Goal: Transaction & Acquisition: Purchase product/service

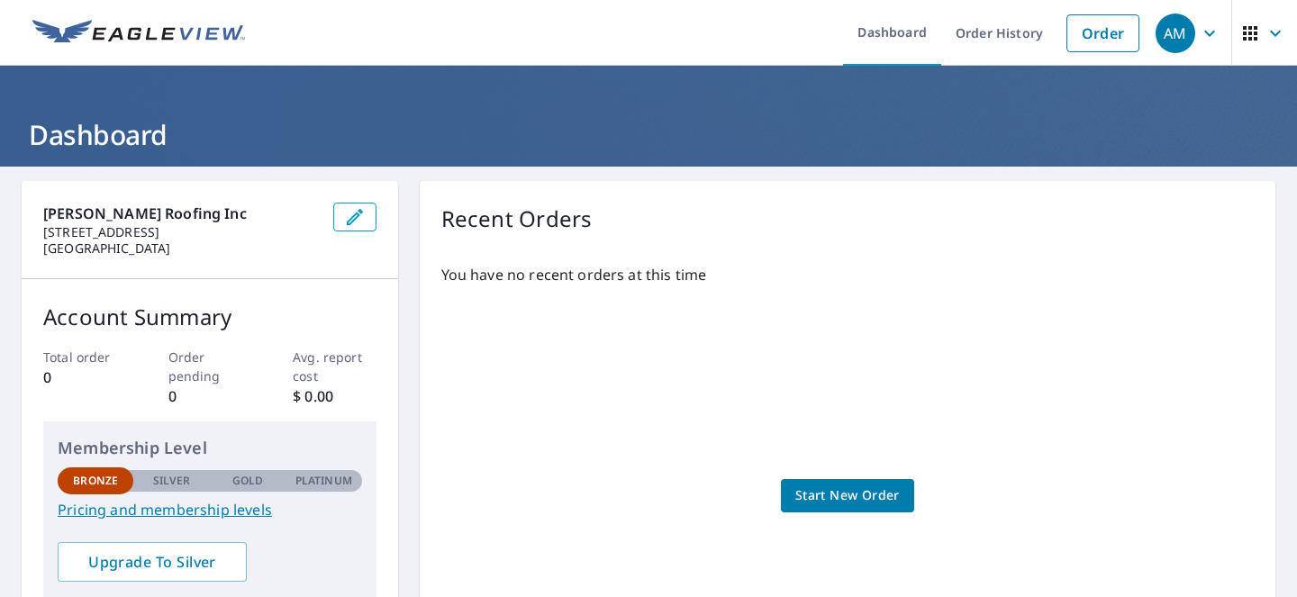
click at [849, 504] on span "Start New Order" at bounding box center [847, 496] width 104 height 23
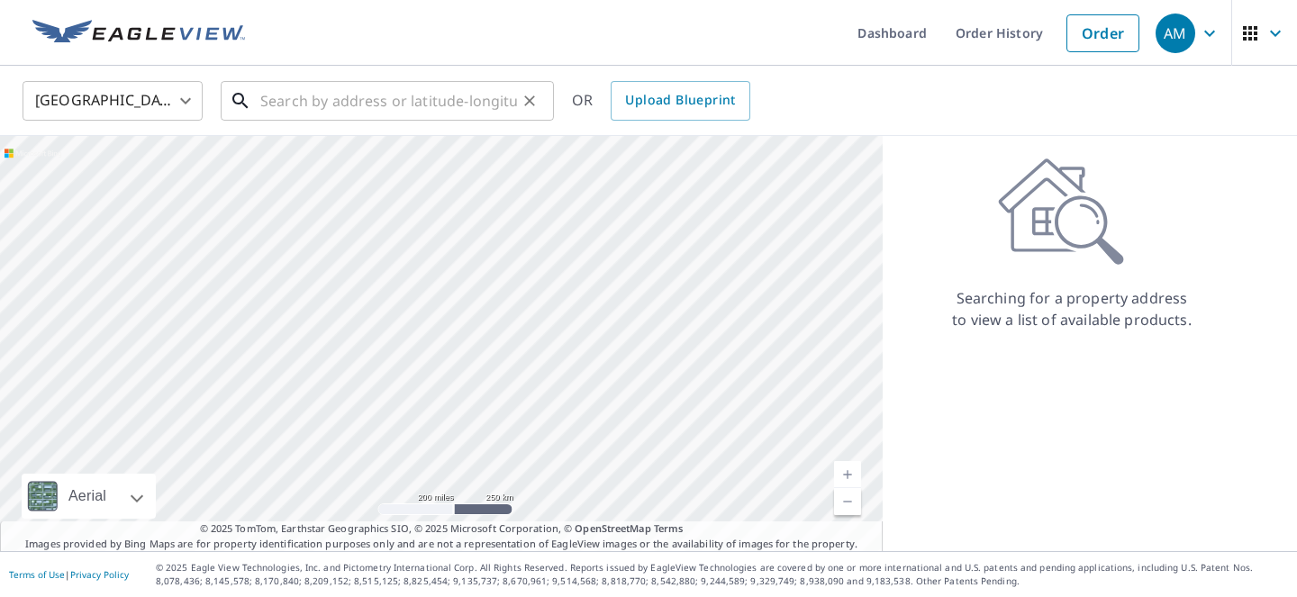
click at [357, 101] on input "text" at bounding box center [388, 101] width 257 height 50
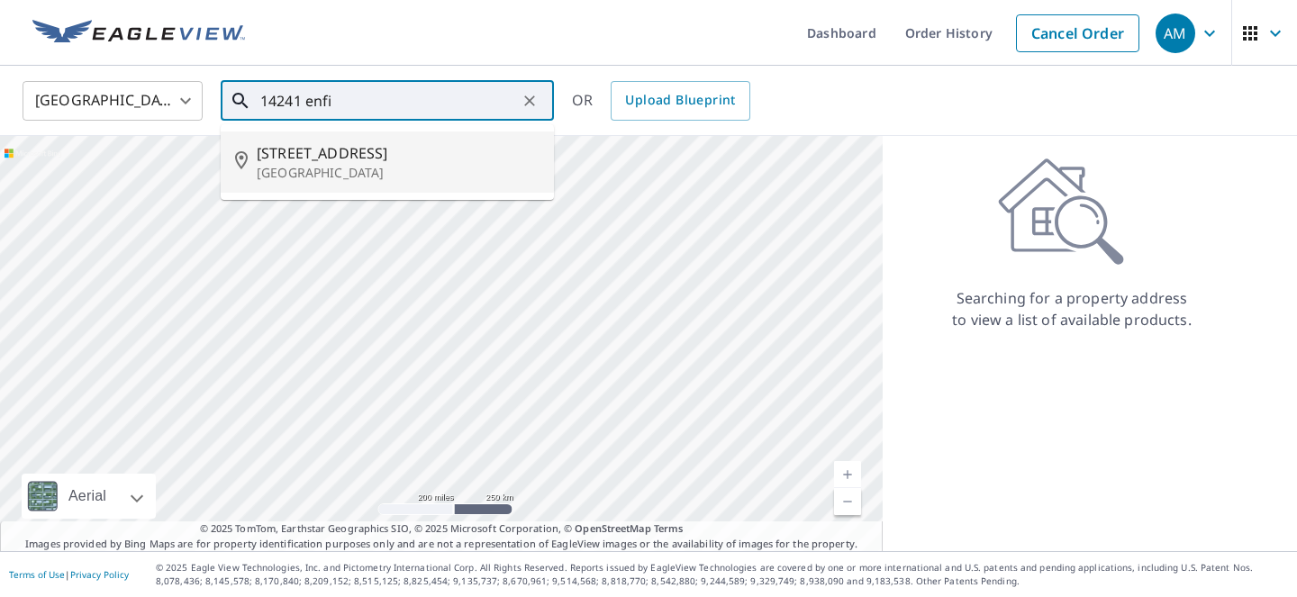
click at [367, 155] on span "14241 Enfield Cir" at bounding box center [398, 153] width 283 height 22
type input "14241 Enfield Cir Westminster, CA 92683"
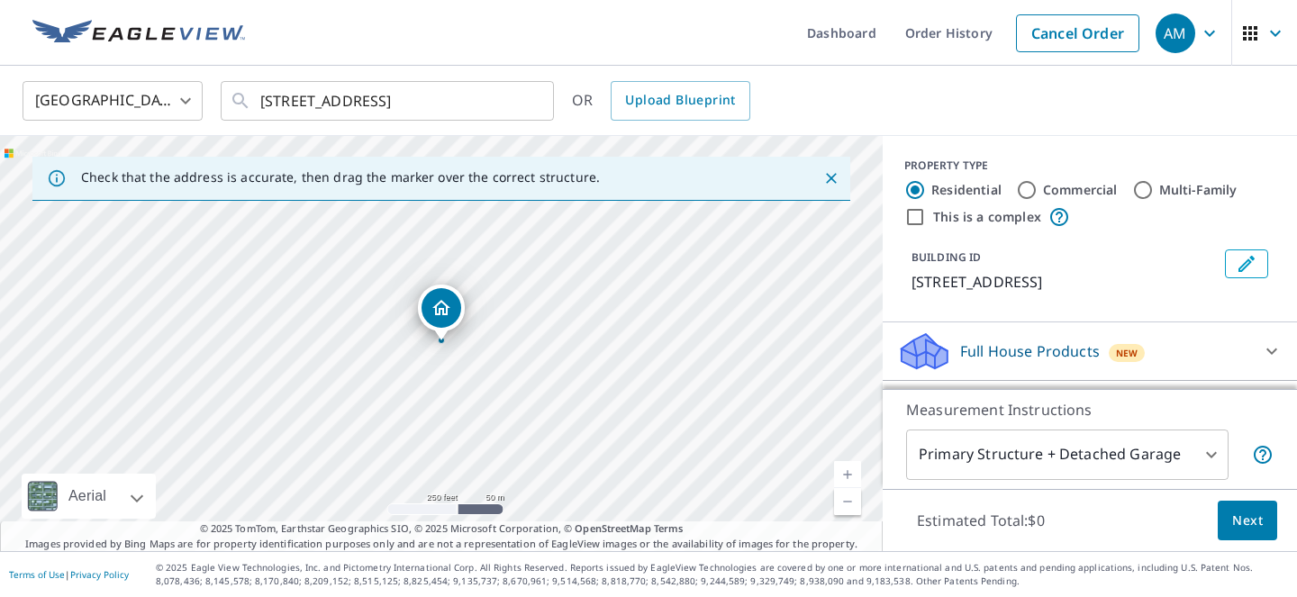
click at [848, 469] on link "Current Level 17, Zoom In" at bounding box center [847, 474] width 27 height 27
click at [440, 316] on icon "Dropped pin, building 1, Residential property, 14241 Enfield Cir Westminster, C…" at bounding box center [442, 308] width 22 height 22
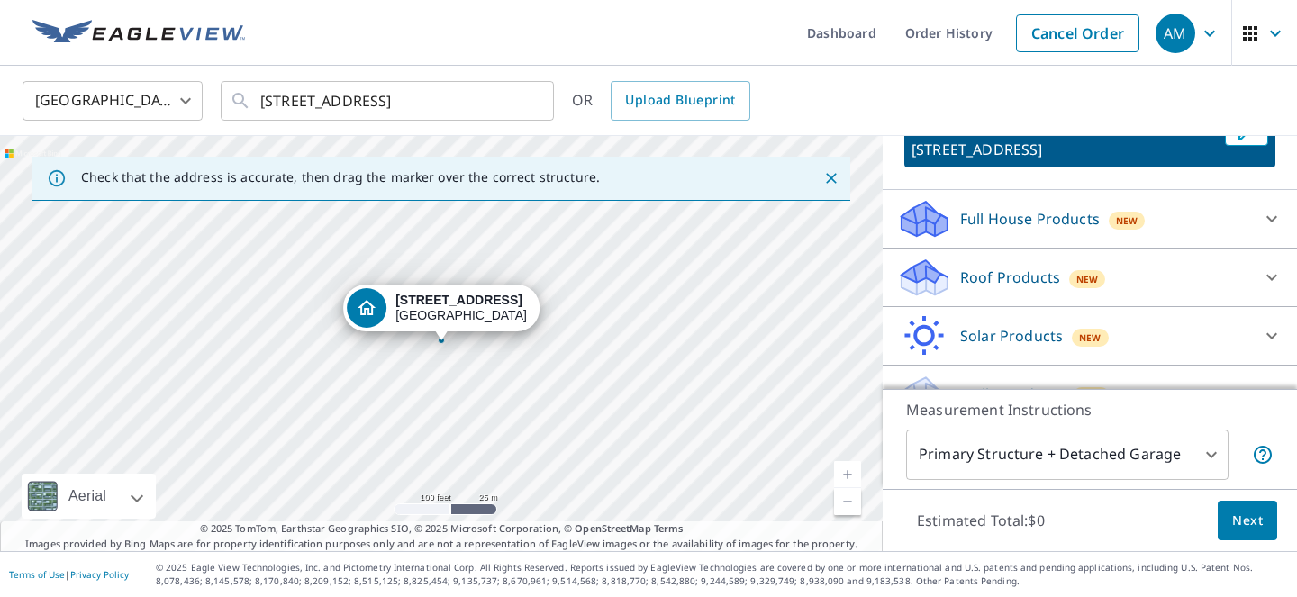
scroll to position [134, 0]
click at [1199, 279] on div "Roof Products New" at bounding box center [1073, 276] width 353 height 42
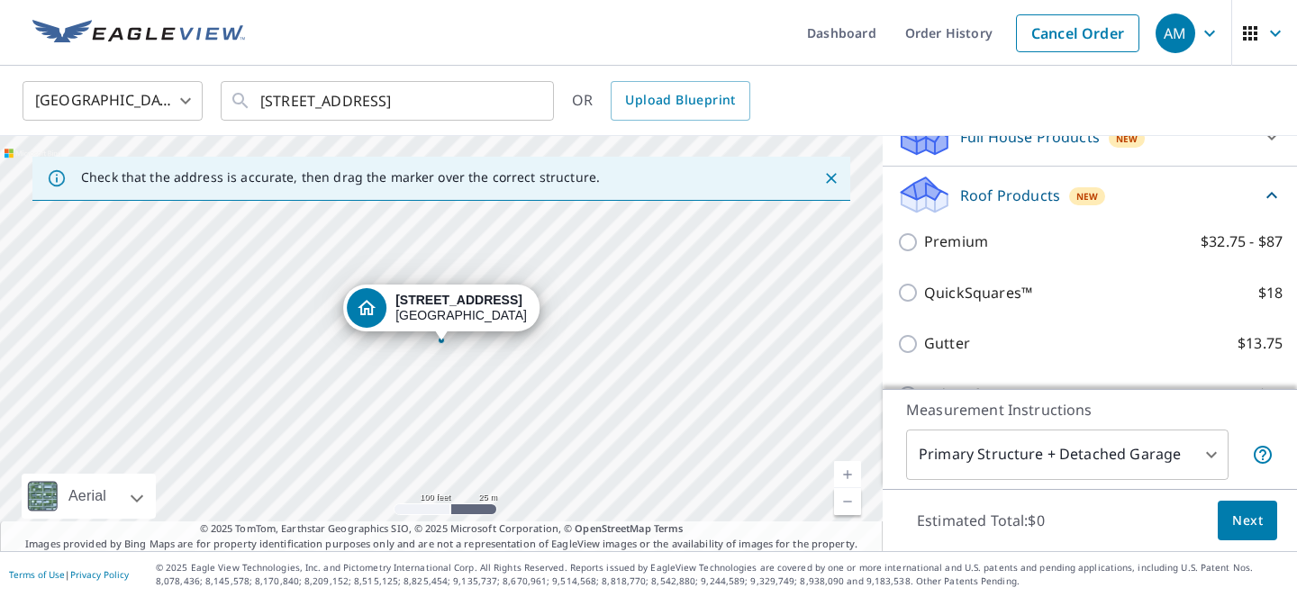
scroll to position [213, 0]
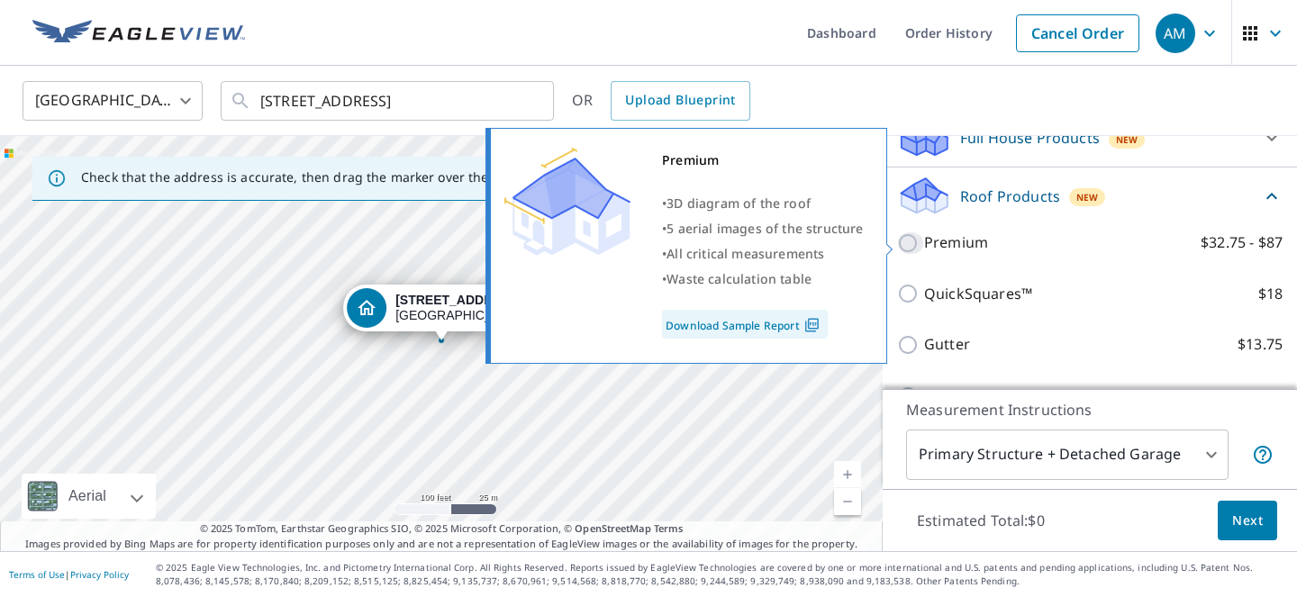
click at [910, 239] on input "Premium $32.75 - $87" at bounding box center [910, 243] width 27 height 22
checkbox input "true"
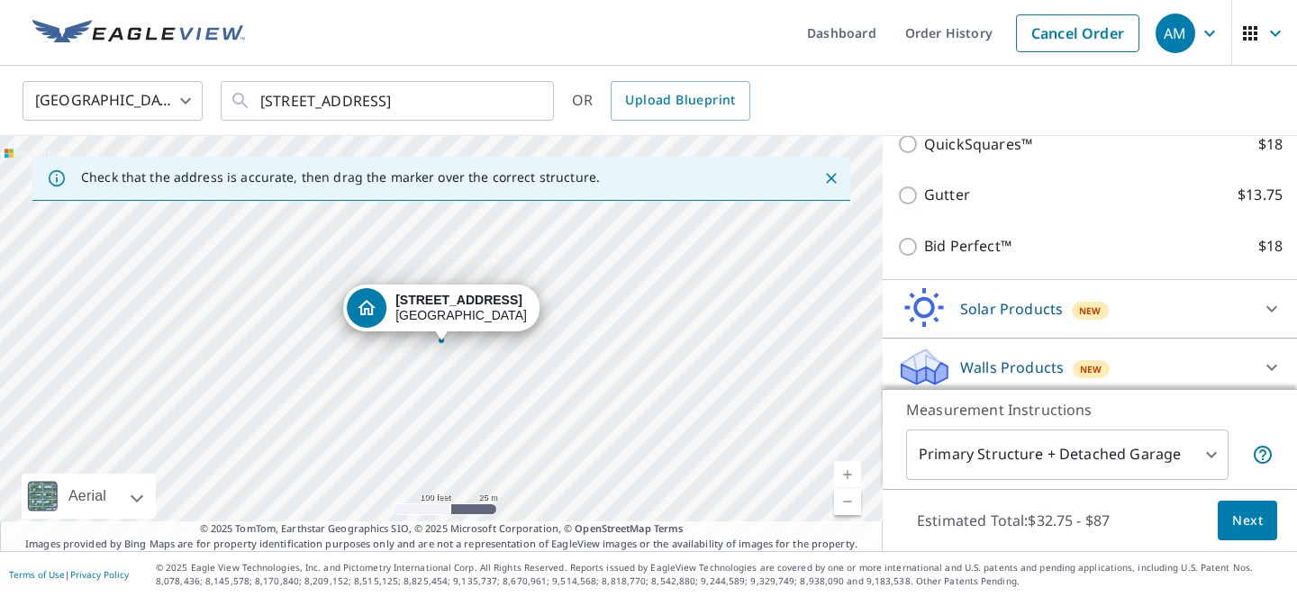
scroll to position [440, 0]
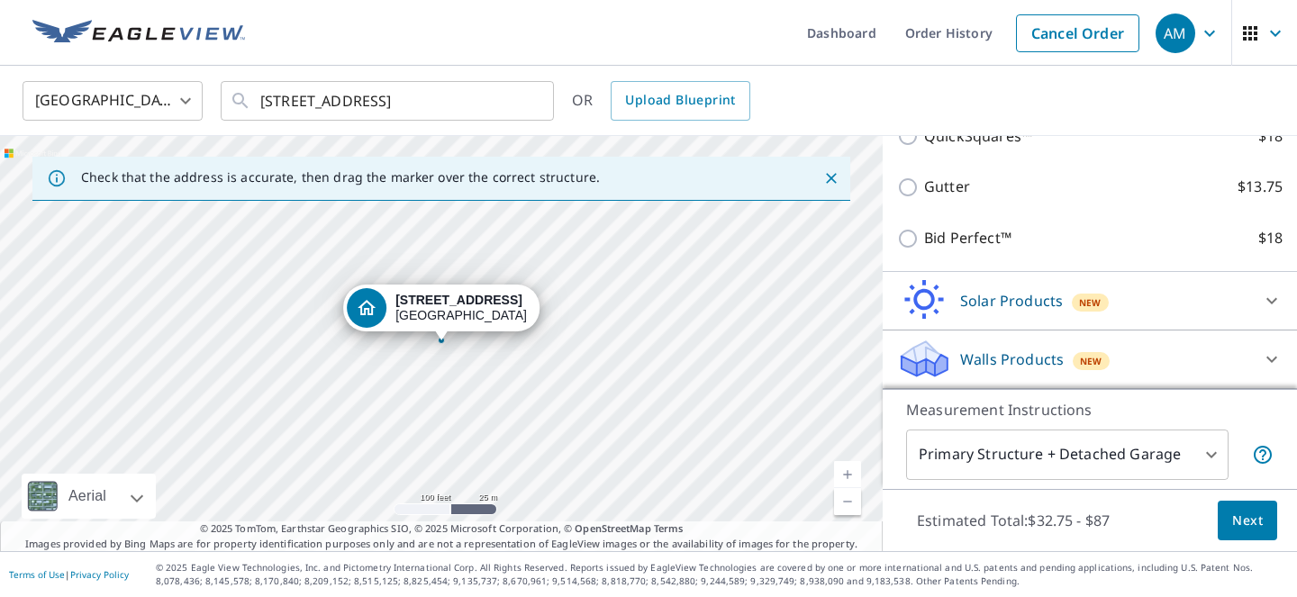
click at [1262, 531] on span "Next" at bounding box center [1247, 521] width 31 height 23
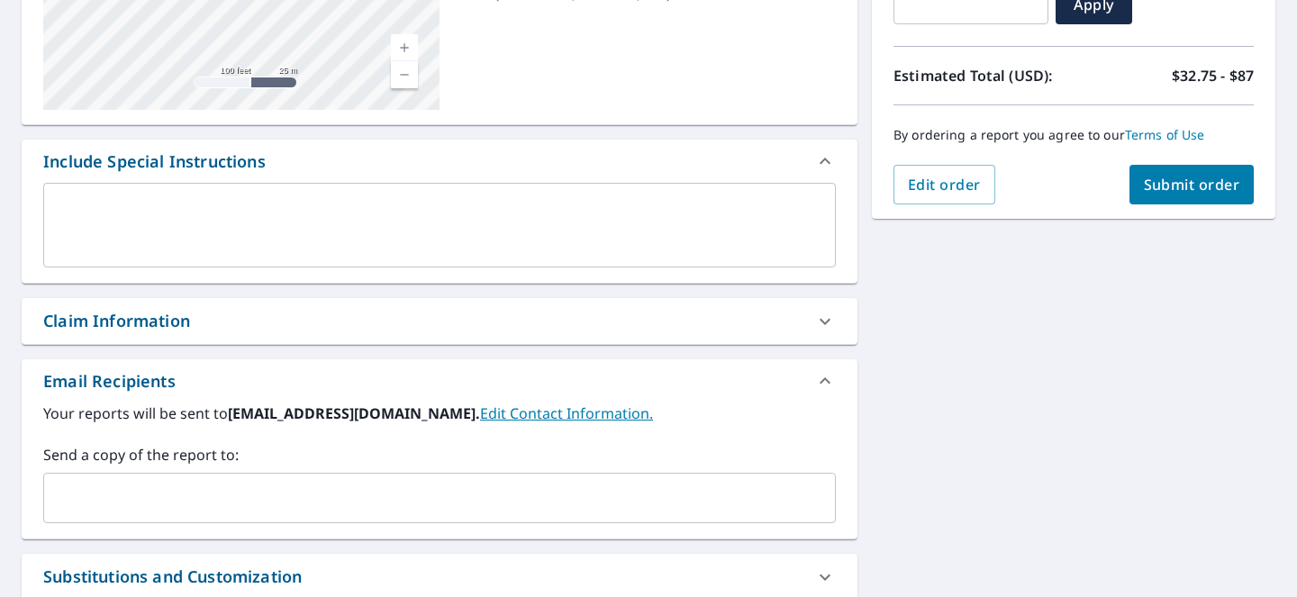
scroll to position [368, 0]
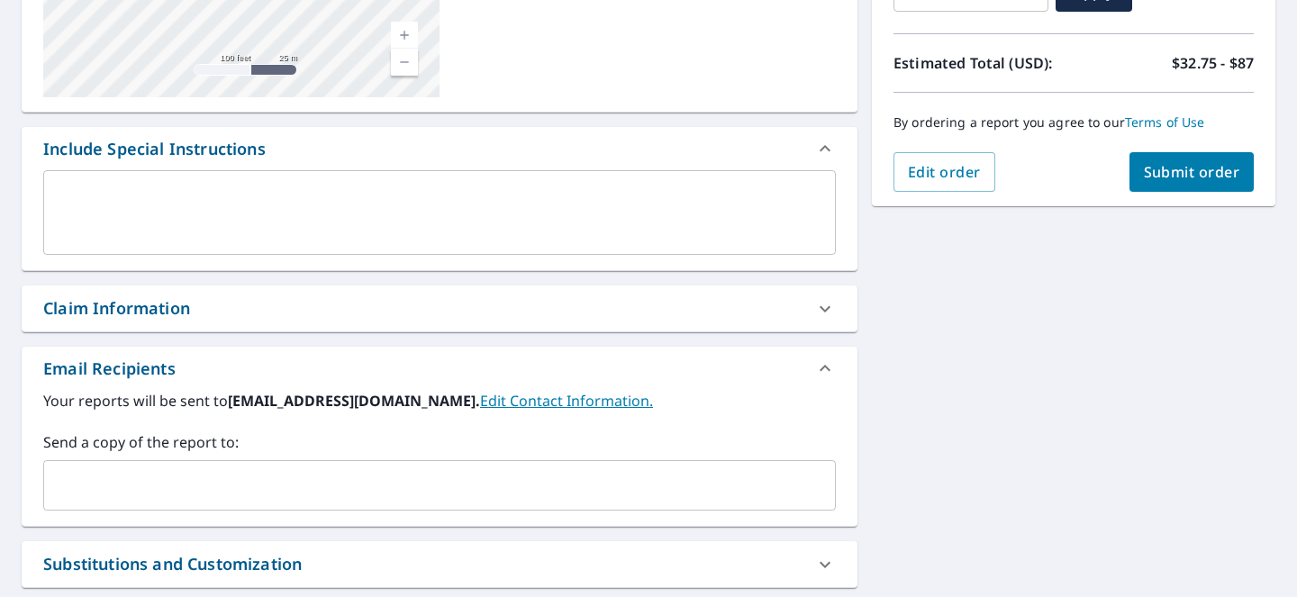
click at [830, 311] on icon at bounding box center [825, 309] width 22 height 22
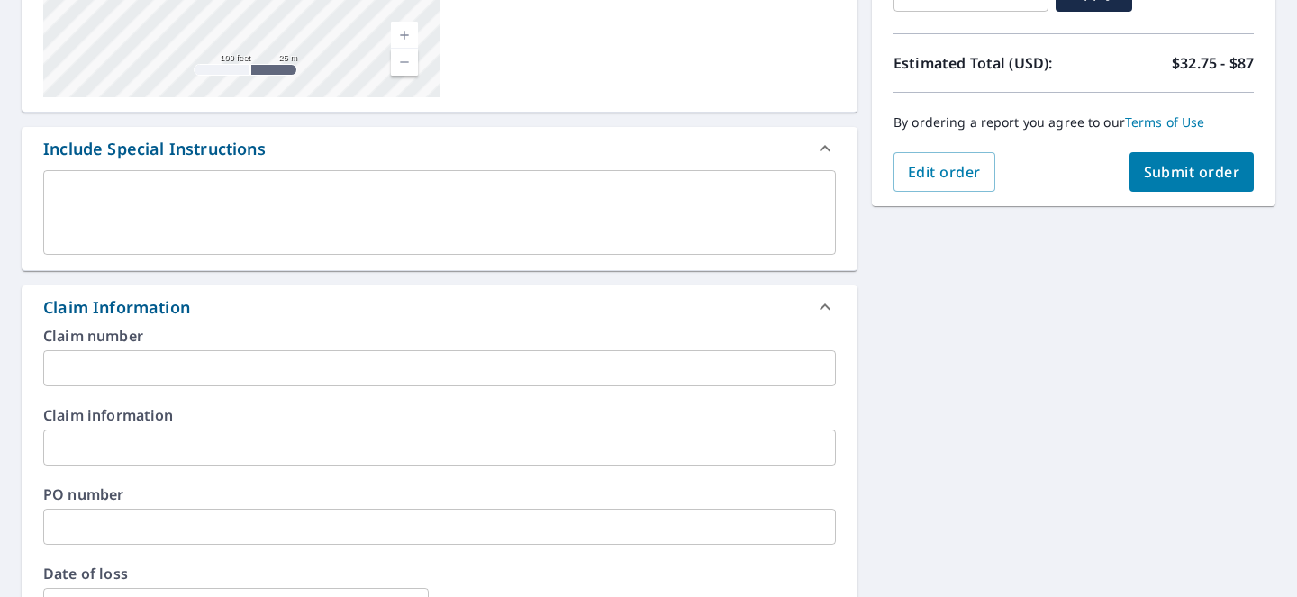
click at [830, 311] on icon at bounding box center [825, 307] width 22 height 22
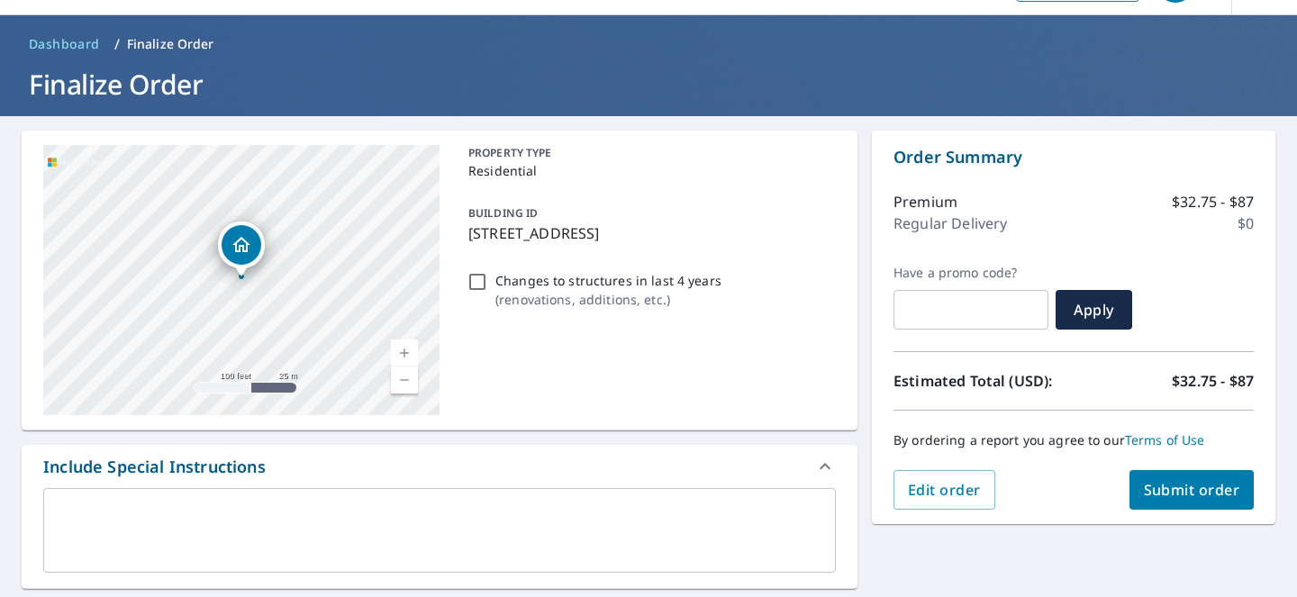
scroll to position [0, 0]
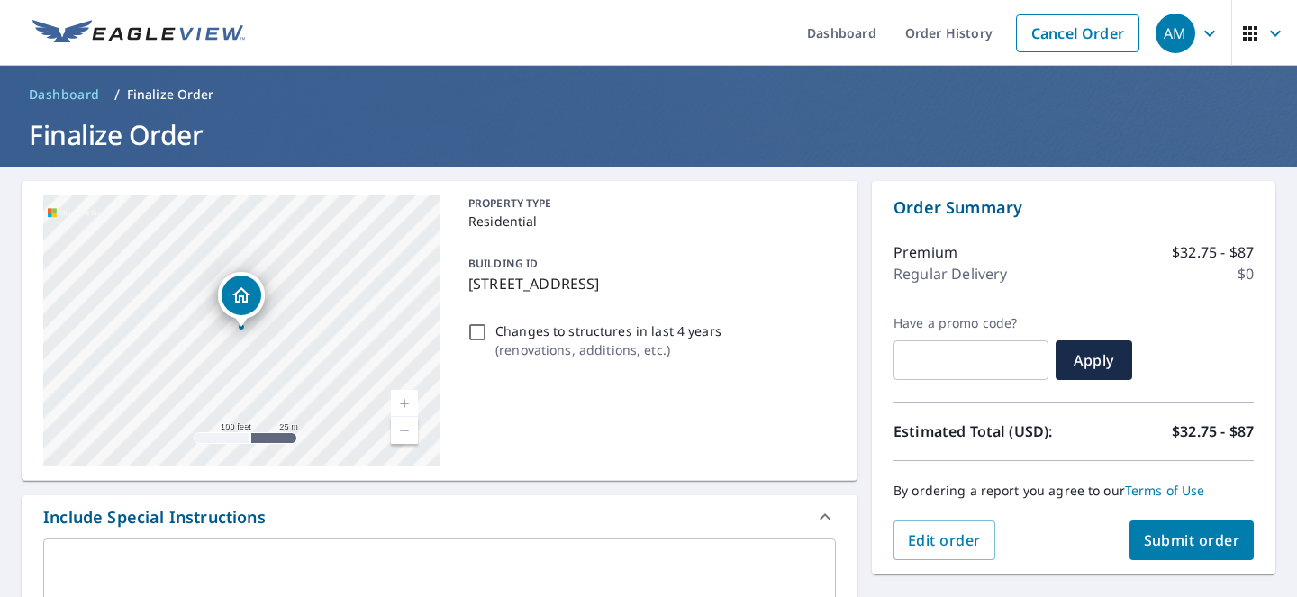
click at [967, 356] on input "text" at bounding box center [971, 360] width 155 height 50
paste input "OCPR-JGFBF-3J1D5"
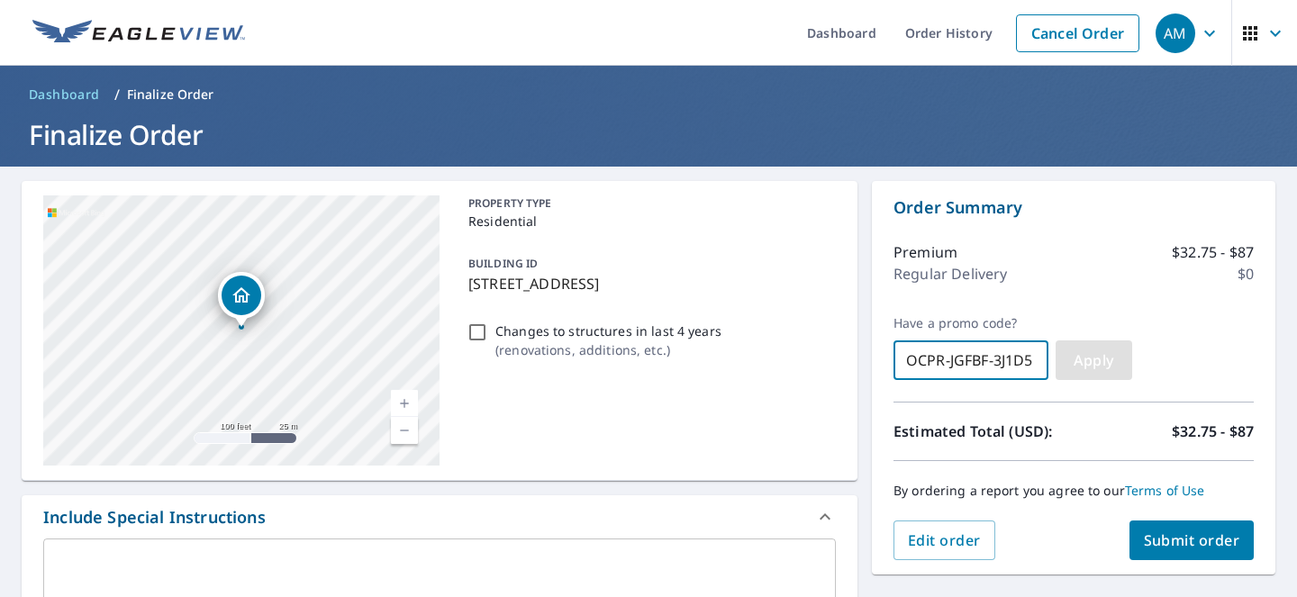
type input "OCPR-JGFBF-3J1D5"
click at [1082, 358] on span "Apply" at bounding box center [1094, 360] width 48 height 20
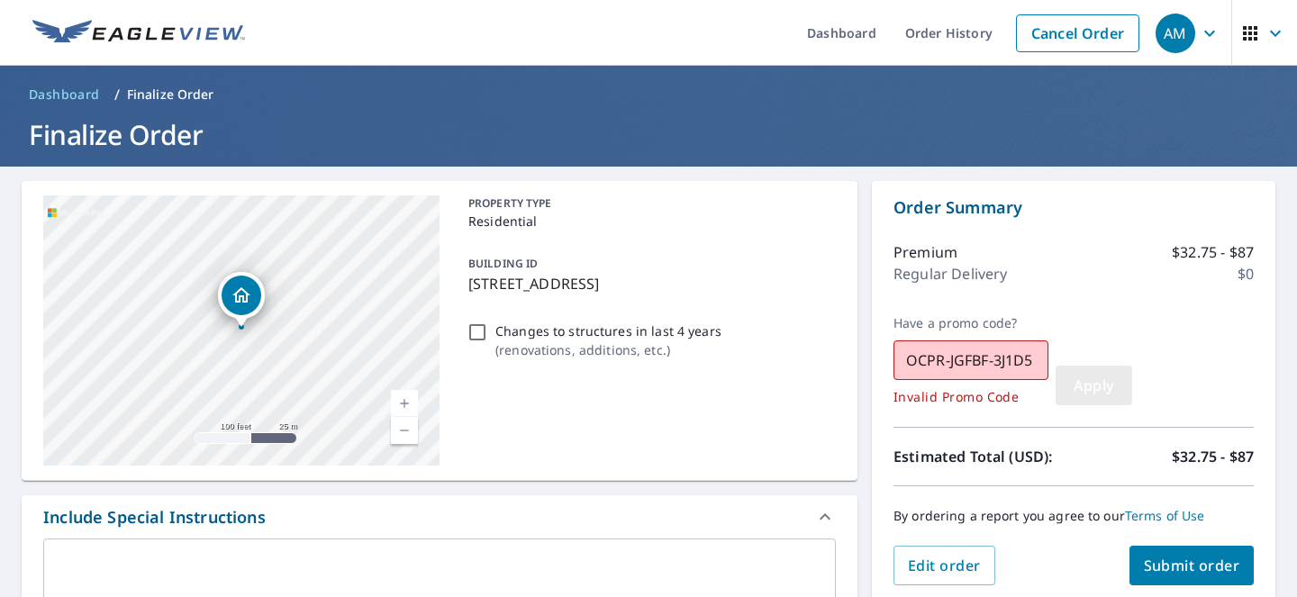
click at [1075, 380] on span "Apply" at bounding box center [1094, 386] width 48 height 20
click at [1014, 362] on input "OCPR-JGFBF-3J1D5" at bounding box center [971, 360] width 155 height 50
paste input "OCPR-HG5W4-G8FVG"
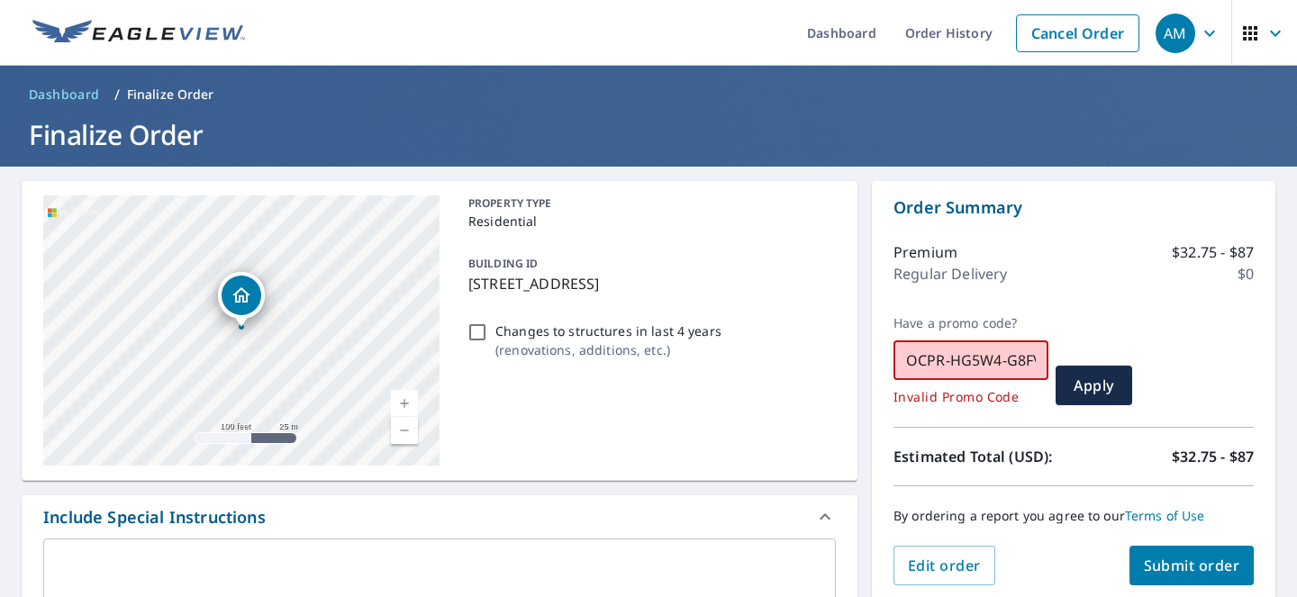
scroll to position [0, 15]
type input "OCPR-HG5W4-G8FVG"
click at [1085, 380] on span "Apply" at bounding box center [1094, 386] width 48 height 20
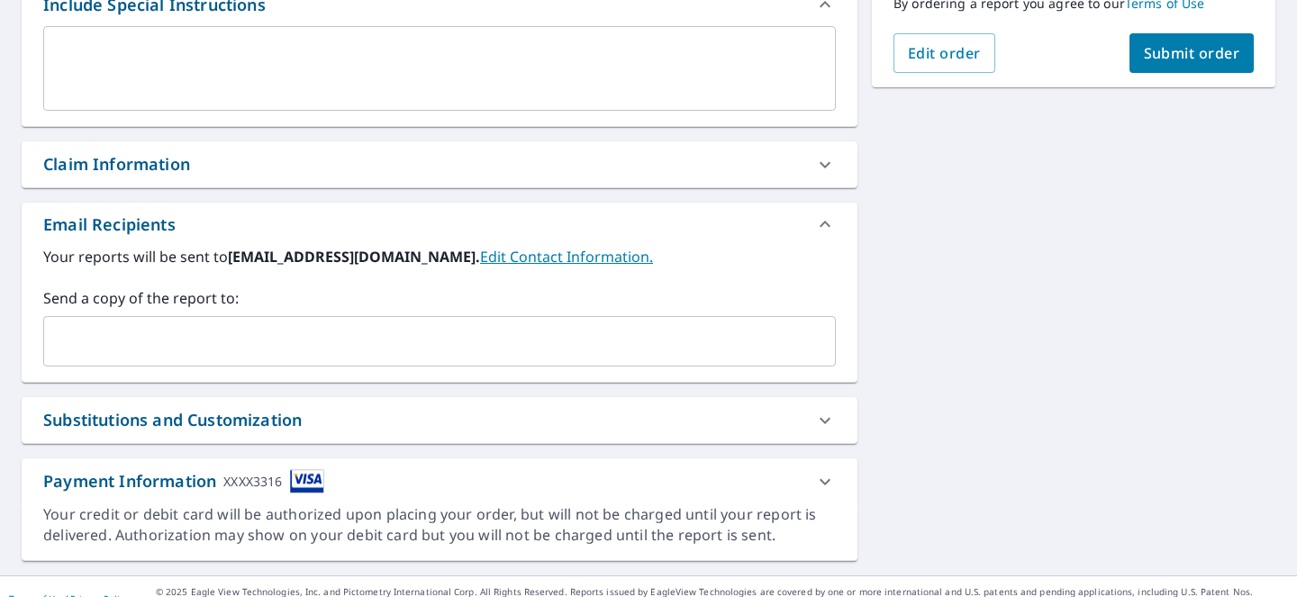
scroll to position [512, 0]
click at [826, 476] on icon at bounding box center [825, 483] width 22 height 22
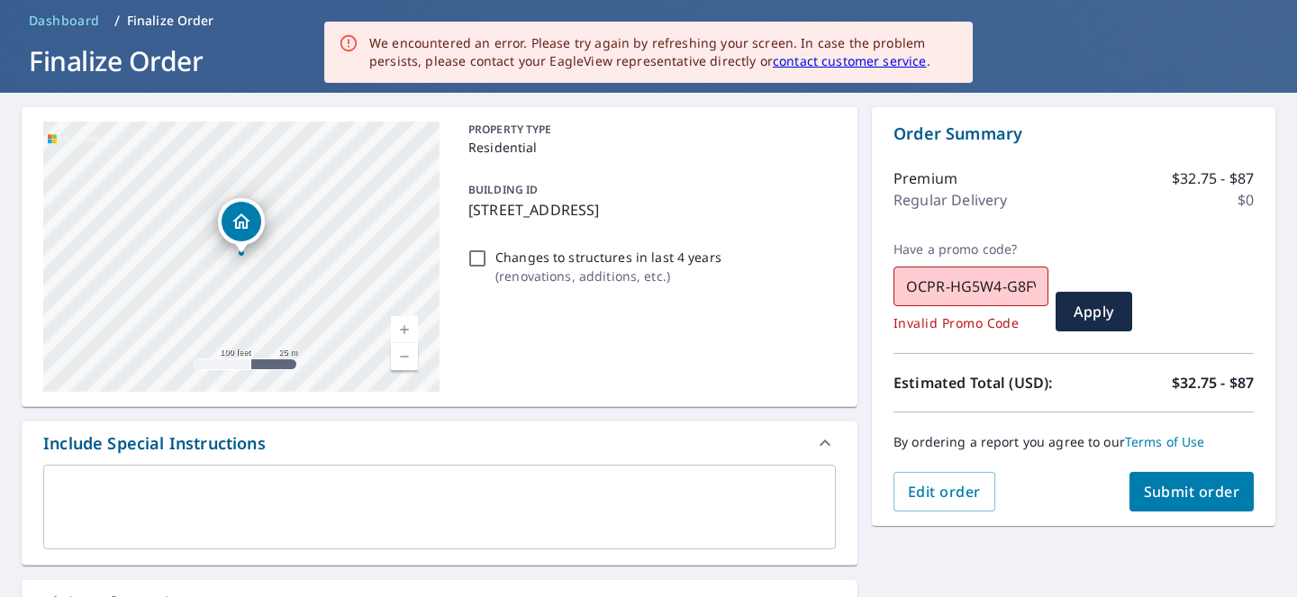
scroll to position [0, 0]
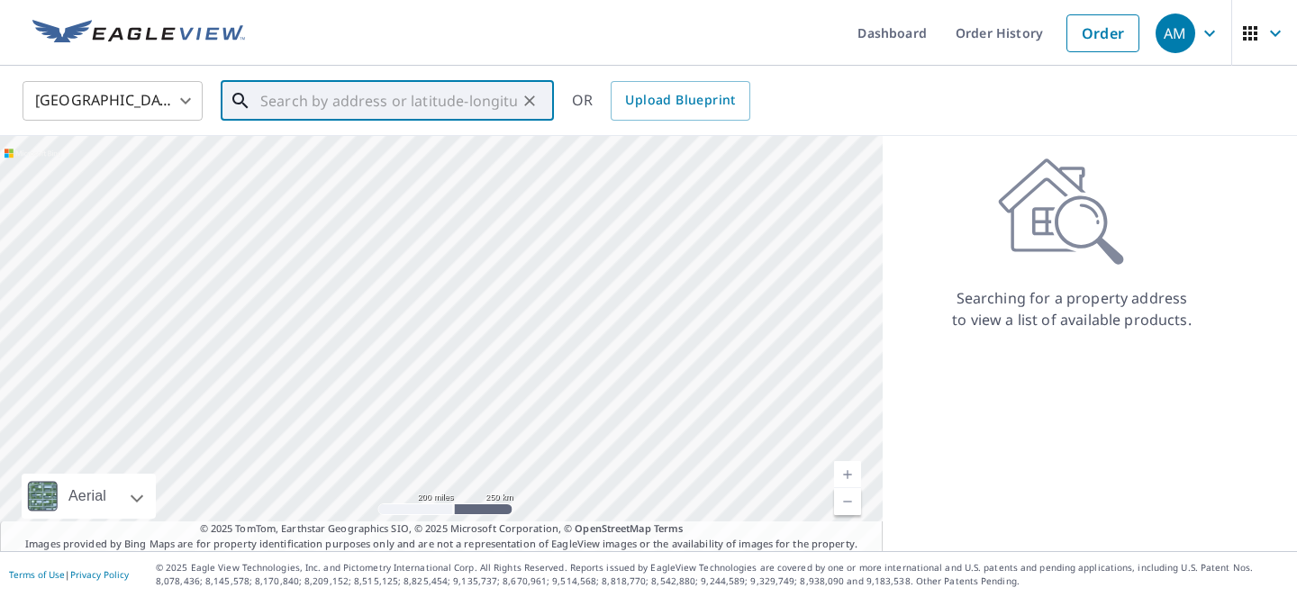
click at [366, 109] on input "text" at bounding box center [388, 101] width 257 height 50
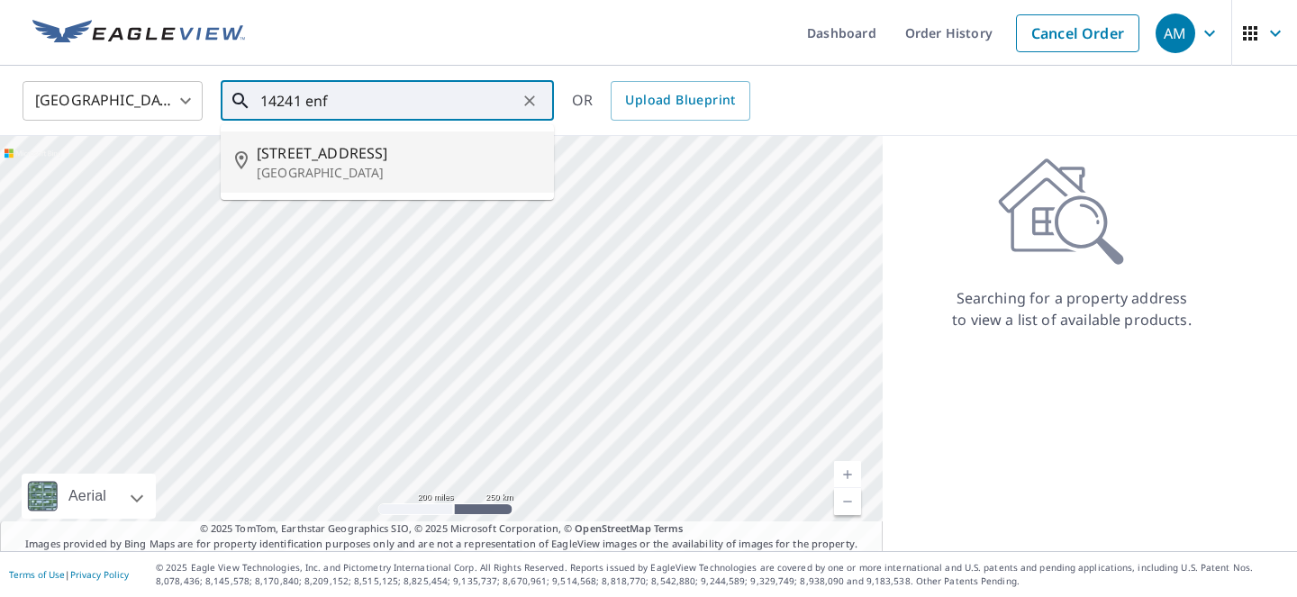
click at [358, 164] on p "Westminster, CA 92683" at bounding box center [398, 173] width 283 height 18
type input "14241 Enfield Cir Westminster, CA 92683"
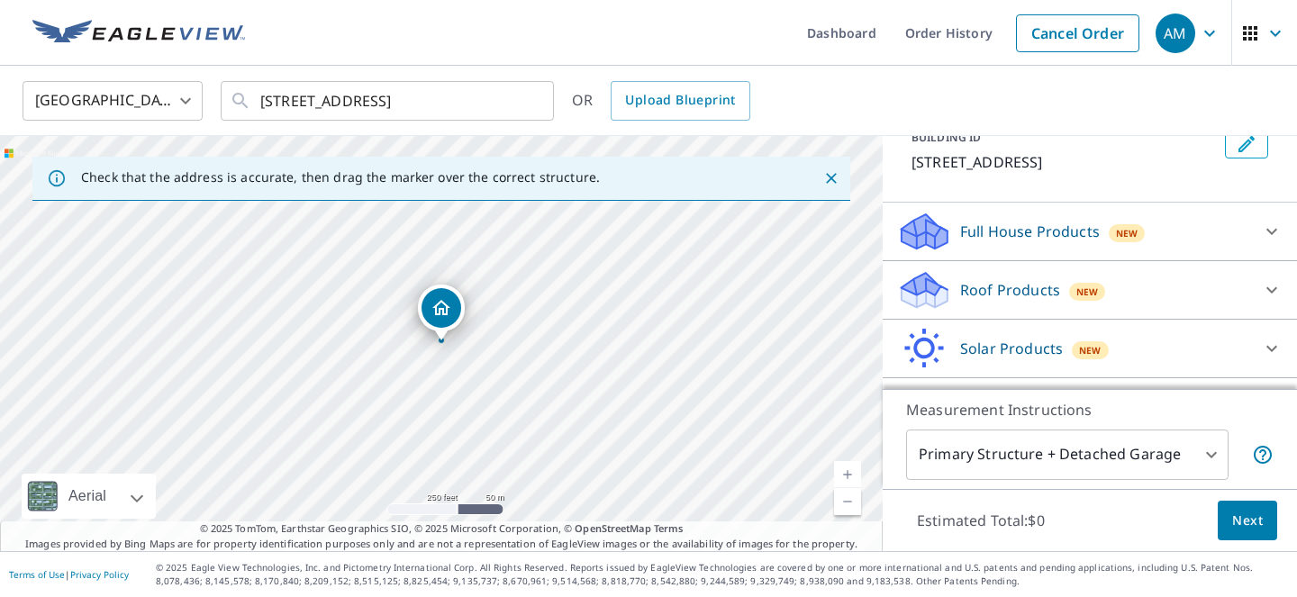
scroll to position [148, 0]
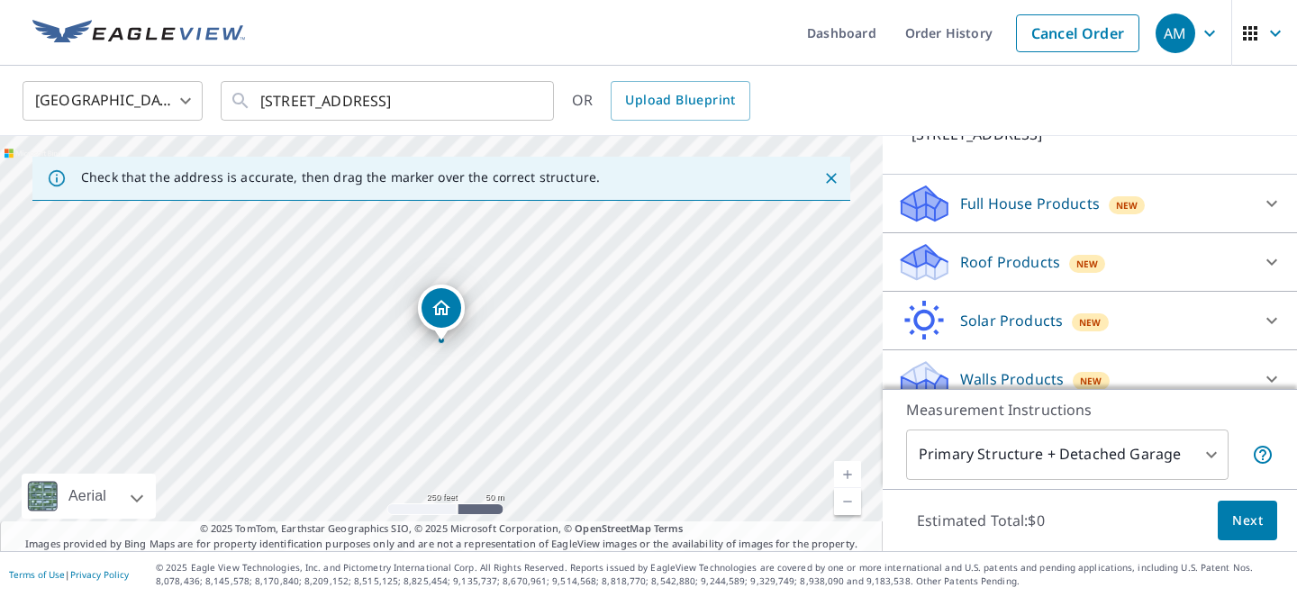
click at [1136, 257] on div "Roof Products New" at bounding box center [1073, 262] width 353 height 42
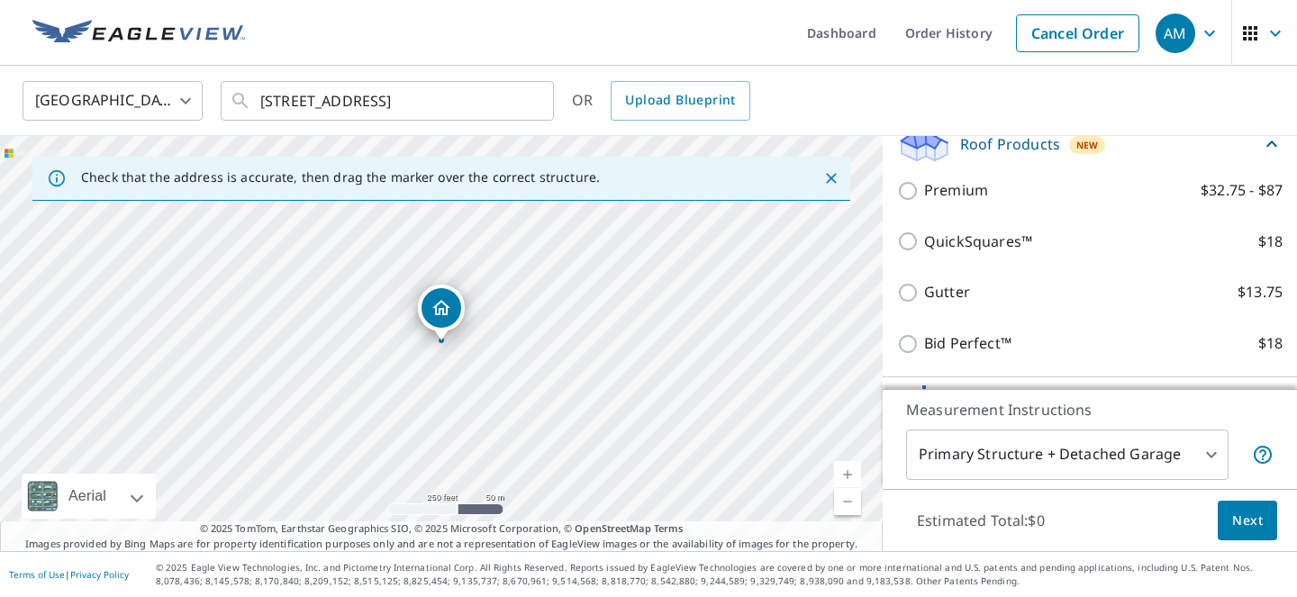
scroll to position [261, 0]
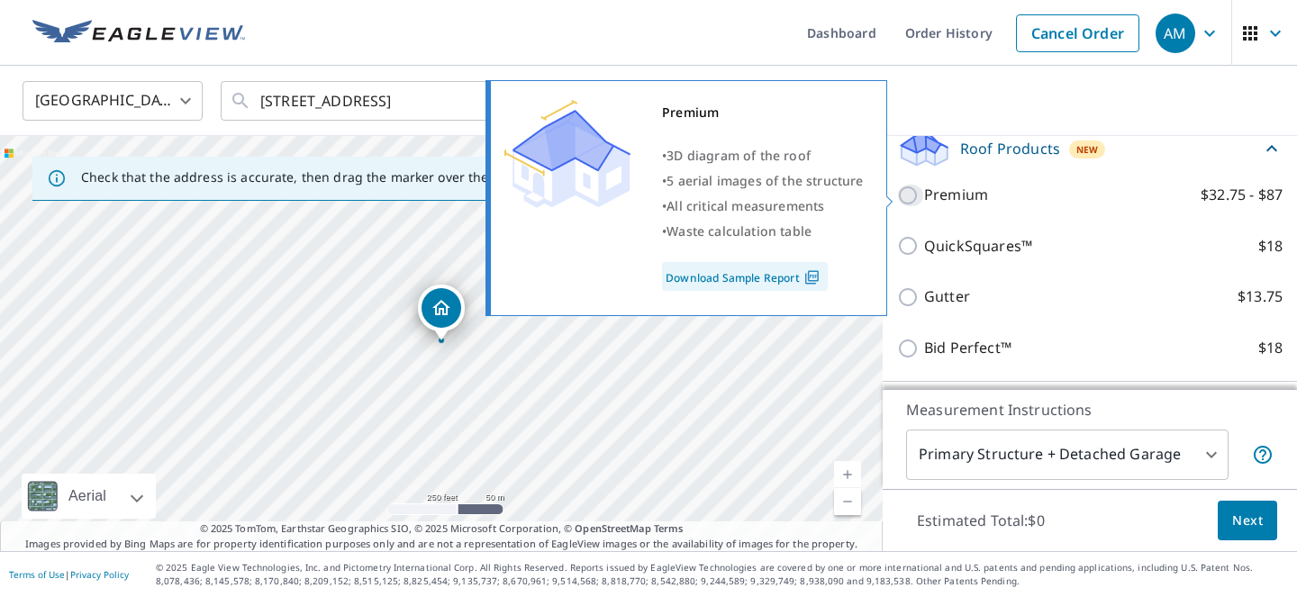
click at [919, 195] on input "Premium $32.75 - $87" at bounding box center [910, 196] width 27 height 22
checkbox input "true"
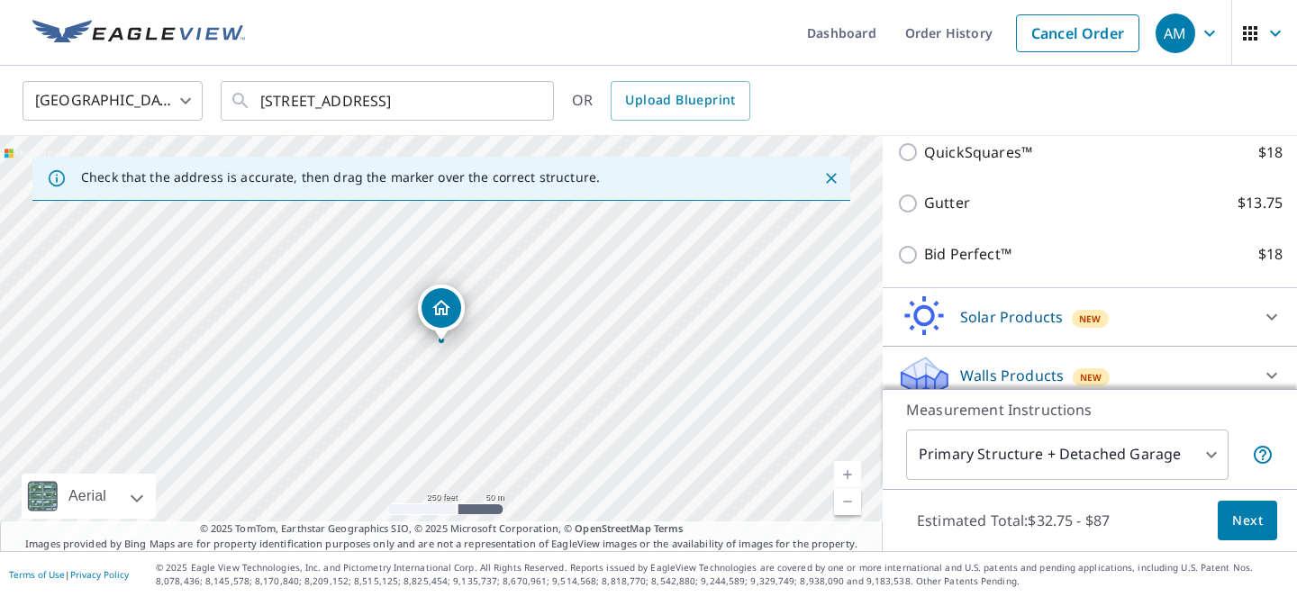
scroll to position [440, 0]
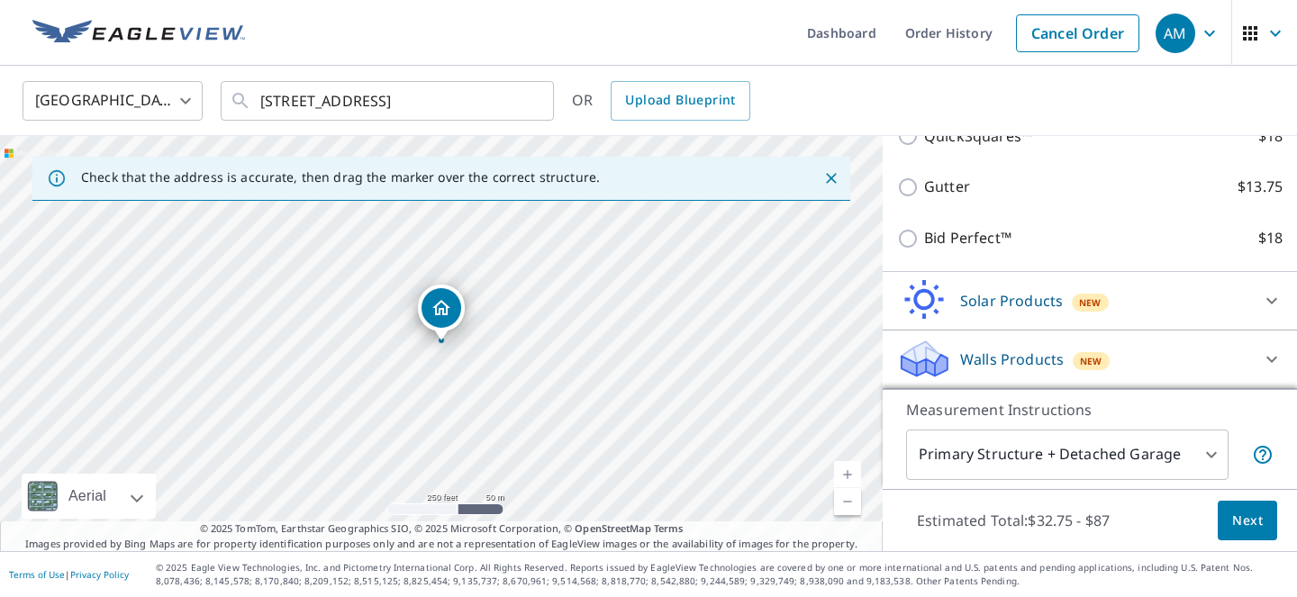
click at [1141, 301] on div "Solar Products New" at bounding box center [1073, 300] width 353 height 42
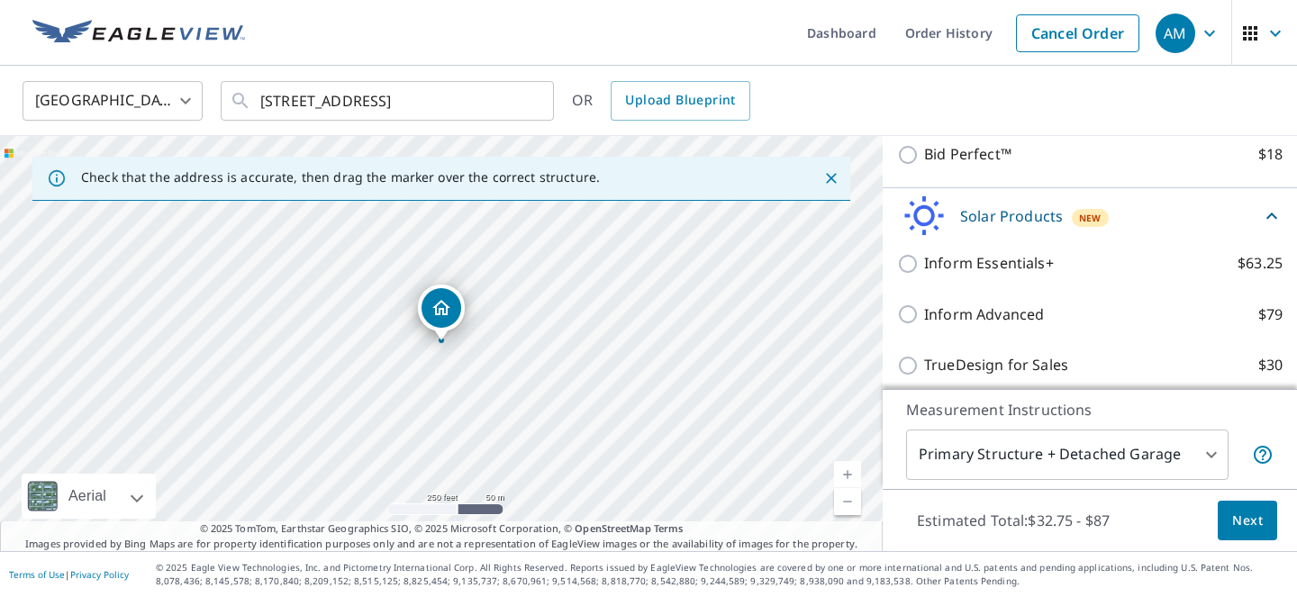
scroll to position [520, 0]
click at [1269, 219] on icon at bounding box center [1271, 218] width 11 height 6
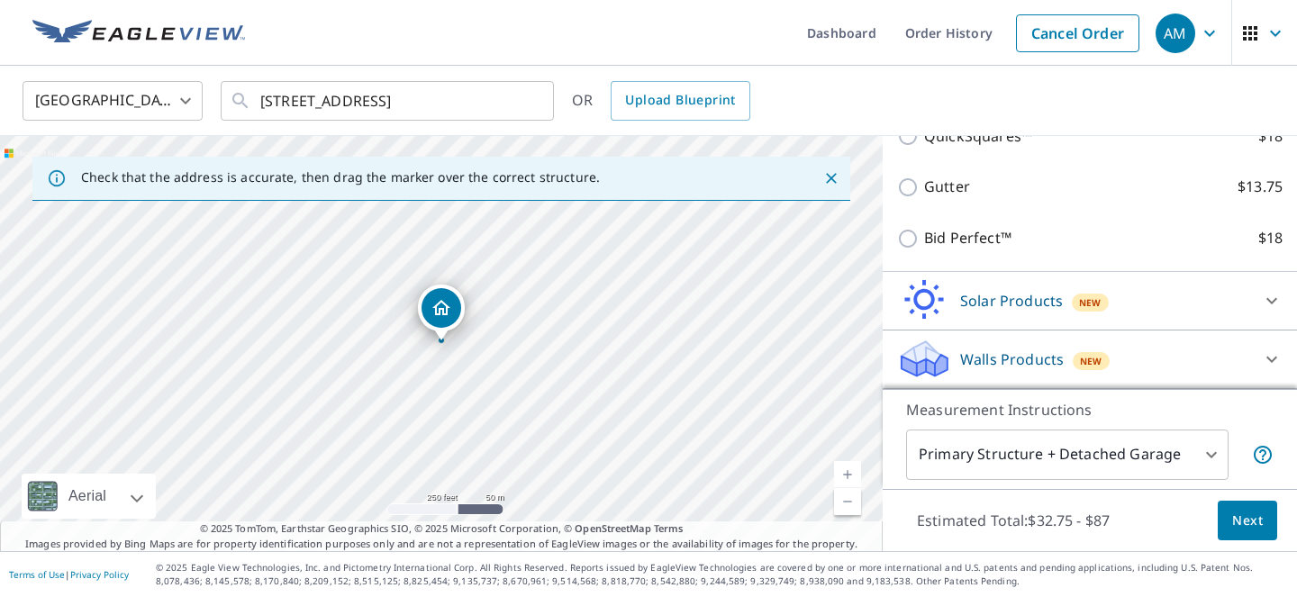
scroll to position [440, 0]
click at [1247, 514] on span "Next" at bounding box center [1247, 521] width 31 height 23
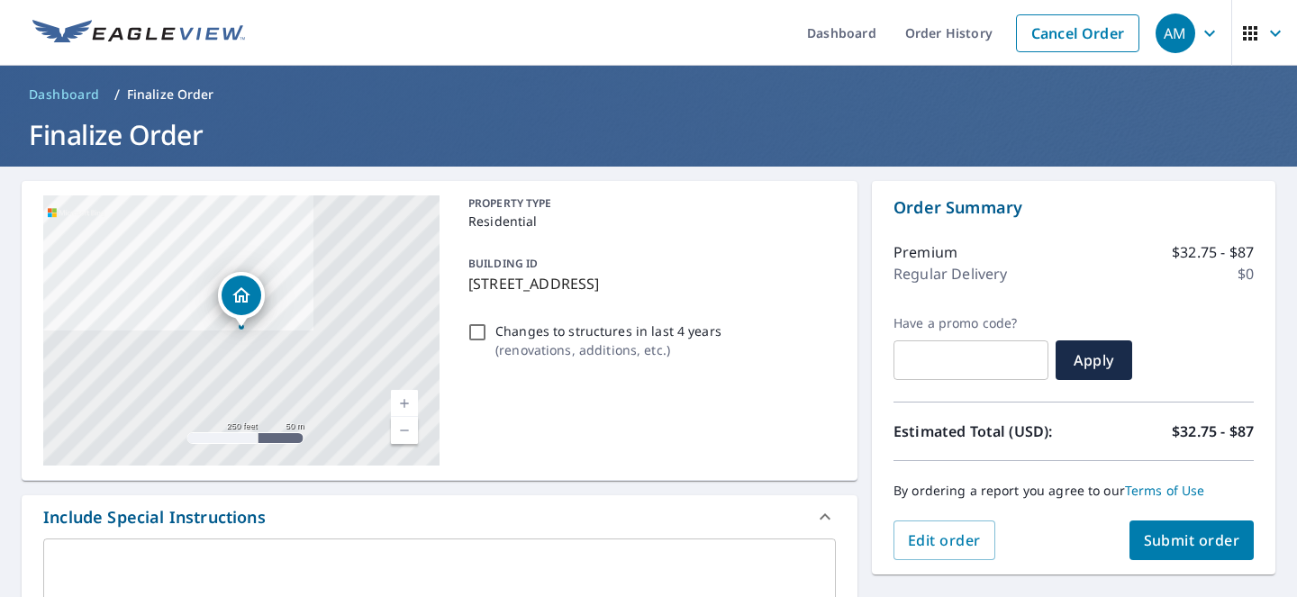
click at [952, 367] on input "text" at bounding box center [971, 360] width 155 height 50
paste input "OCPR-JGFBF-3J1D5"
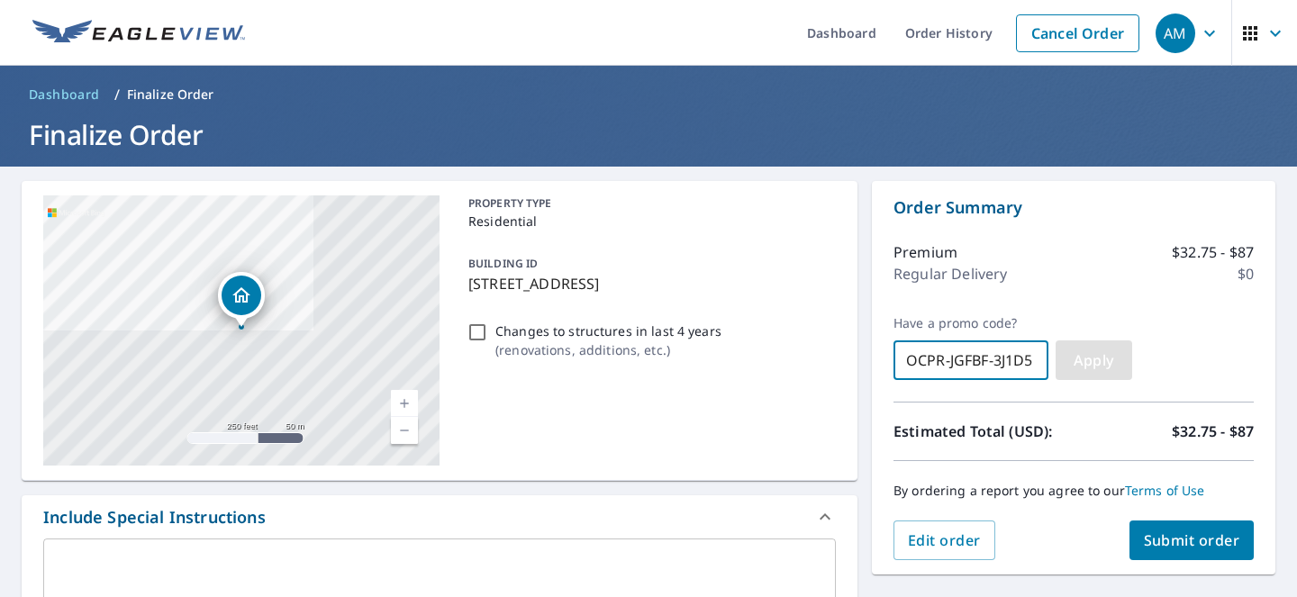
type input "OCPR-JGFBF-3J1D5"
click at [1096, 371] on button "Apply" at bounding box center [1094, 360] width 77 height 40
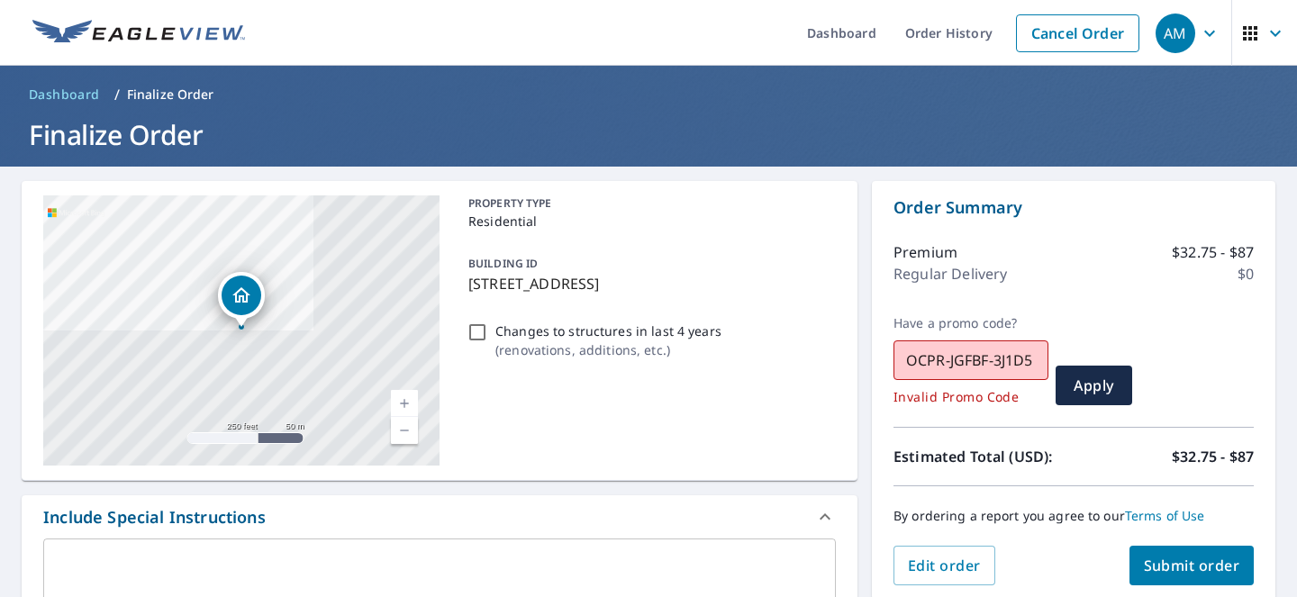
click at [1015, 353] on input "OCPR-JGFBF-3J1D5" at bounding box center [971, 360] width 155 height 50
paste input "OCPR-HG5W4-G8FVG"
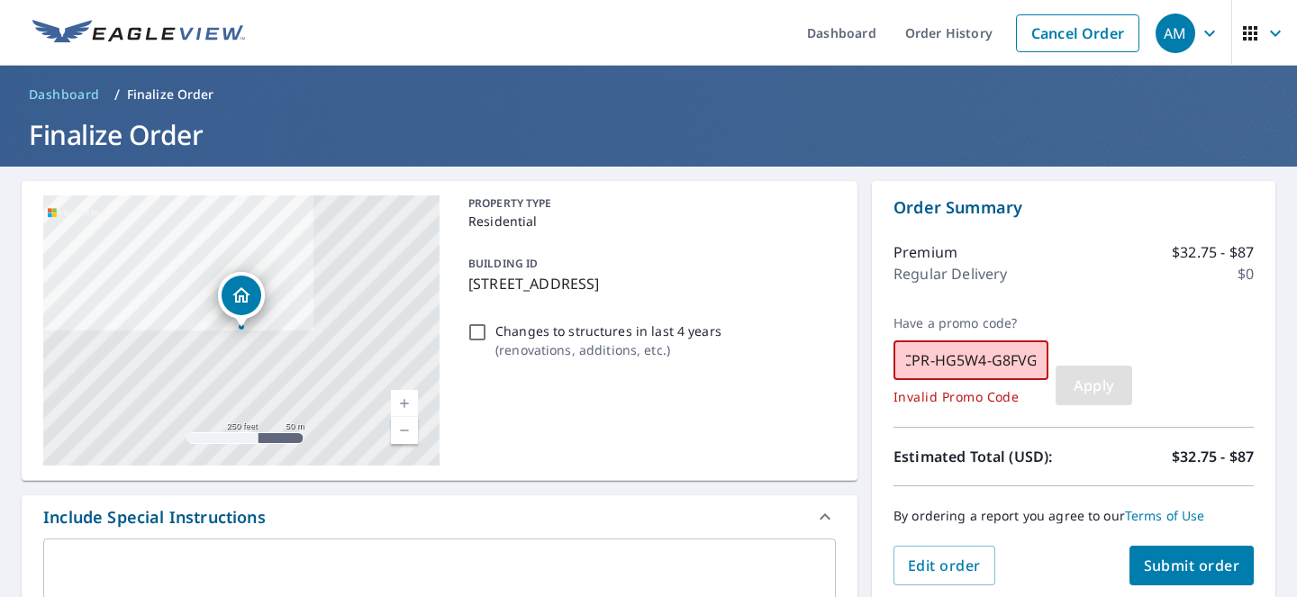
type input "OCPR-HG5W4-G8FVG"
click at [1082, 382] on span "Apply" at bounding box center [1094, 386] width 48 height 20
click at [991, 372] on input "OCPR-HG5W4-G8FVG" at bounding box center [971, 360] width 155 height 50
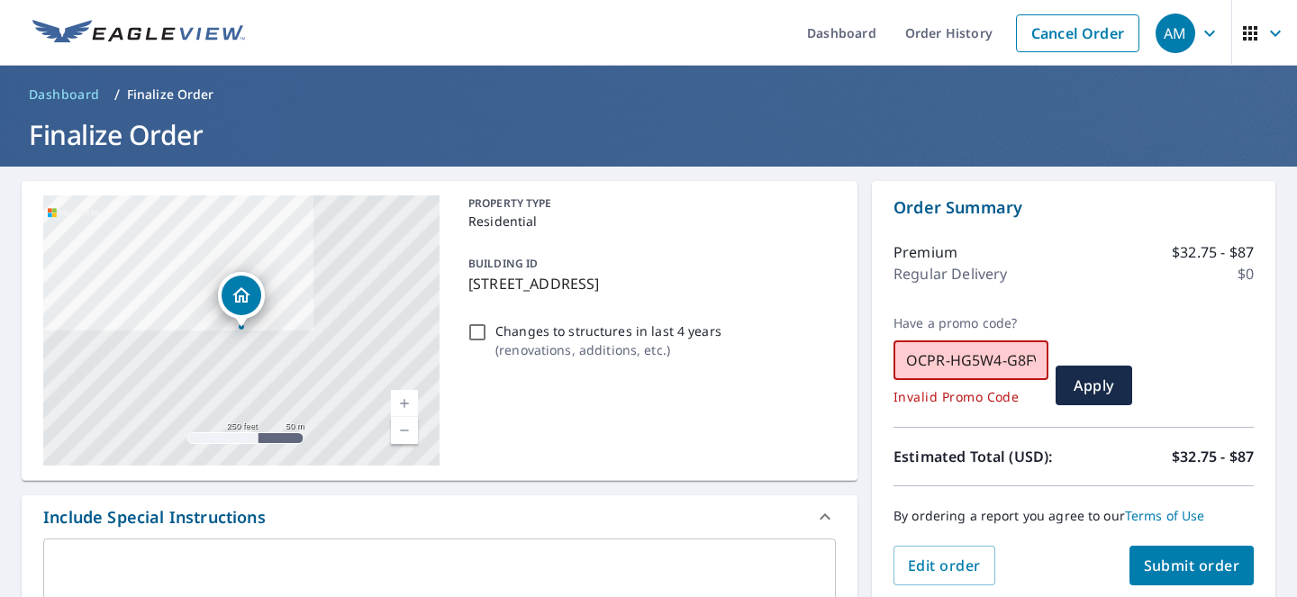
click at [991, 372] on input "OCPR-HG5W4-G8FVG" at bounding box center [971, 360] width 155 height 50
paste input "OCPR-K5YXR-RQFGH"
type input "OCPR-K5YXR-RQFGH"
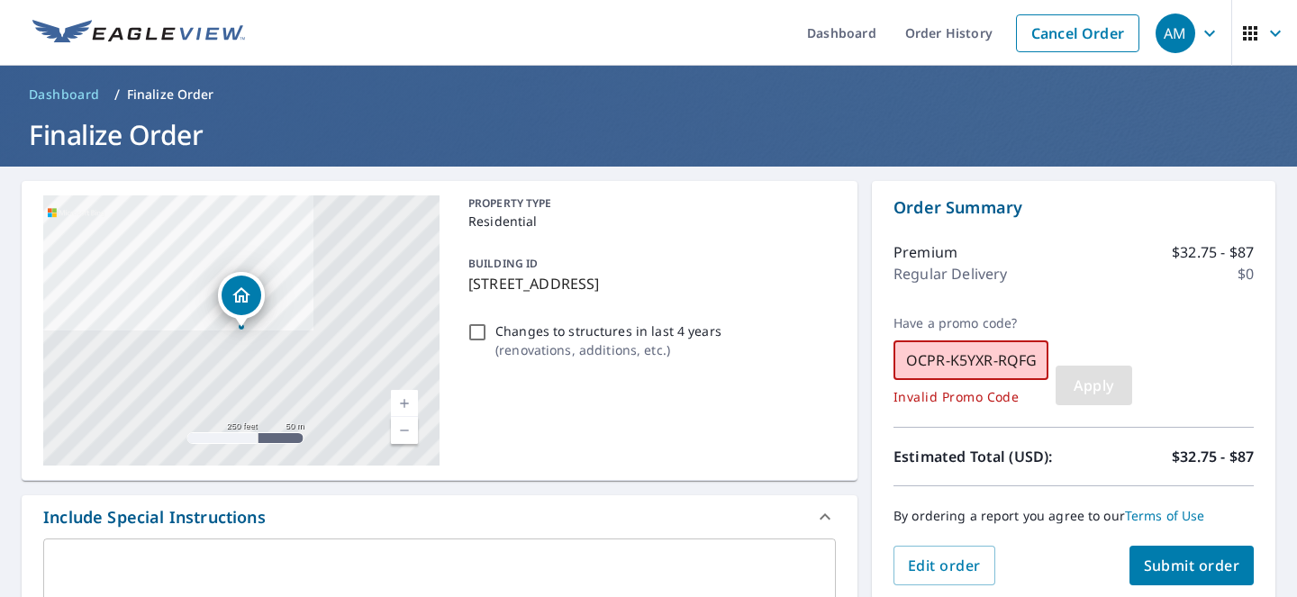
click at [1088, 384] on span "Apply" at bounding box center [1094, 386] width 48 height 20
click at [1006, 367] on input "OCPR-K5YXR-RQFGH" at bounding box center [971, 360] width 155 height 50
paste input "OCPR-LRZDB-XKJ2P"
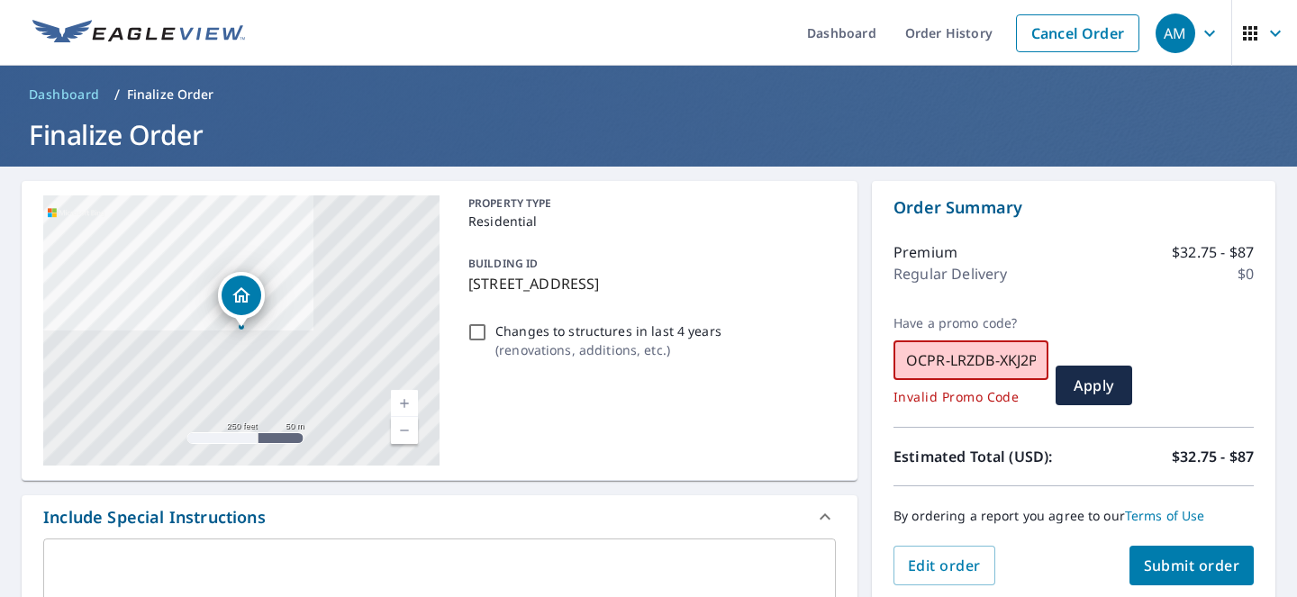
scroll to position [0, 3]
type input "OCPR-LRZDB-XKJ2P"
click at [1100, 380] on span "Apply" at bounding box center [1094, 386] width 48 height 20
click at [999, 366] on input "OCPR-LRZDB-XKJ2P" at bounding box center [971, 360] width 155 height 50
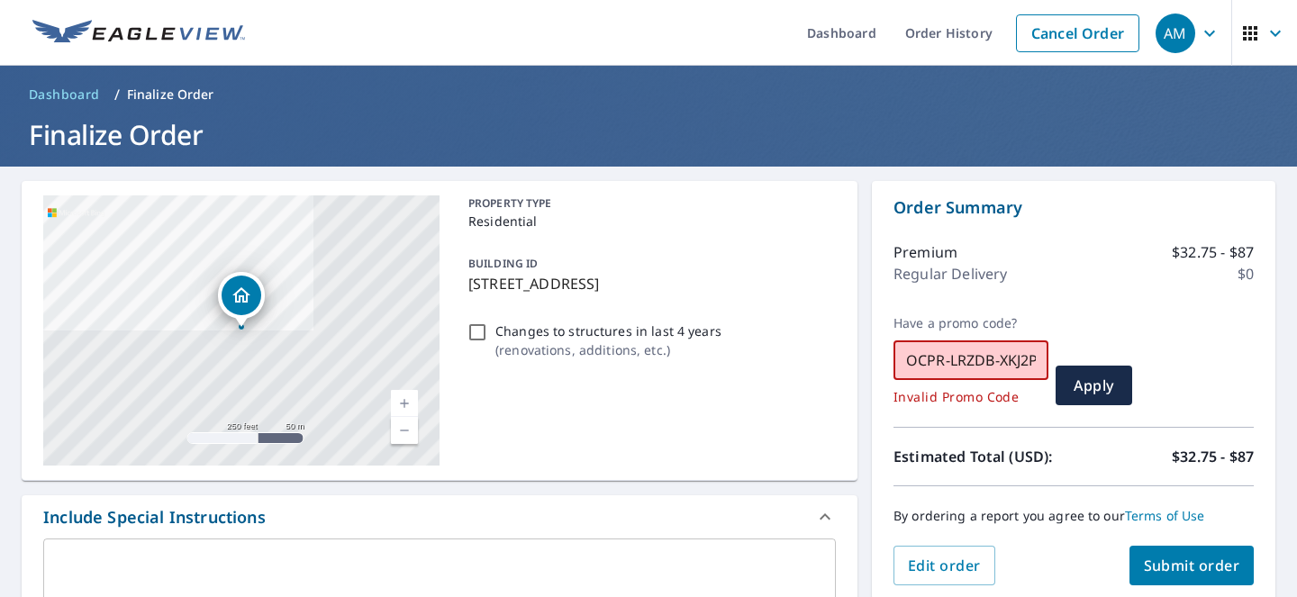
click at [998, 366] on input "OCPR-LRZDB-XKJ2P" at bounding box center [971, 360] width 155 height 50
type input "OCPR-JGFBF-3J1D5"
click at [1111, 387] on span "Apply" at bounding box center [1094, 386] width 48 height 20
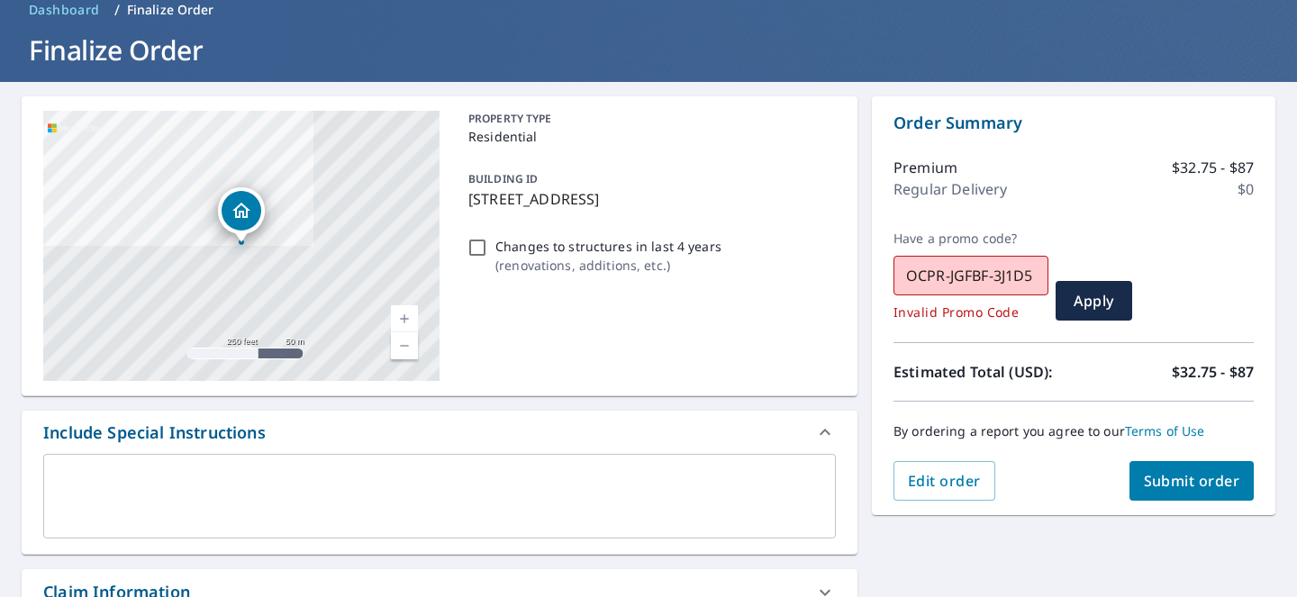
scroll to position [86, 0]
click at [1009, 279] on input "OCPR-JGFBF-3J1D5" at bounding box center [971, 275] width 155 height 50
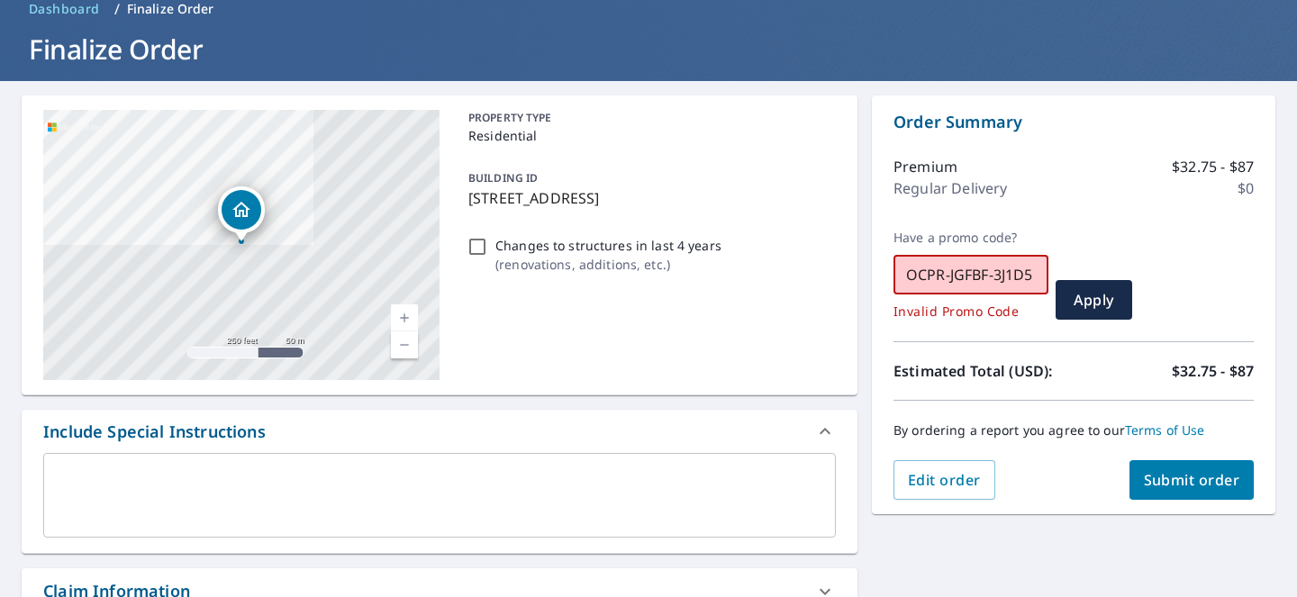
click at [1008, 279] on input "OCPR-JGFBF-3J1D5" at bounding box center [971, 275] width 155 height 50
paste input "OCPR-H3BKM-HFJ8Y"
type input "OCPR-H3BKM-HFJ8Y"
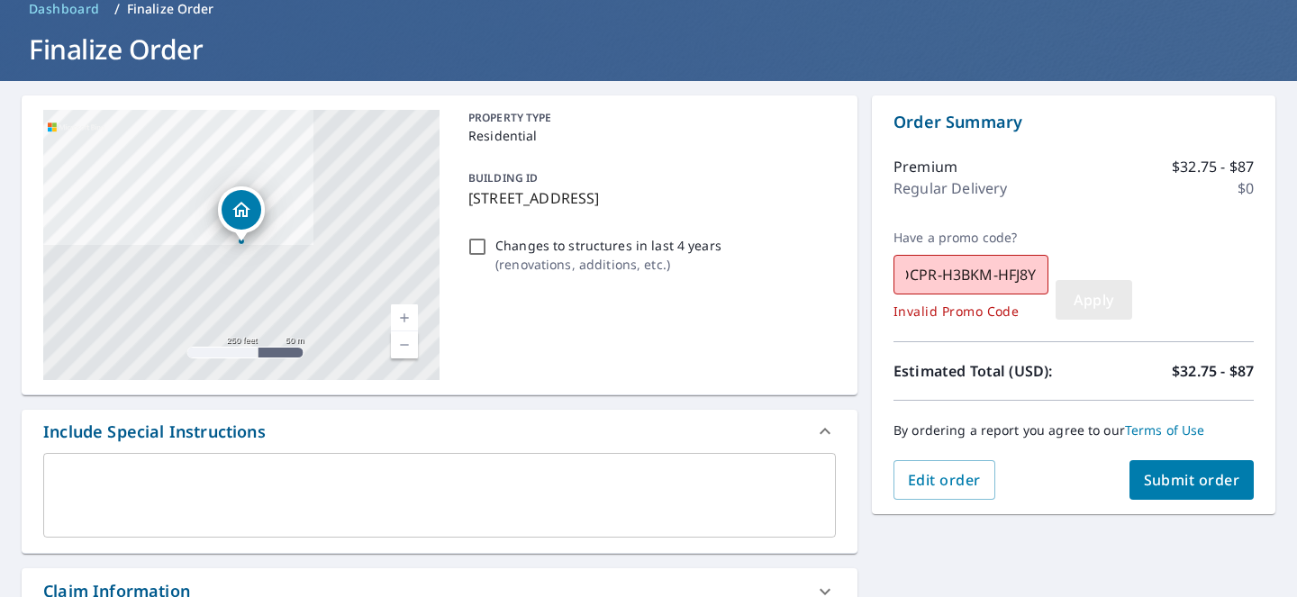
scroll to position [0, 0]
click at [1088, 311] on button "Apply" at bounding box center [1094, 300] width 77 height 40
click at [1003, 274] on input "OCPR-H3BKM-HFJ8Y" at bounding box center [971, 275] width 155 height 50
click at [1002, 274] on input "OCPR-H3BKM-HFJ8Y" at bounding box center [971, 275] width 155 height 50
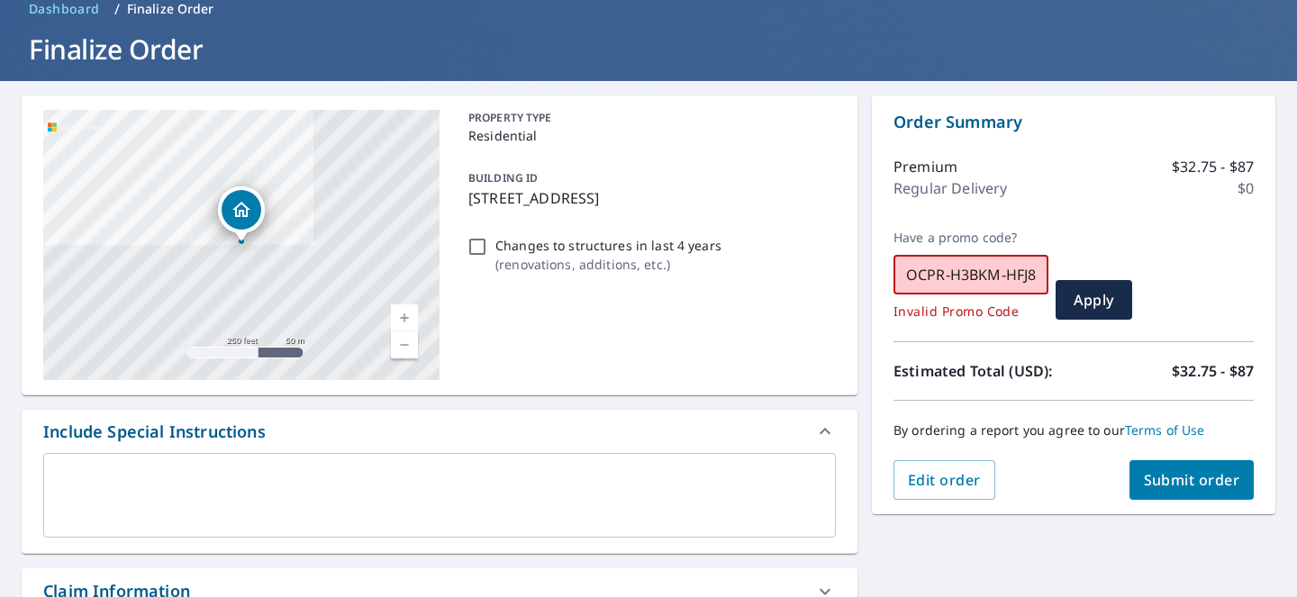
click at [1002, 274] on input "OCPR-H3BKM-HFJ8Y" at bounding box center [971, 275] width 155 height 50
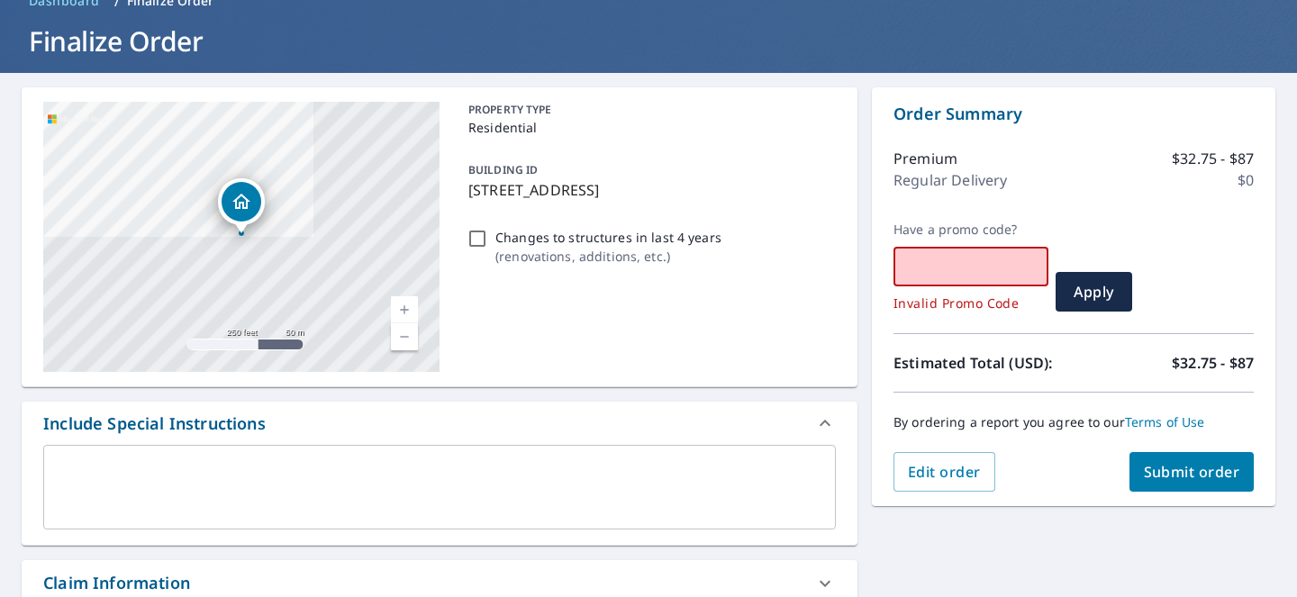
scroll to position [81, 0]
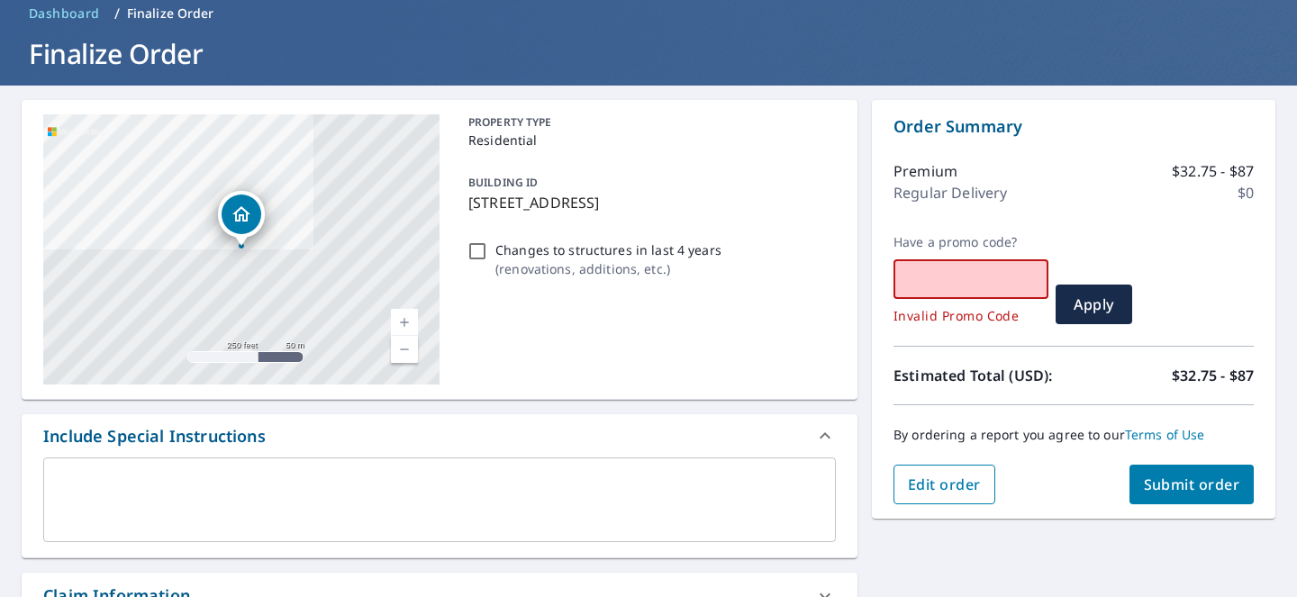
click at [929, 486] on span "Edit order" at bounding box center [944, 485] width 73 height 20
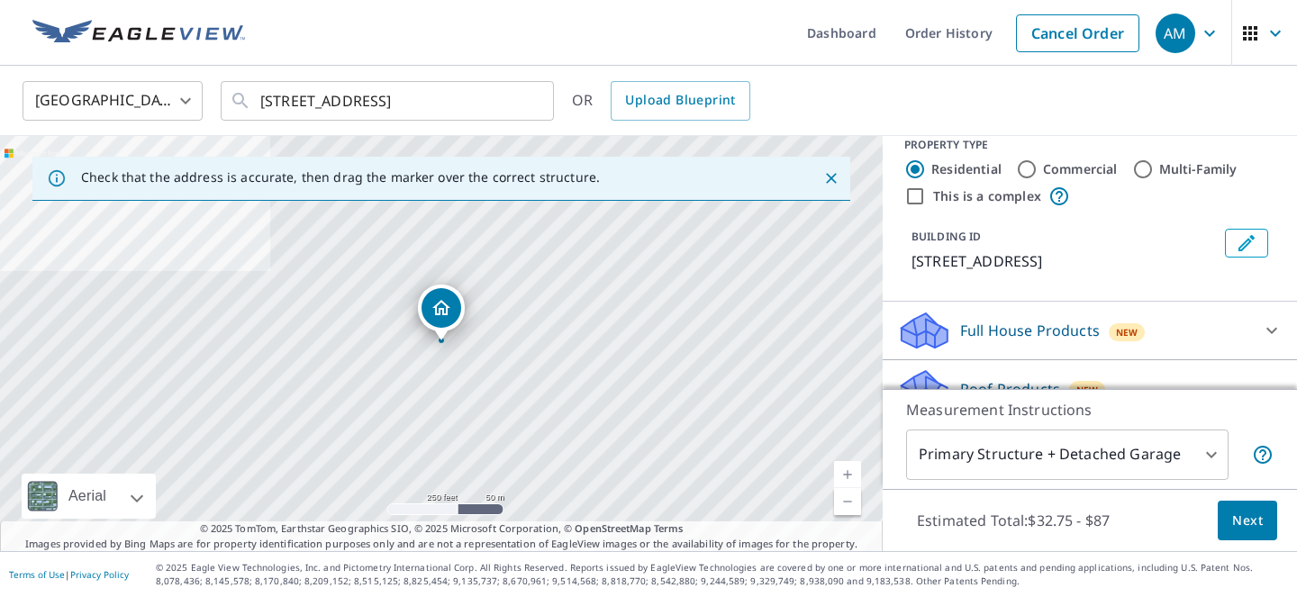
scroll to position [27, 0]
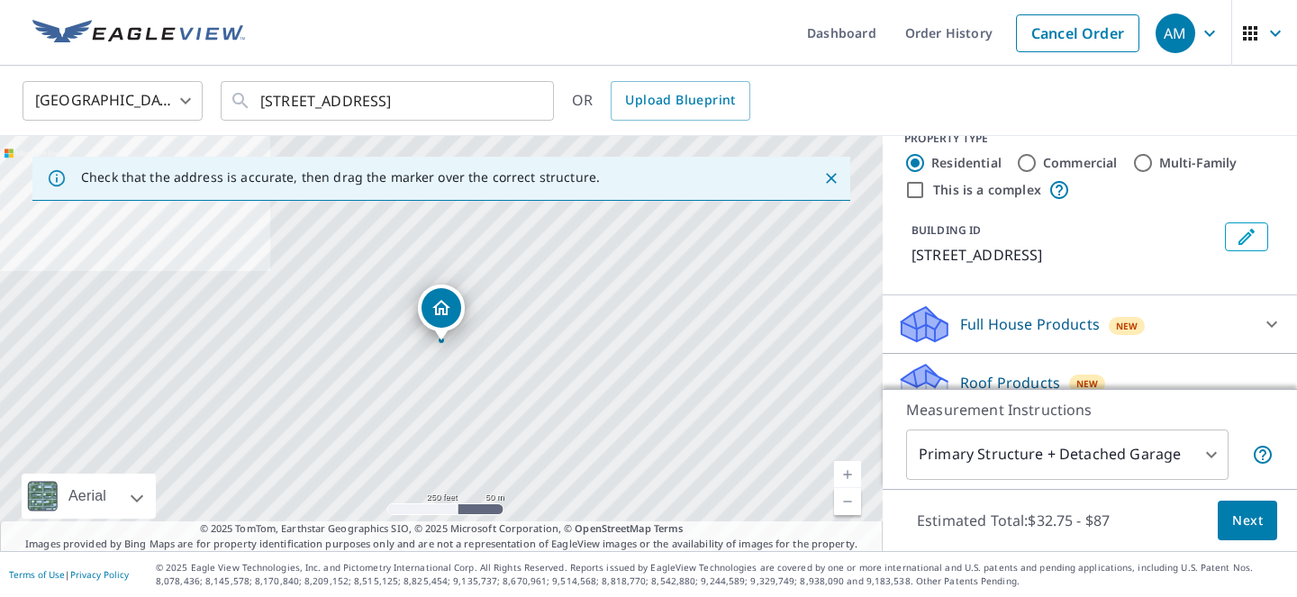
click at [442, 312] on icon "Dropped pin, building 1, Residential property, 14241 Enfield Cir Westminster, C…" at bounding box center [441, 307] width 18 height 15
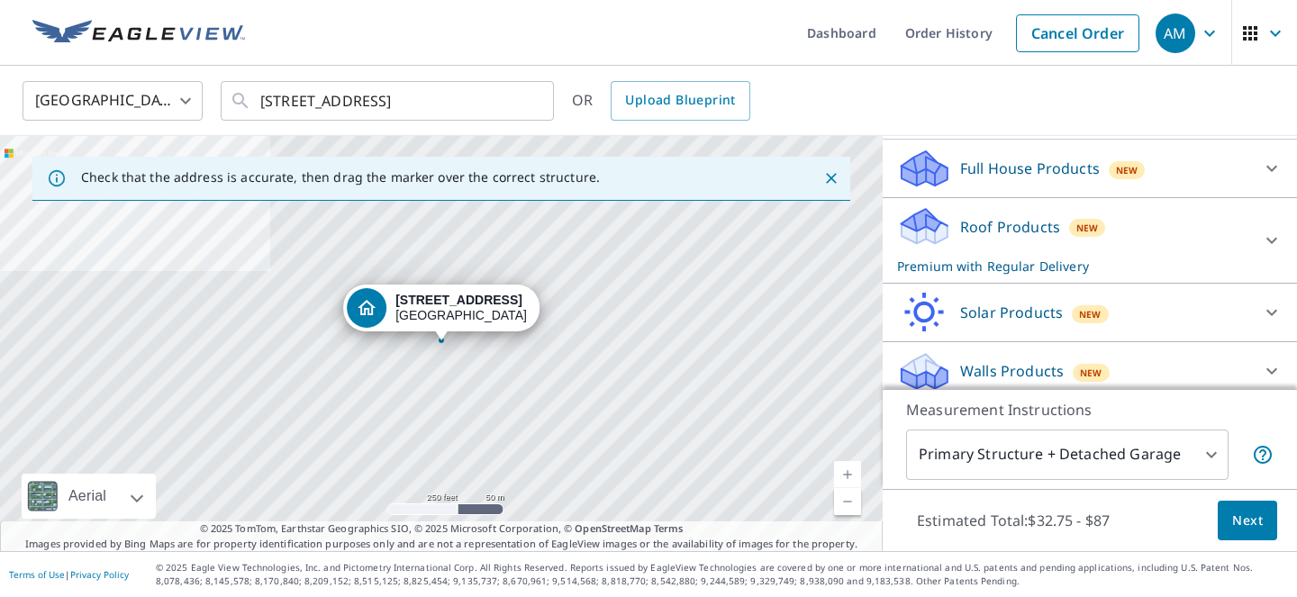
scroll to position [186, 0]
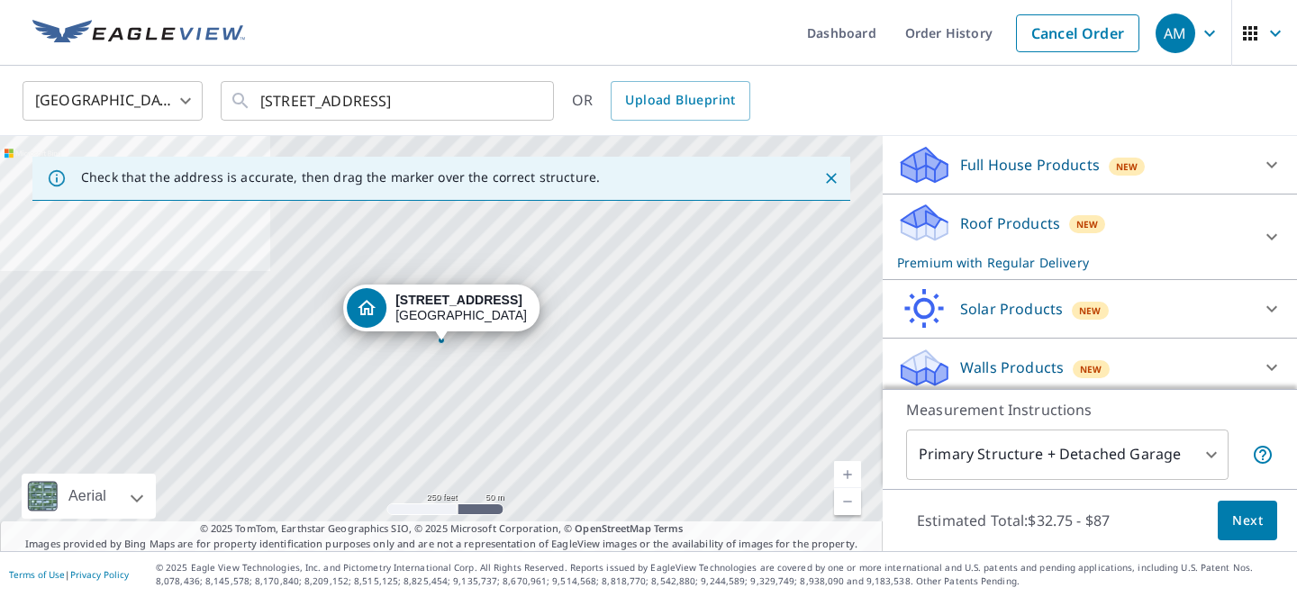
click at [1176, 172] on div "Full House Products New" at bounding box center [1073, 165] width 353 height 42
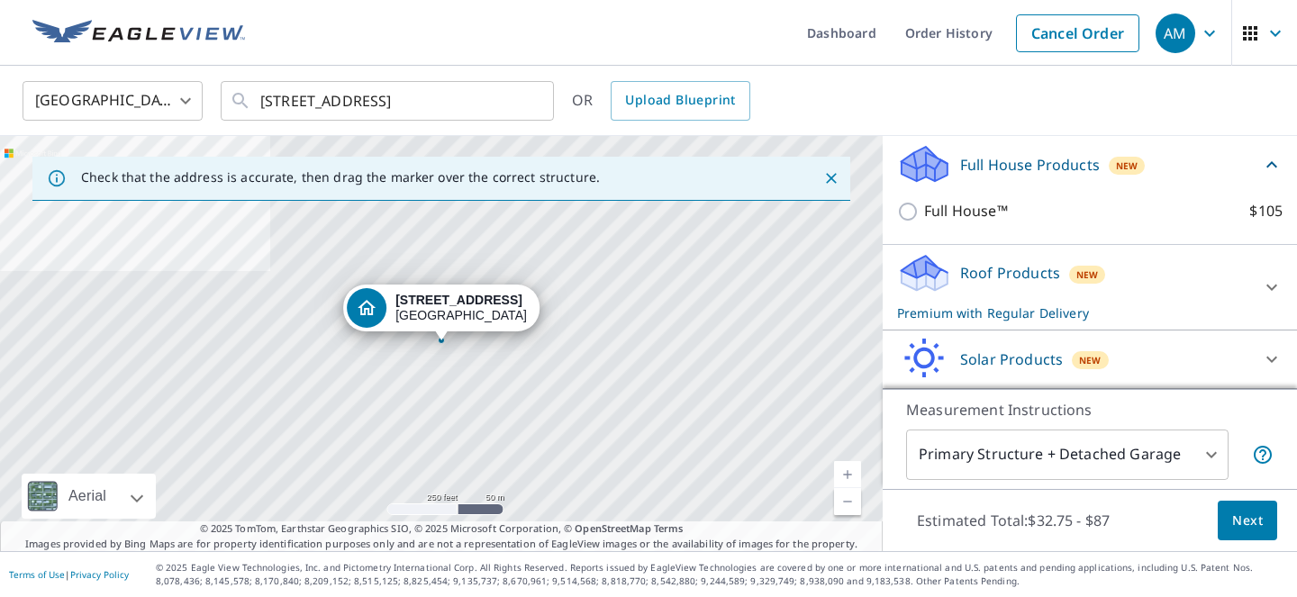
click at [1176, 172] on div "Full House Products New" at bounding box center [1079, 164] width 364 height 42
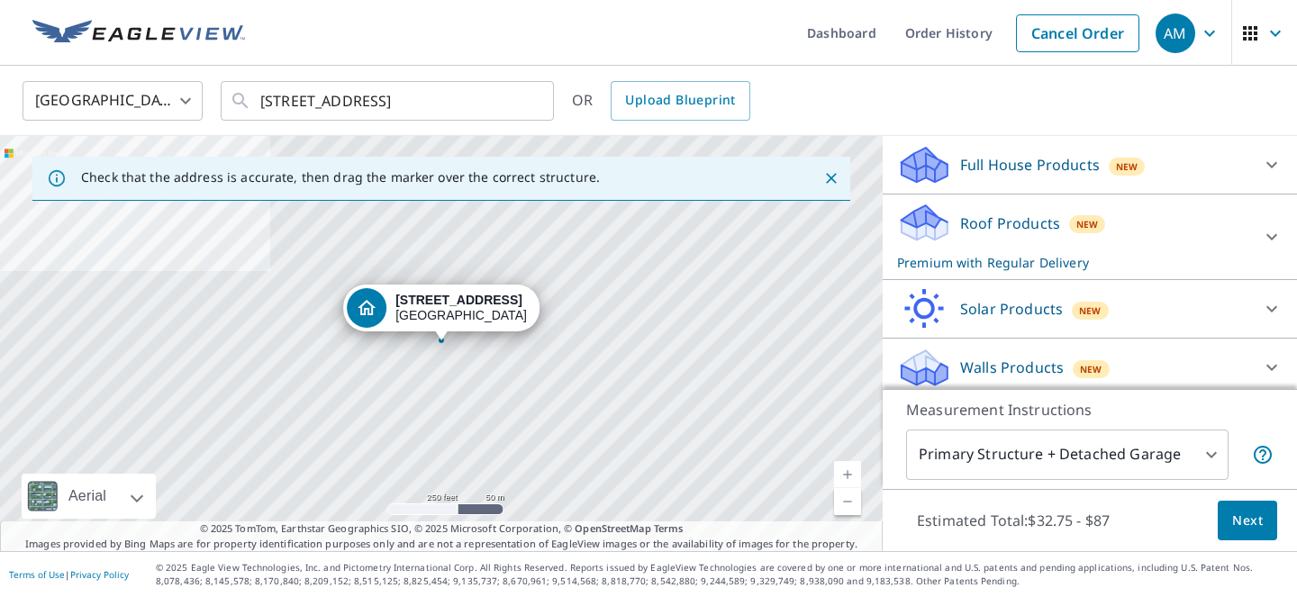
click at [1142, 232] on div "Roof Products New Premium with Regular Delivery" at bounding box center [1073, 237] width 353 height 70
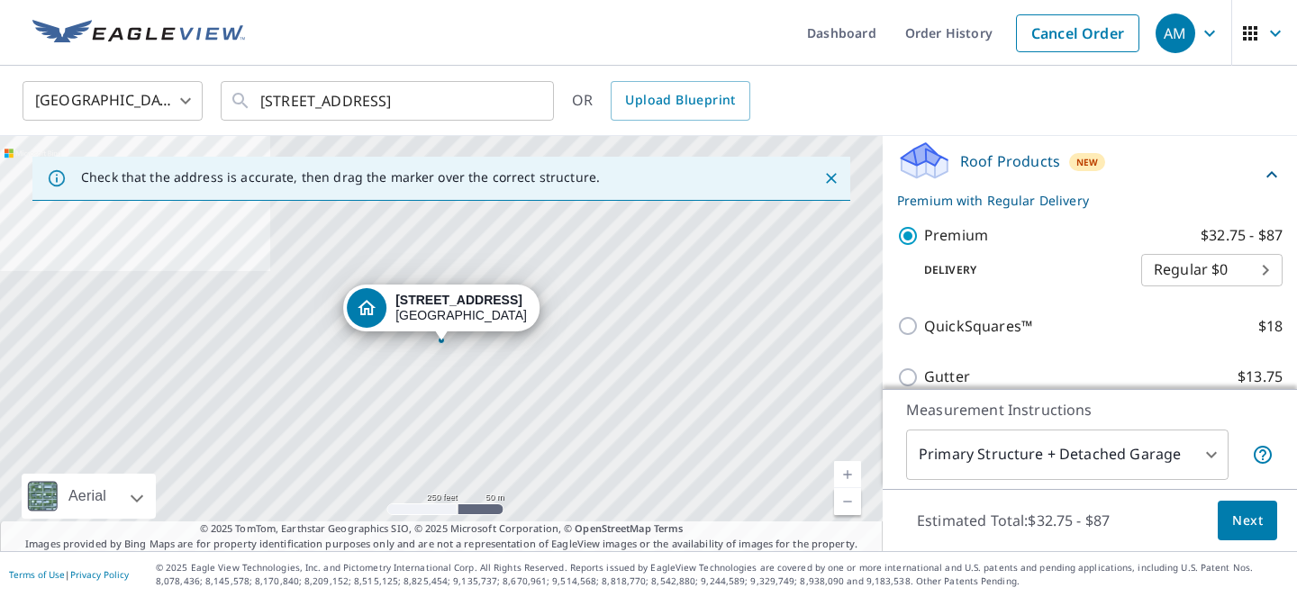
scroll to position [266, 0]
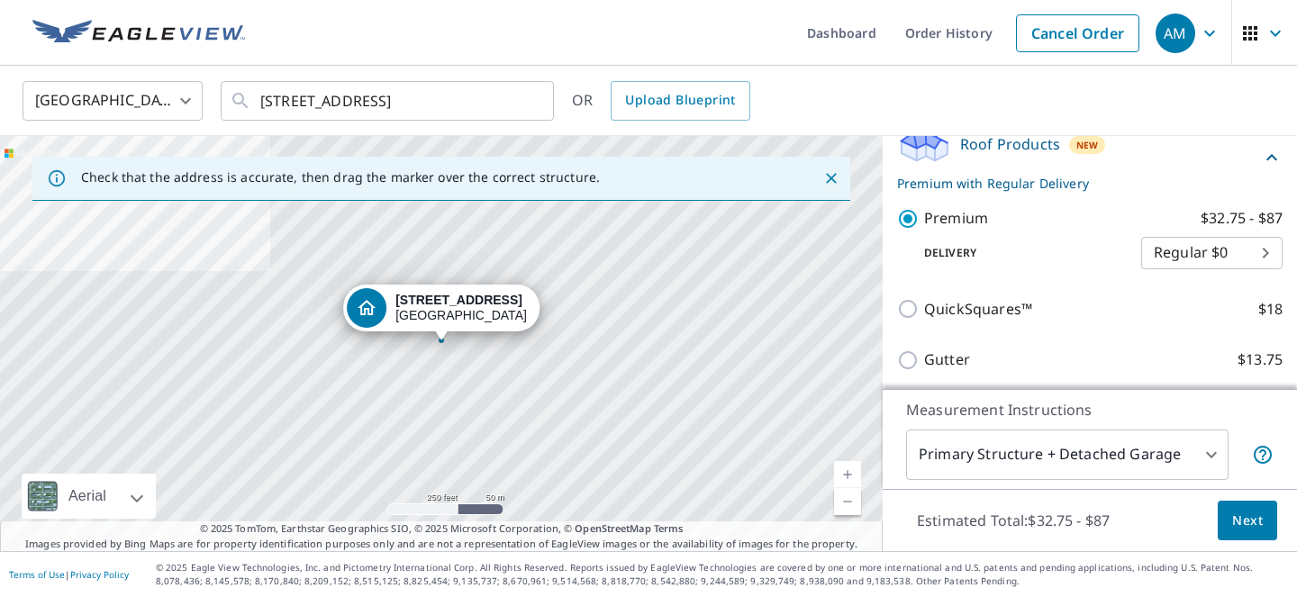
click at [1226, 258] on body "AM AM Dashboard Order History Cancel Order AM United States US ​ 14241 Enfield …" at bounding box center [648, 298] width 1297 height 597
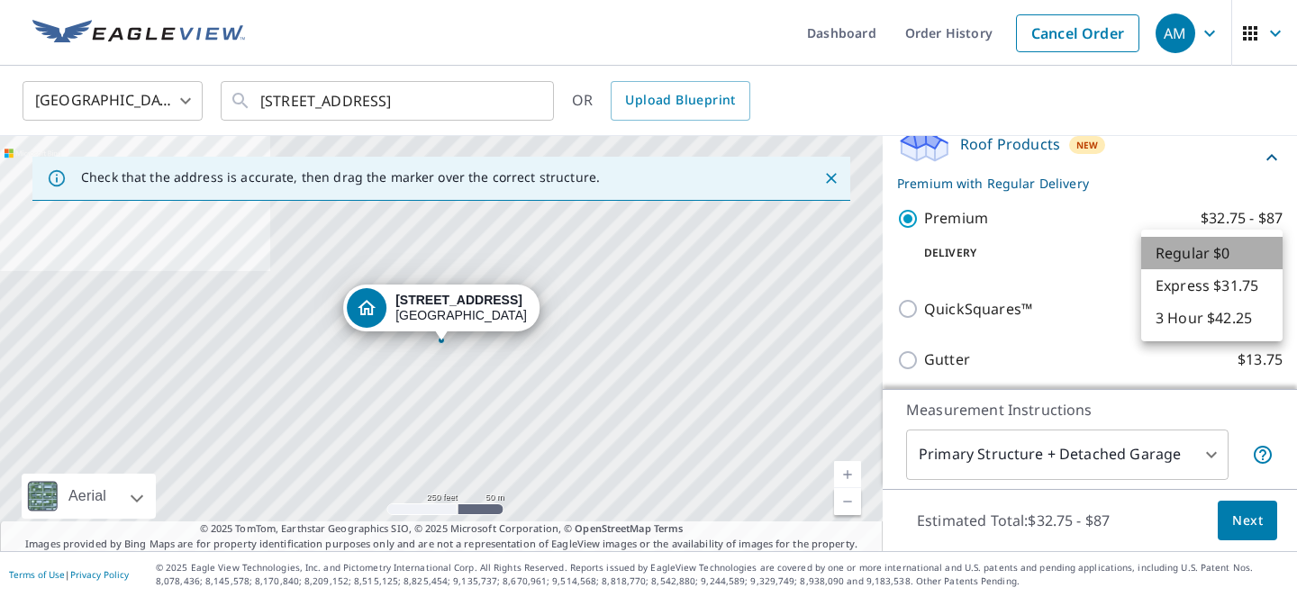
click at [1195, 256] on li "Regular $0" at bounding box center [1211, 253] width 141 height 32
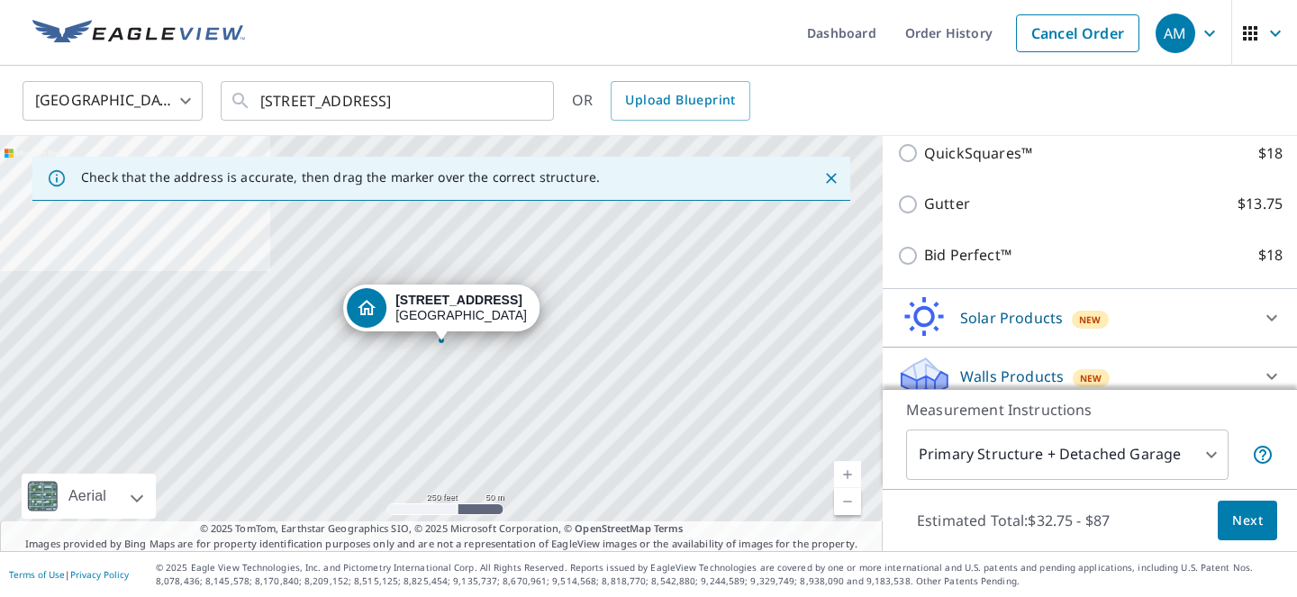
scroll to position [440, 0]
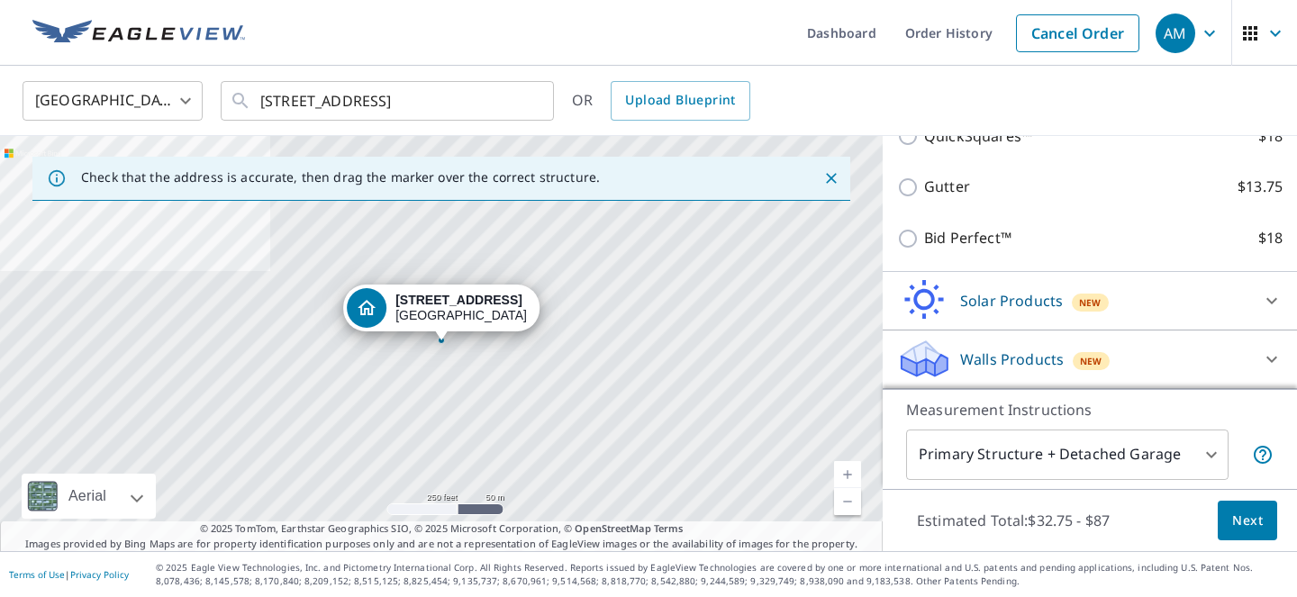
click at [943, 107] on div "United States US ​ 14241 Enfield Cir Westminster, CA 92683 ​ OR Upload Blueprint" at bounding box center [642, 100] width 1266 height 42
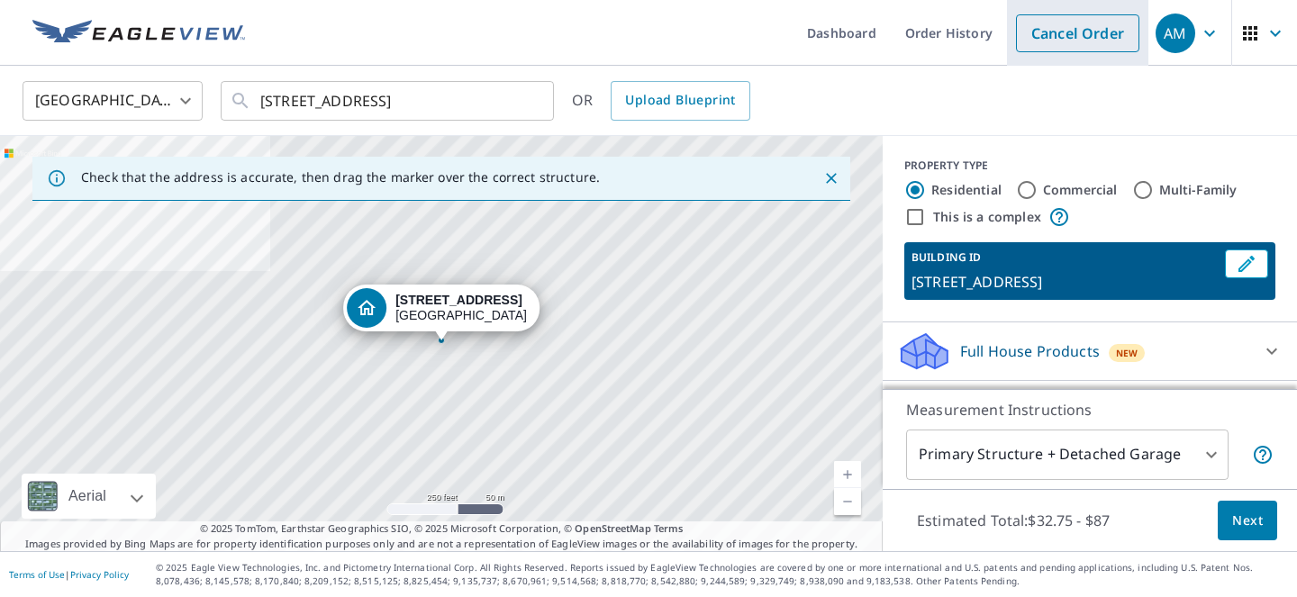
click at [1067, 43] on link "Cancel Order" at bounding box center [1077, 33] width 123 height 38
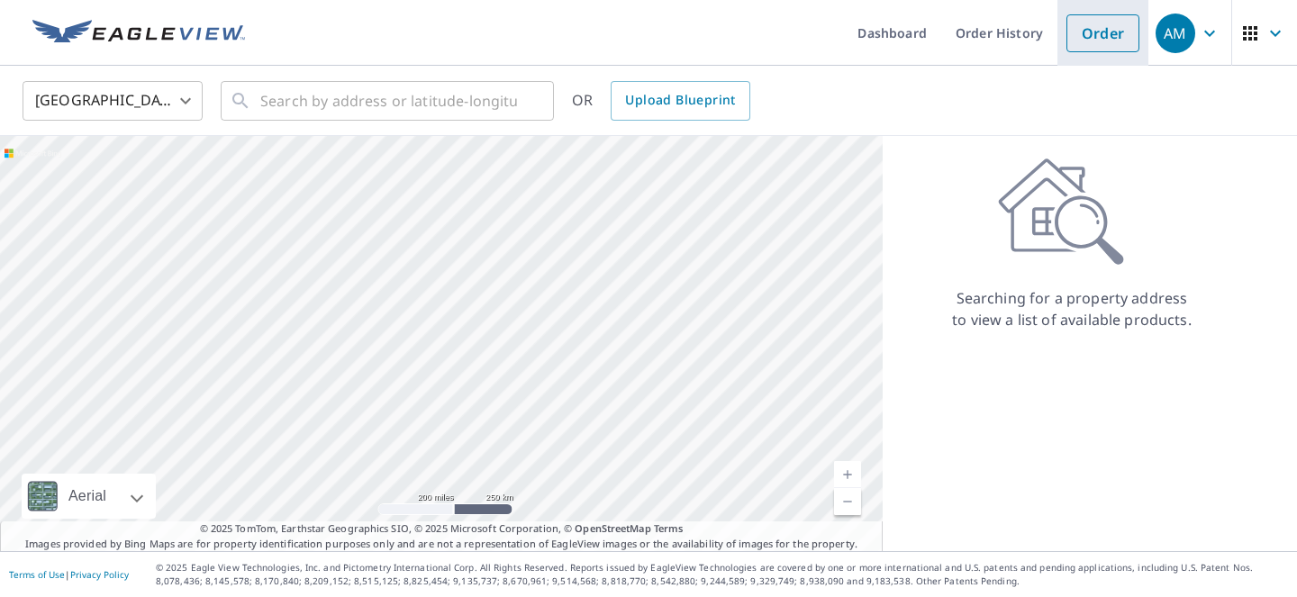
click at [1098, 35] on link "Order" at bounding box center [1102, 33] width 73 height 38
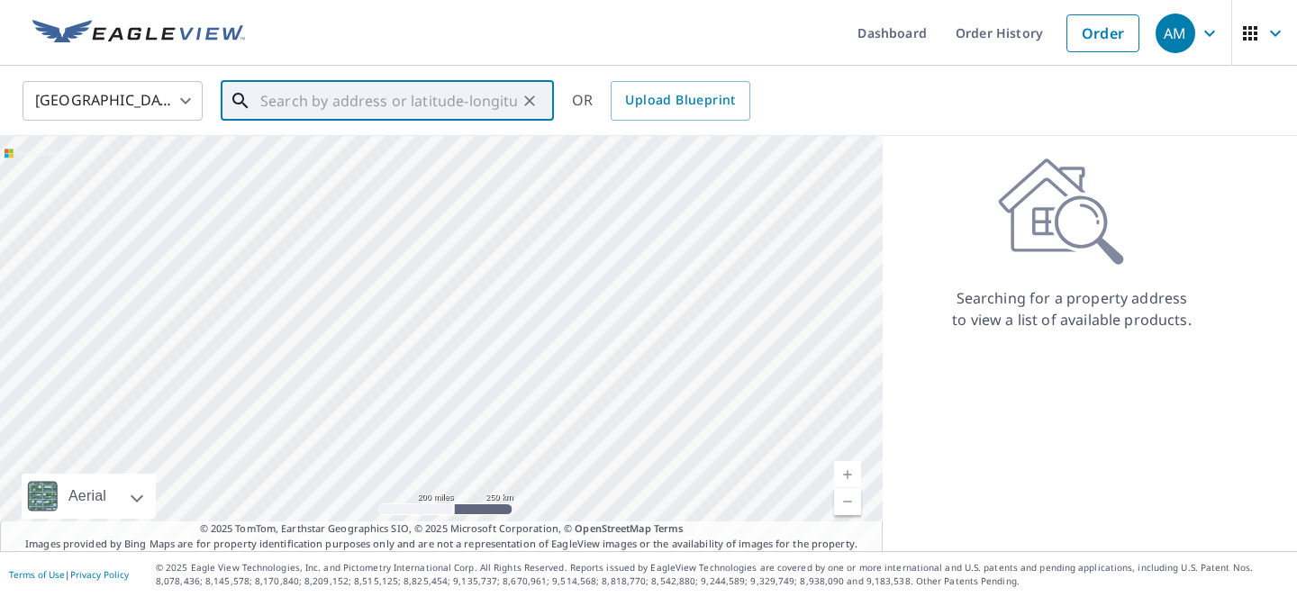
click at [381, 108] on input "text" at bounding box center [388, 101] width 257 height 50
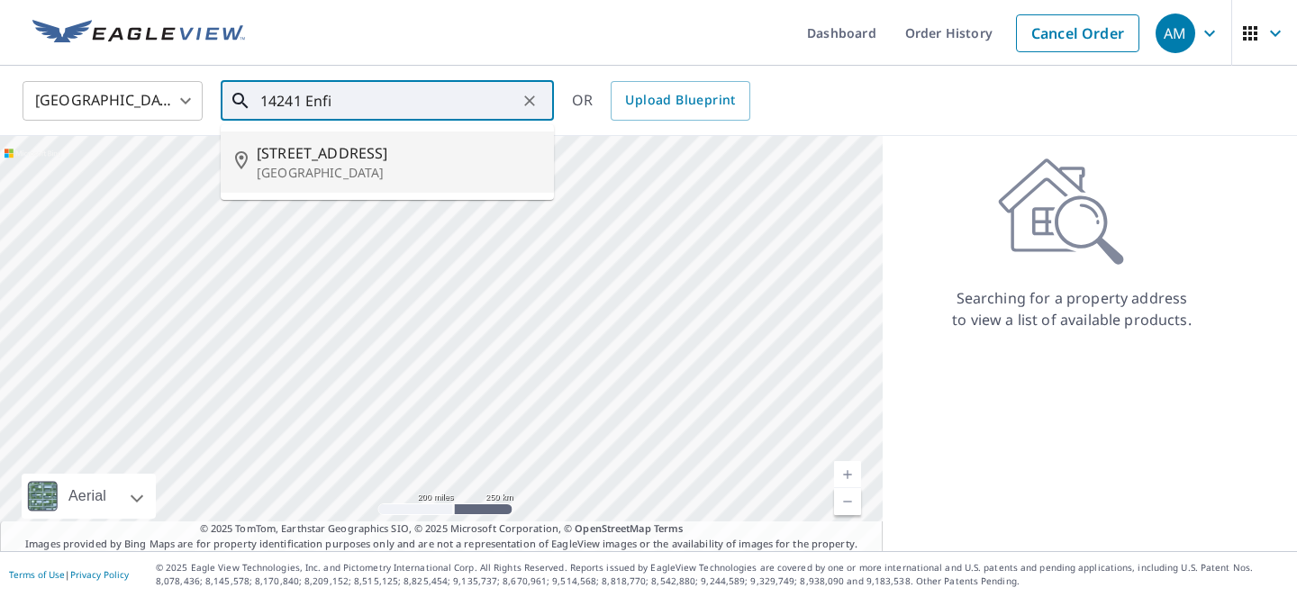
click at [340, 162] on span "[STREET_ADDRESS]" at bounding box center [398, 153] width 283 height 22
type input "14241 Enfield Cir Westminster, CA 92683"
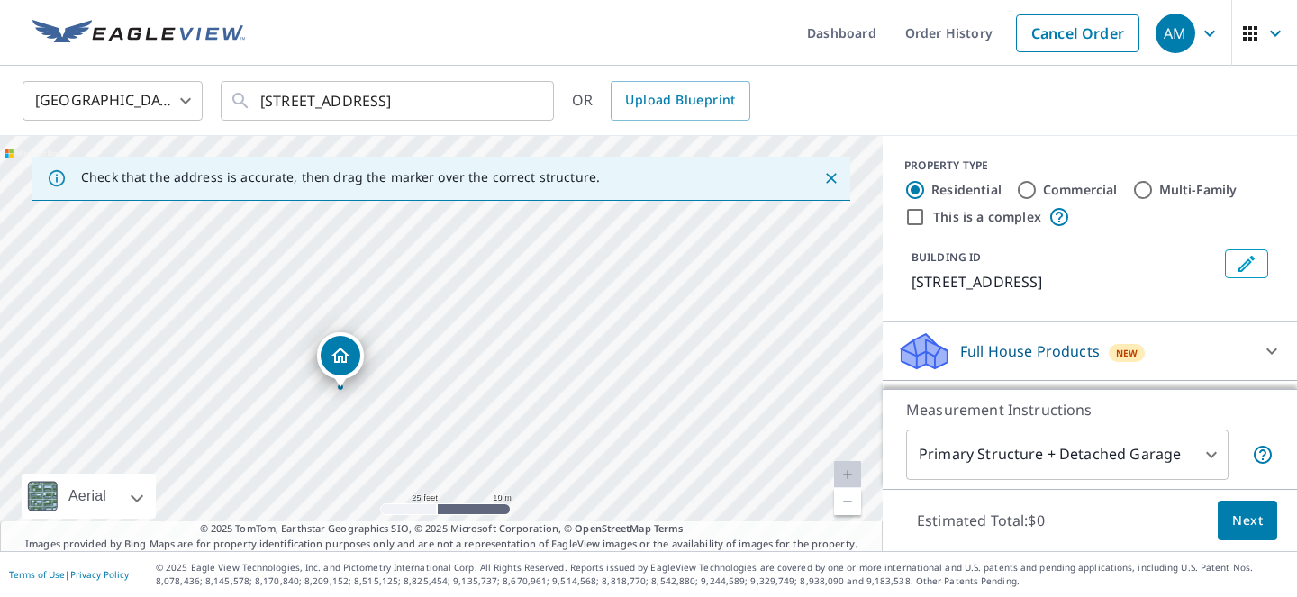
click at [314, 392] on div "14241 Enfield Cir Westminster, CA 92683" at bounding box center [441, 343] width 883 height 415
click at [341, 359] on icon "Dropped pin, building 1, Residential property, 14241 Enfield Cir Westminster, C…" at bounding box center [340, 355] width 18 height 15
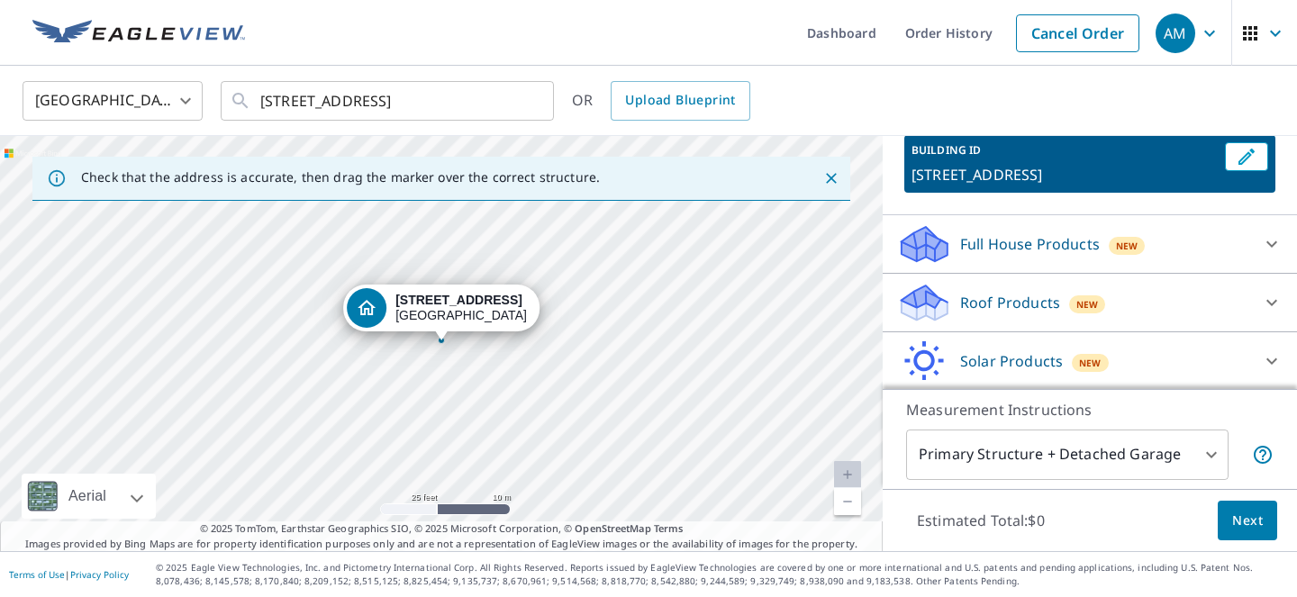
scroll to position [111, 0]
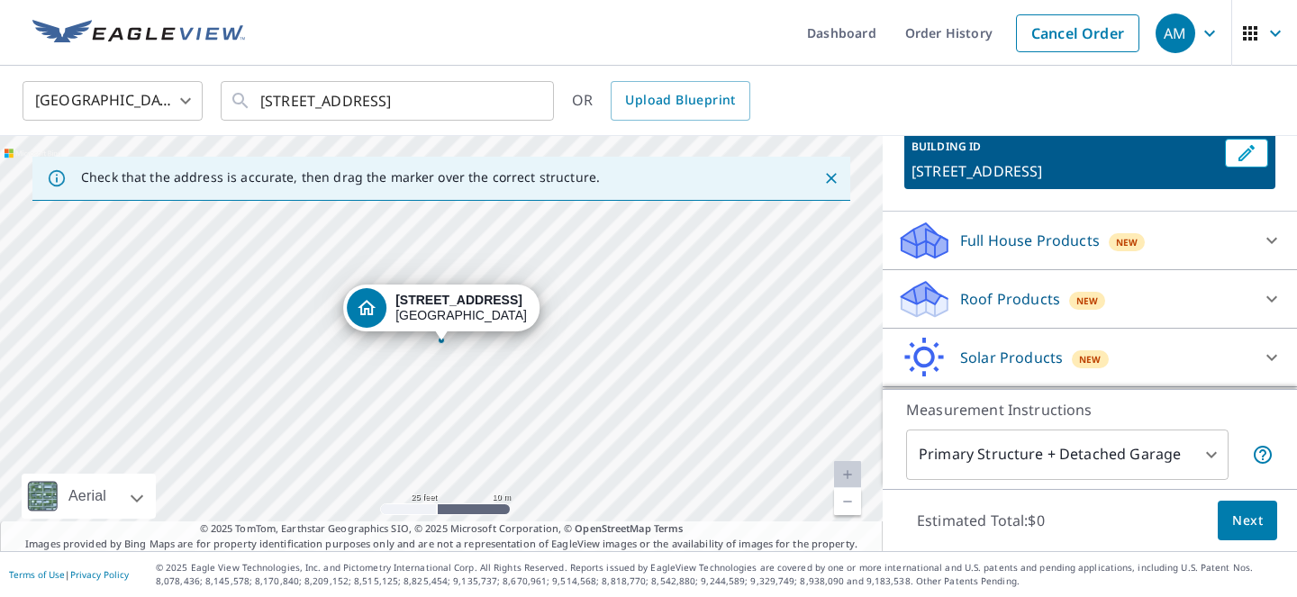
click at [1127, 280] on div "Roof Products New" at bounding box center [1073, 299] width 353 height 42
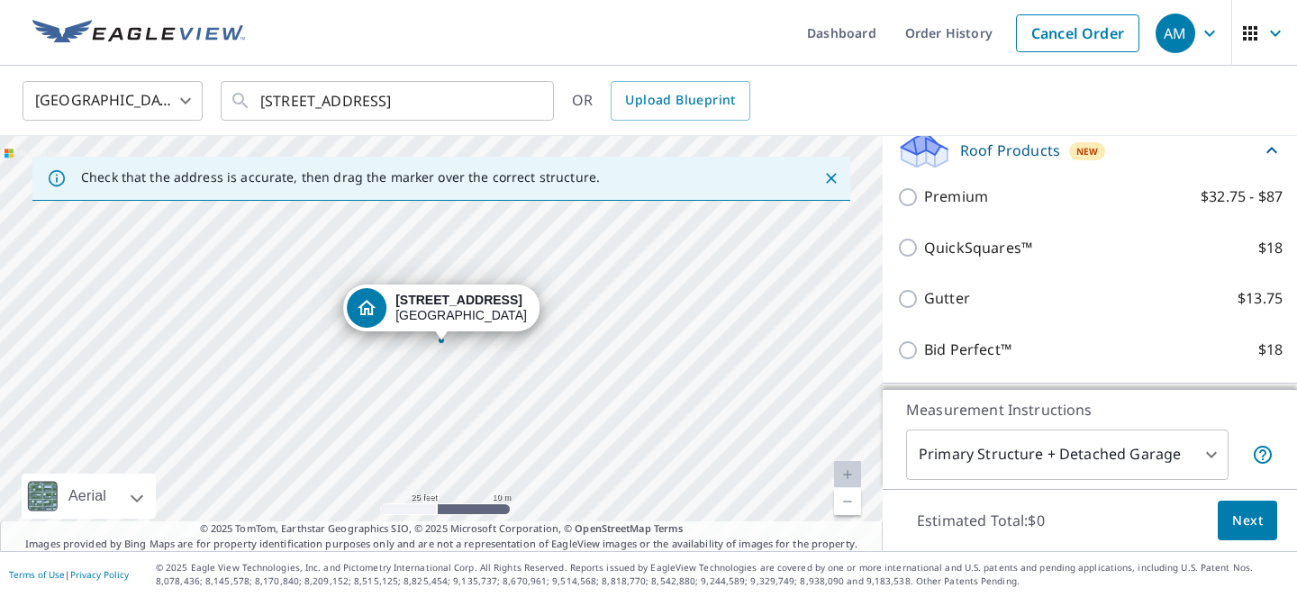
scroll to position [255, 0]
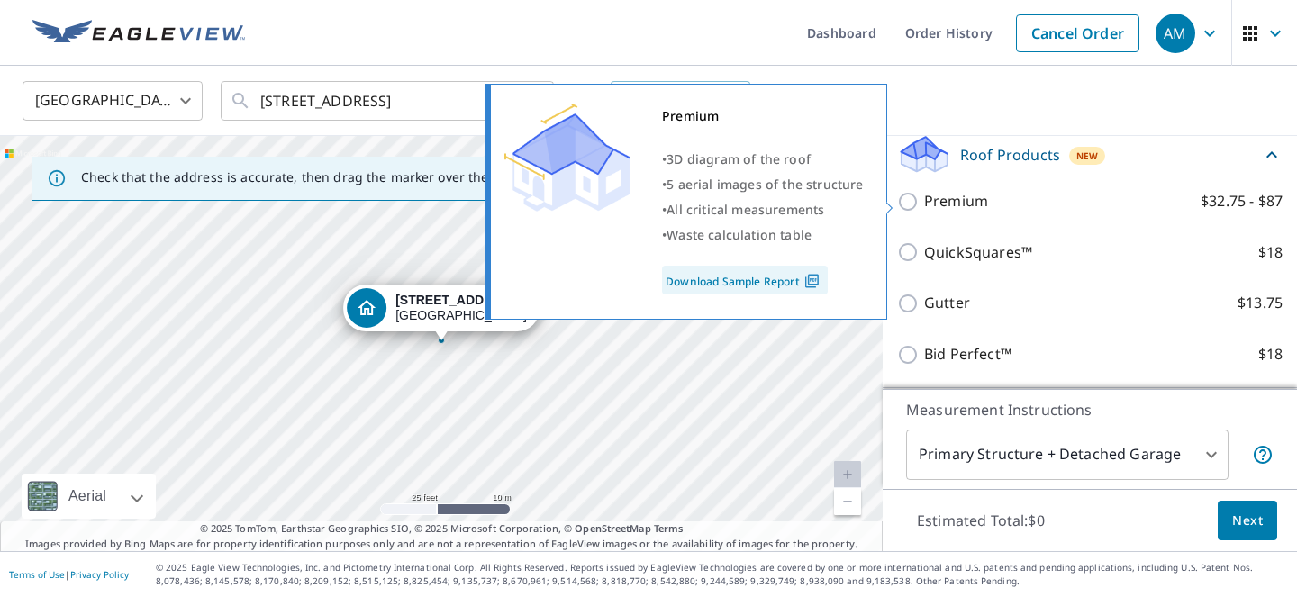
click at [976, 200] on p "Premium" at bounding box center [956, 201] width 64 height 23
click at [924, 200] on input "Premium $32.75 - $87" at bounding box center [910, 202] width 27 height 22
checkbox input "true"
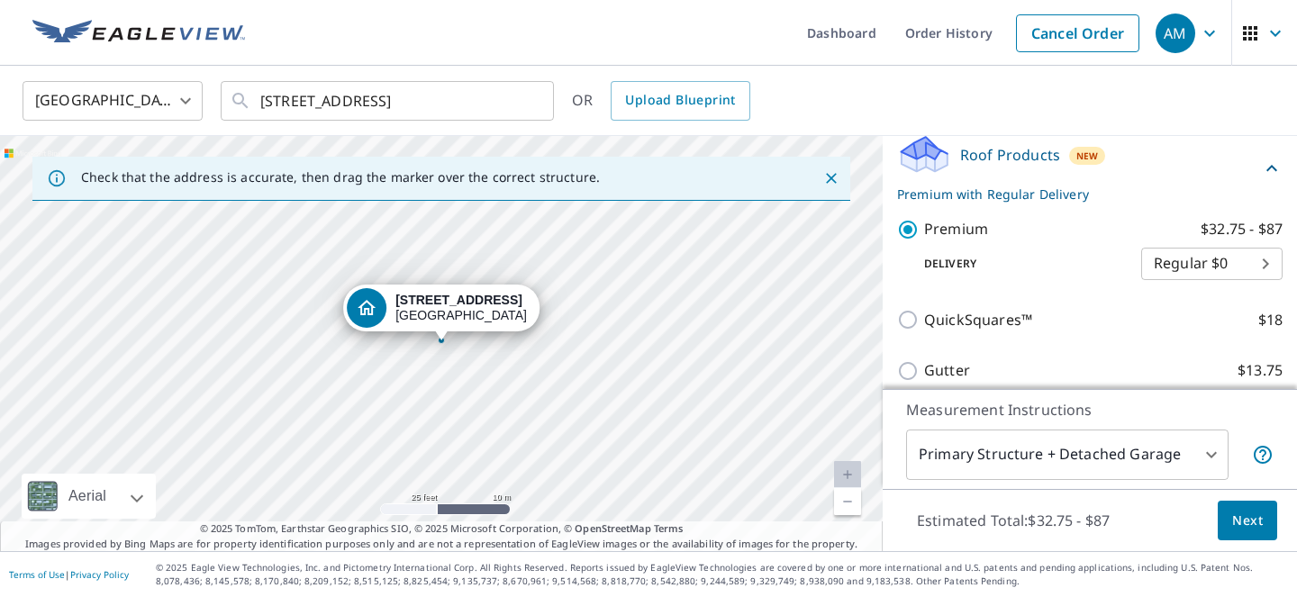
click at [1195, 265] on body "AM AM Dashboard Order History Cancel Order AM United States US ​ 14241 Enfield …" at bounding box center [648, 298] width 1297 height 597
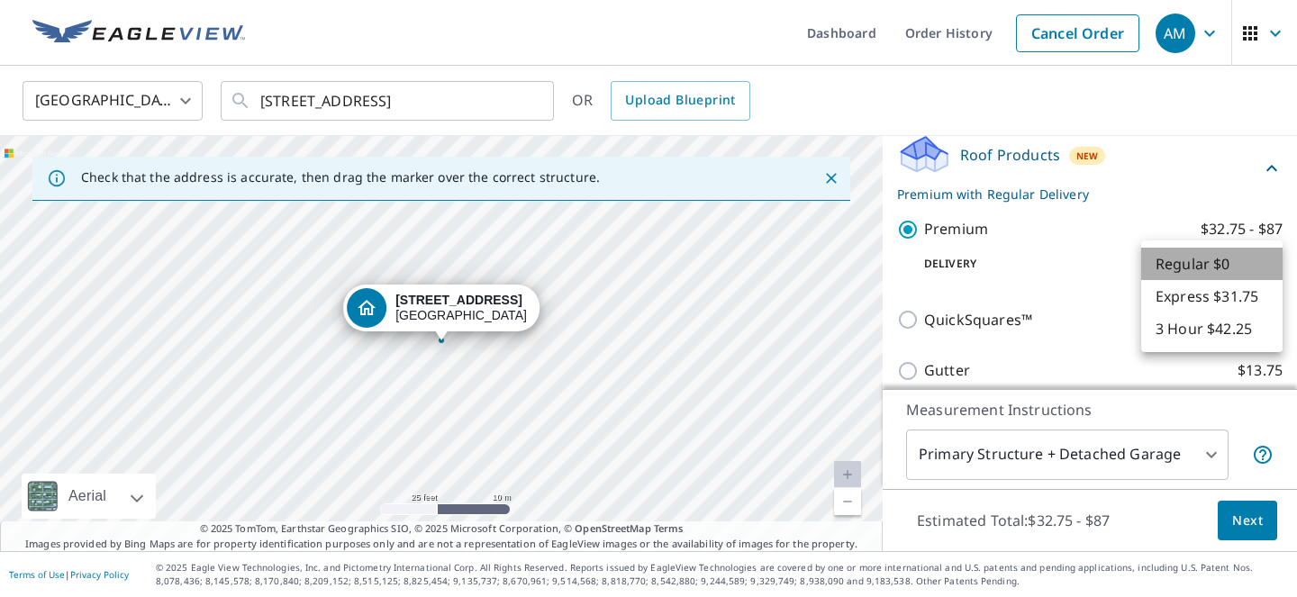
click at [1195, 265] on li "Regular $0" at bounding box center [1211, 264] width 141 height 32
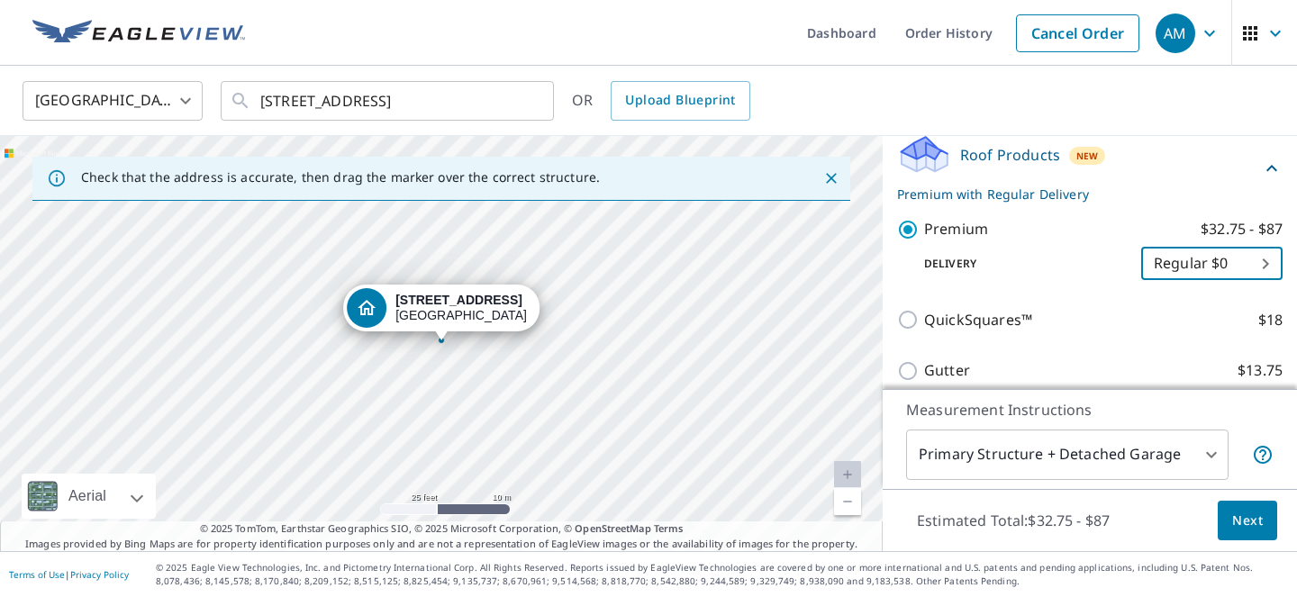
scroll to position [261, 0]
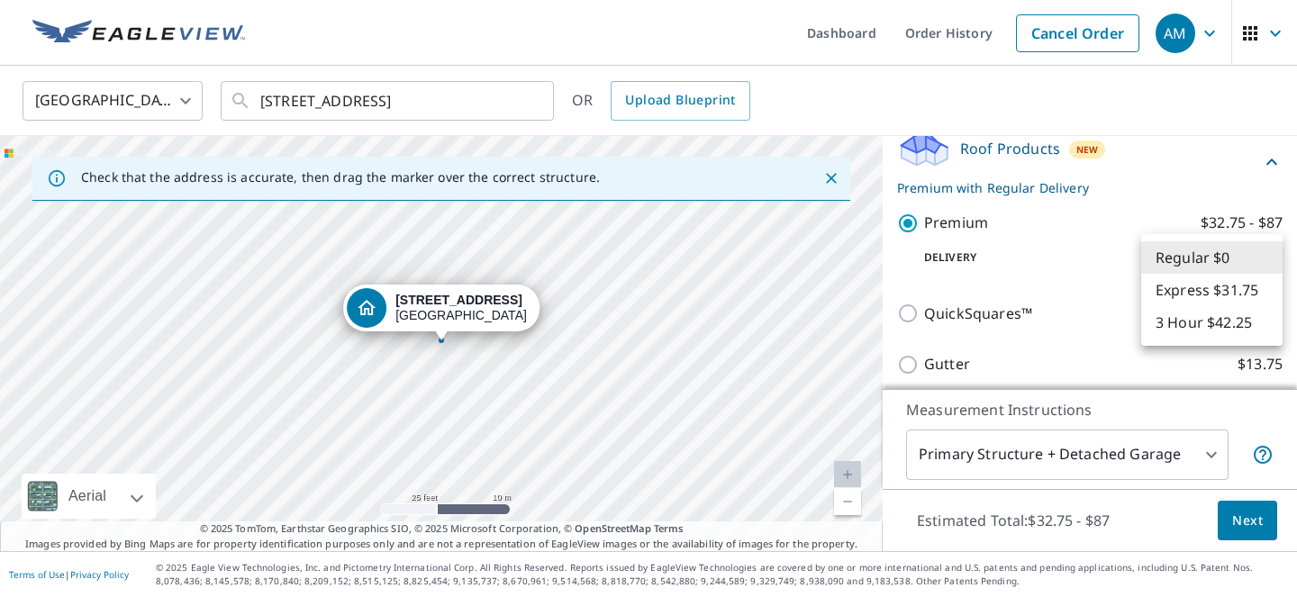
click at [1195, 265] on body "AM AM Dashboard Order History Cancel Order AM United States US ​ 14241 Enfield …" at bounding box center [648, 298] width 1297 height 597
click at [1188, 252] on li "Regular $0" at bounding box center [1211, 257] width 141 height 32
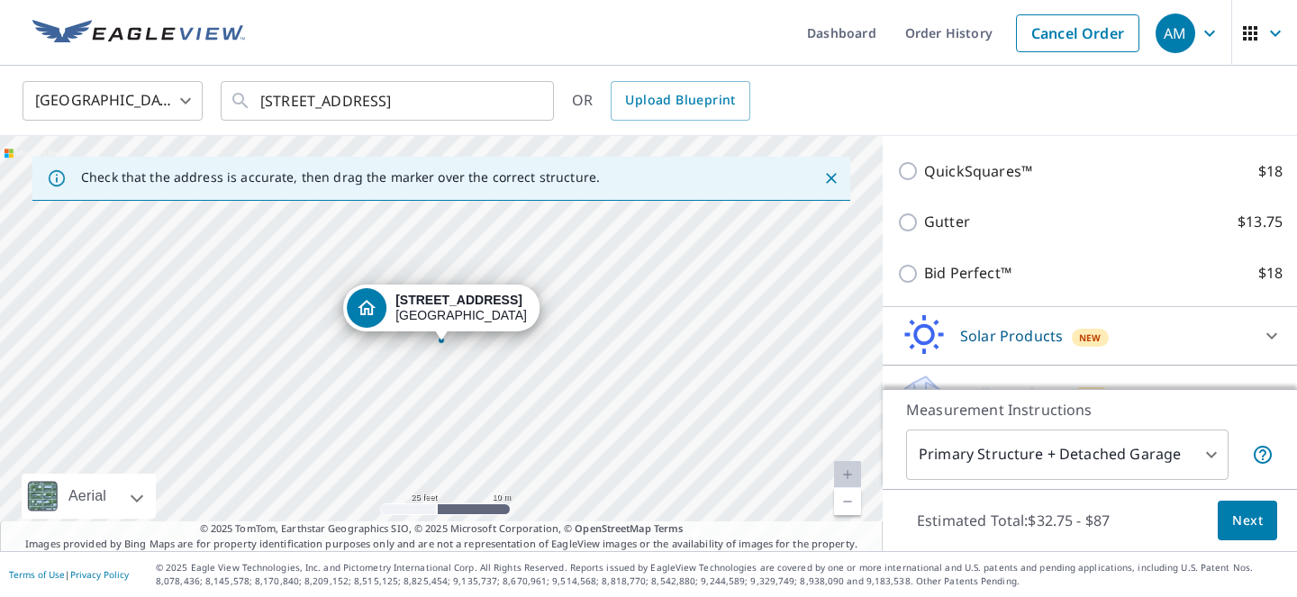
scroll to position [440, 0]
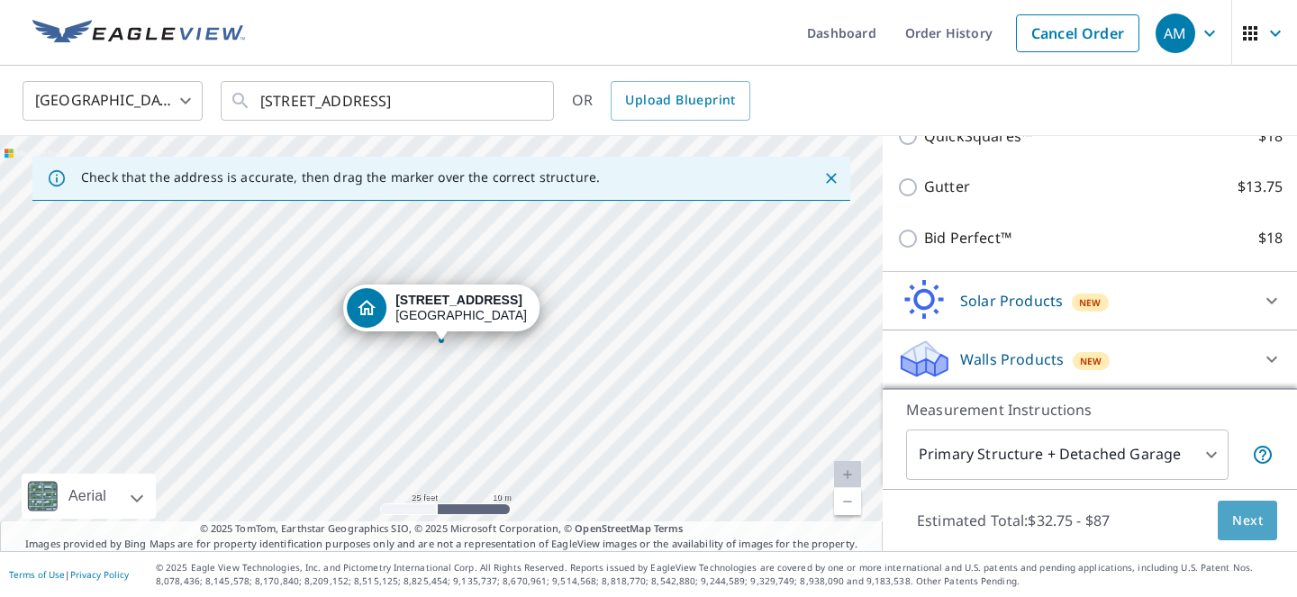
click at [1245, 523] on span "Next" at bounding box center [1247, 521] width 31 height 23
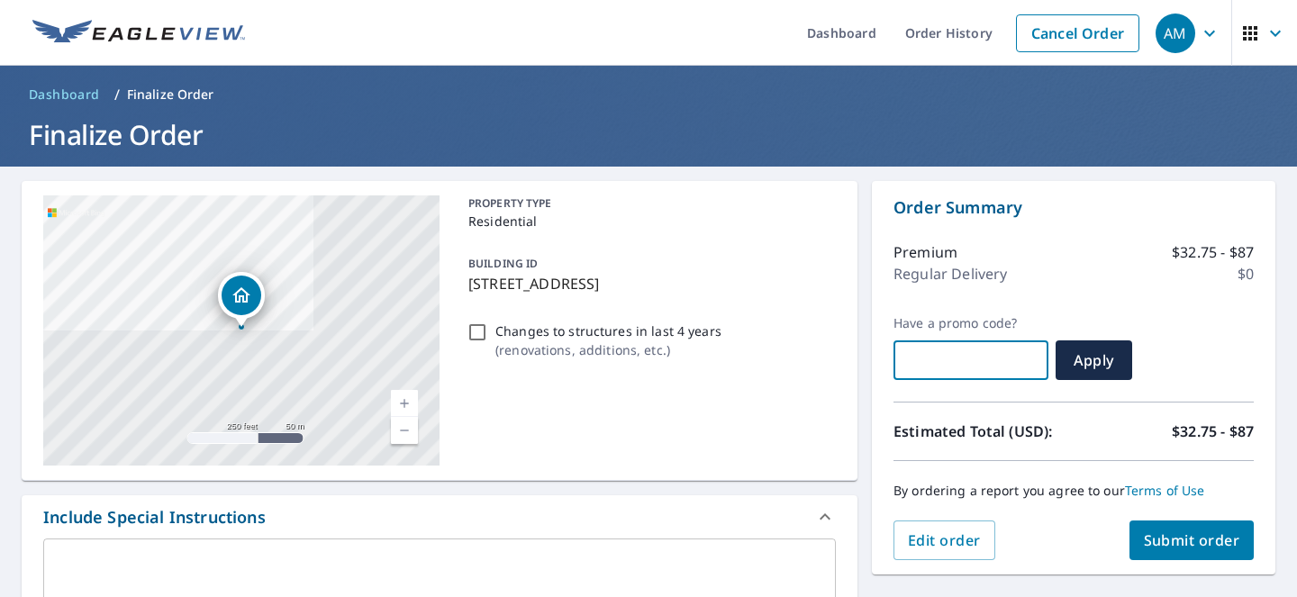
click at [948, 359] on input "text" at bounding box center [971, 360] width 155 height 50
paste input "OCPR-JGFBF-3J1D5"
type input "OCPR-JGFBF-3J1D5"
click at [1083, 360] on span "Apply" at bounding box center [1094, 360] width 48 height 20
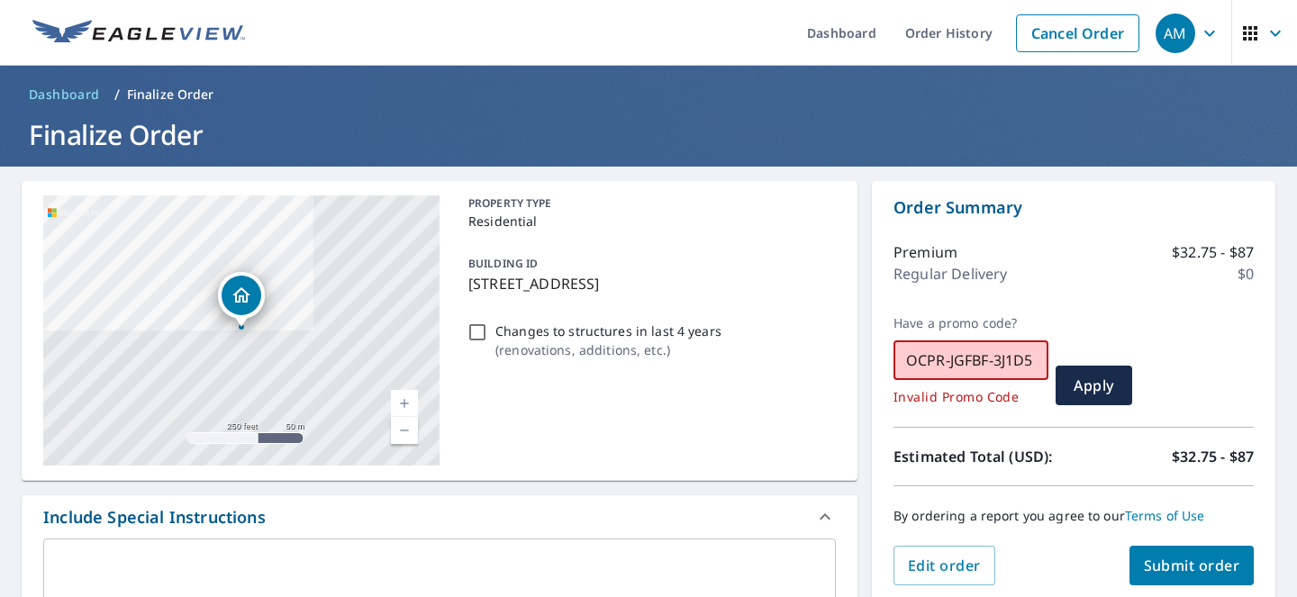
click at [984, 349] on input "OCPR-JGFBF-3J1D5" at bounding box center [971, 360] width 155 height 50
click at [946, 370] on input "OCPR-JGFBF-3J1D5" at bounding box center [971, 360] width 155 height 50
click at [946, 369] on input "OCPR-JGFBF-3J1D5" at bounding box center [971, 360] width 155 height 50
paste input "OCPR-HG5W4-G8FVG"
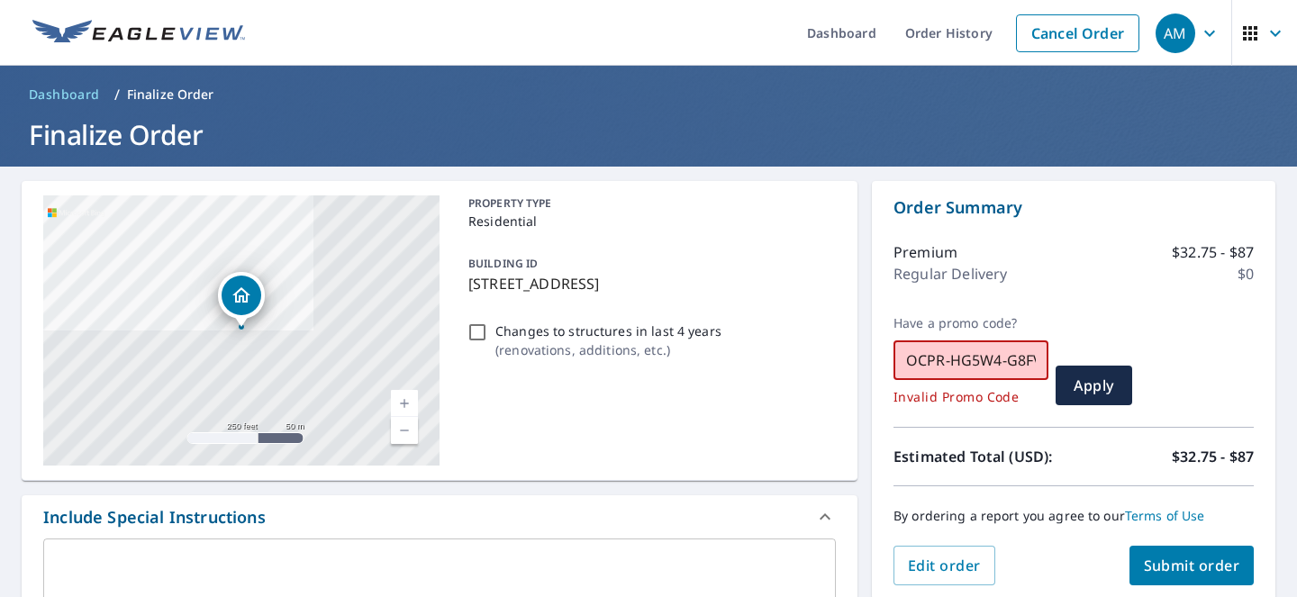
scroll to position [0, 15]
type input "OCPR-HG5W4-G8FVG"
click at [1102, 380] on span "Apply" at bounding box center [1094, 386] width 48 height 20
click at [958, 360] on input "OCPR-HG5W4-G8FVG" at bounding box center [971, 360] width 155 height 50
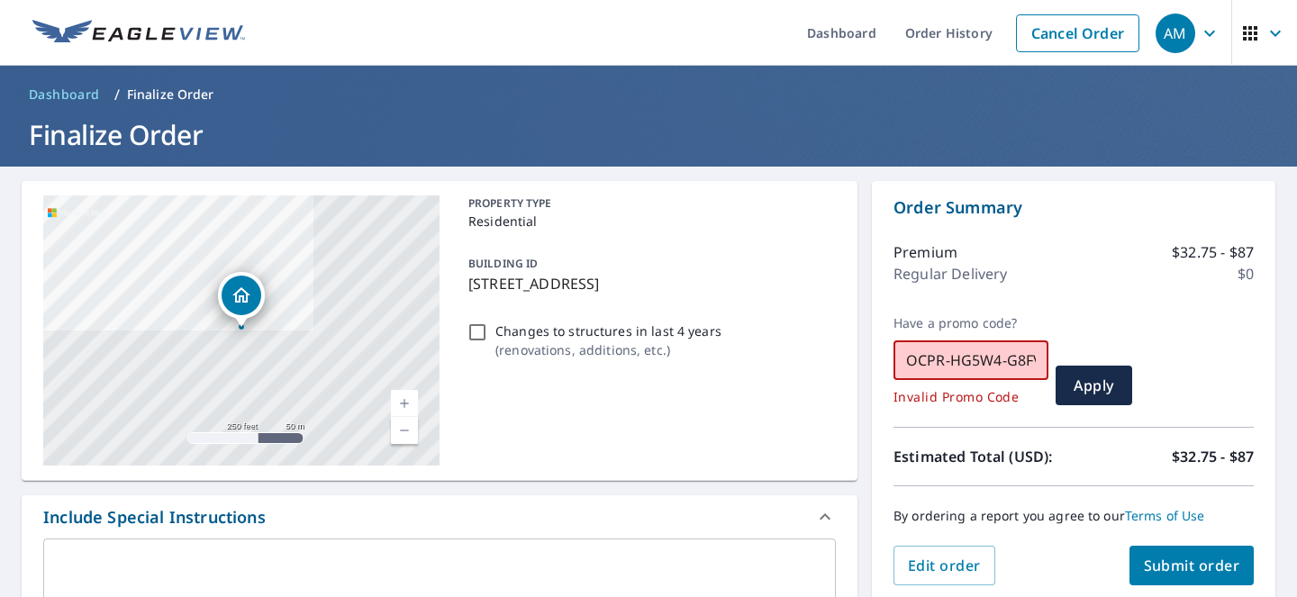
click at [959, 360] on input "OCPR-HG5W4-G8FVG" at bounding box center [971, 360] width 155 height 50
paste input "OCPR-JGFBF-3J1D5"
click at [948, 363] on input "OCPR-JGFBF-3J1D5" at bounding box center [971, 360] width 155 height 50
click at [990, 361] on input "OCPRJGFBF-3J1D5" at bounding box center [971, 360] width 155 height 50
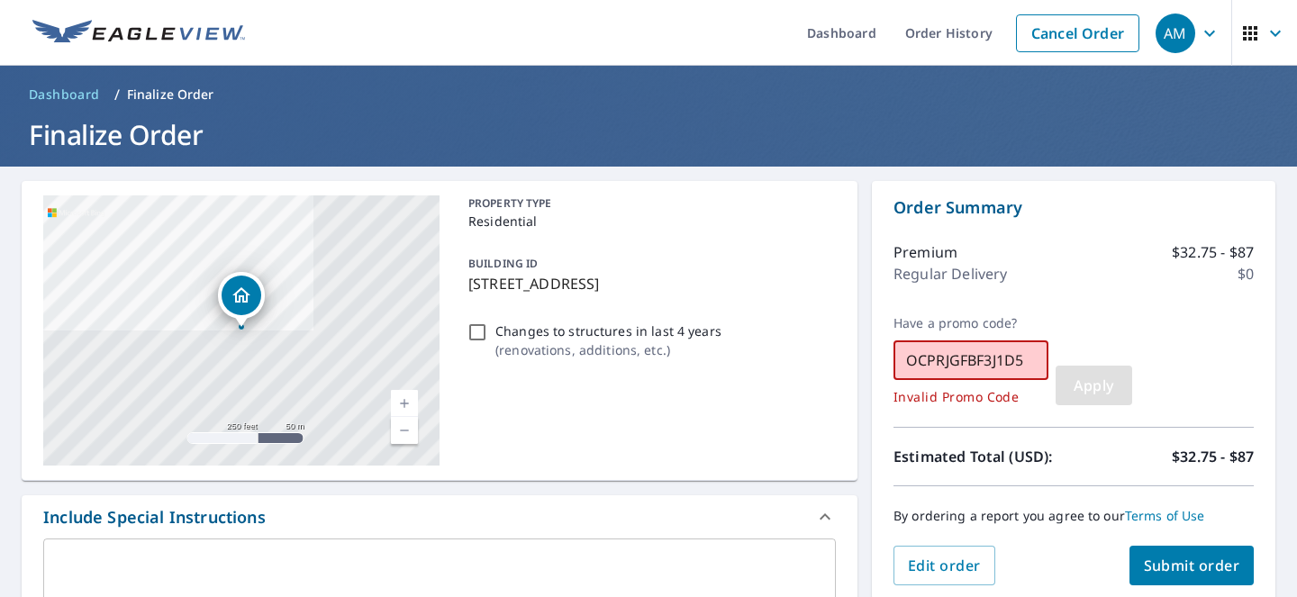
type input "OCPRJGFBF3J1D5"
click at [1082, 385] on span "Apply" at bounding box center [1094, 386] width 48 height 20
click at [1018, 370] on input "OCPRJGFBF3J1D5" at bounding box center [971, 360] width 155 height 50
click at [1016, 369] on input "OCPRJGFBF3J1D5" at bounding box center [971, 360] width 155 height 50
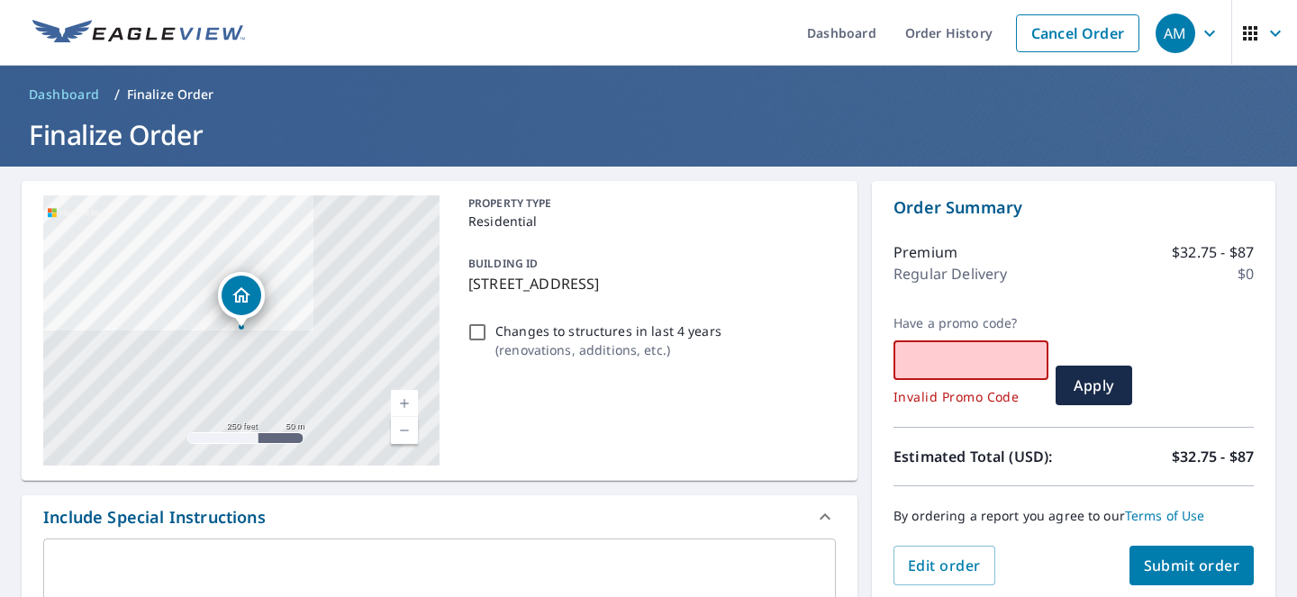
paste input "OCPR-K5YXR-RQFGH"
type input "OCPR-K5YXR-RQFGH"
click at [1114, 388] on span "Apply" at bounding box center [1094, 386] width 48 height 20
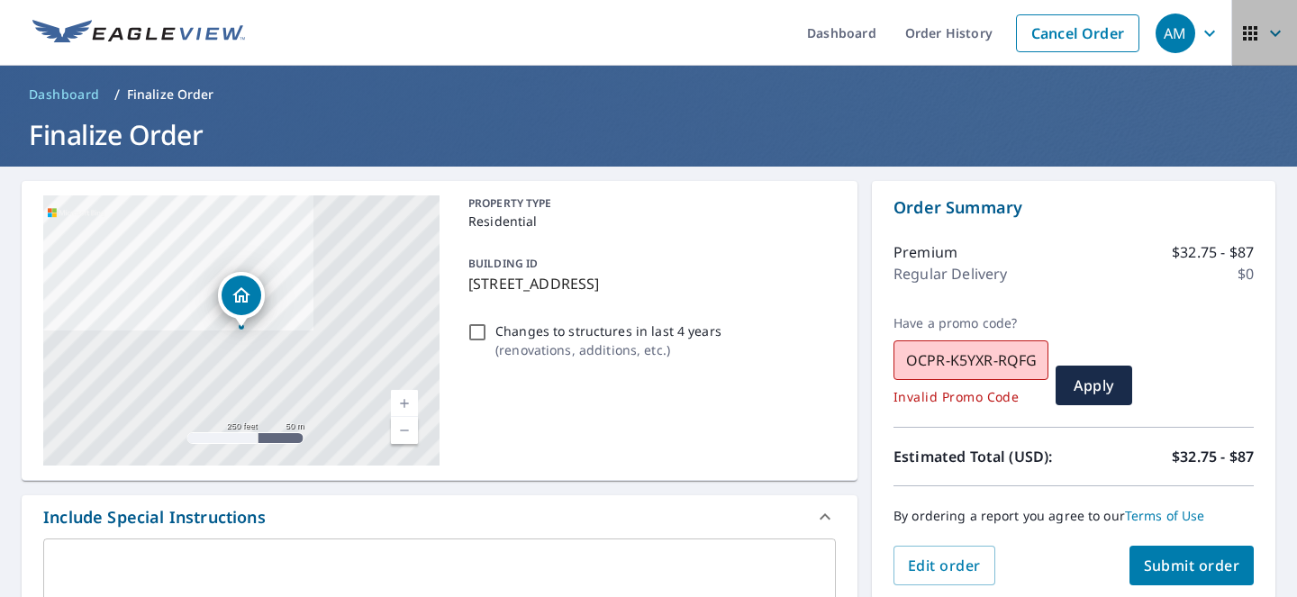
click at [1265, 31] on icon "button" at bounding box center [1276, 34] width 22 height 22
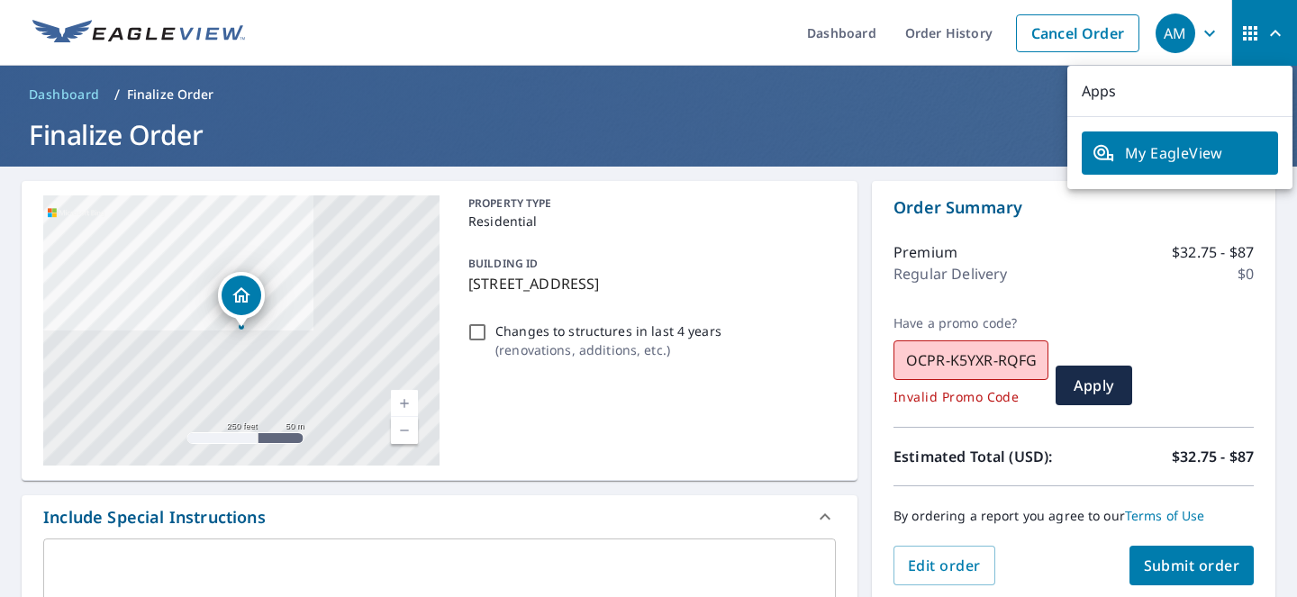
click at [1182, 33] on div "AM" at bounding box center [1176, 34] width 40 height 40
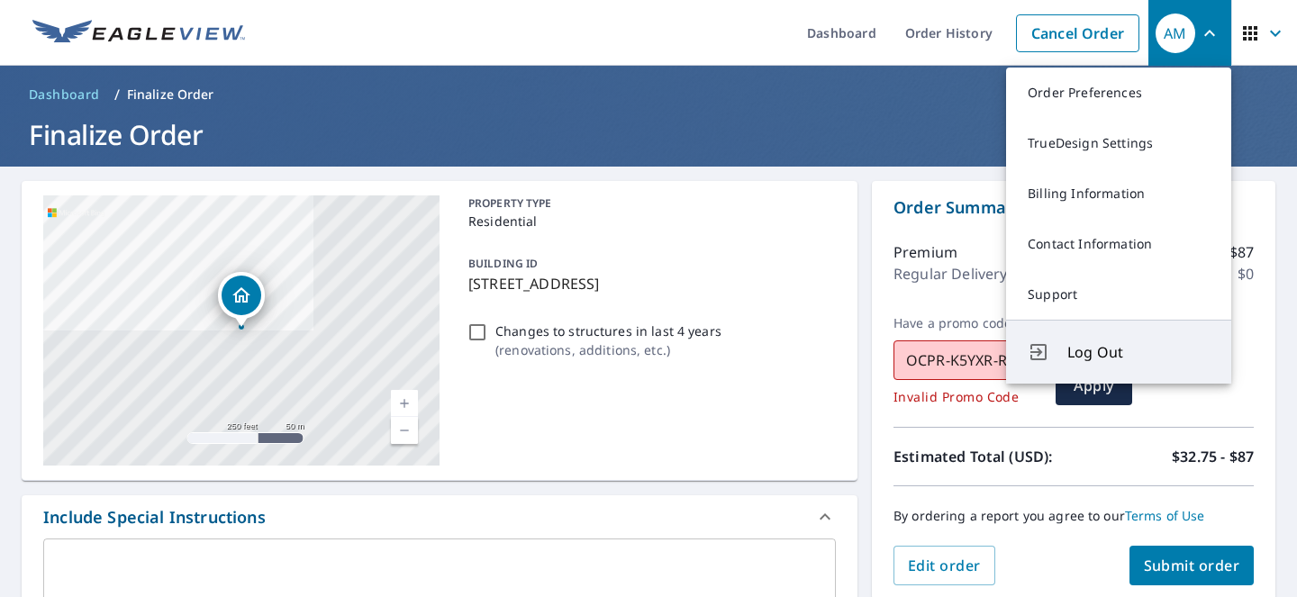
click at [1086, 350] on span "Log Out" at bounding box center [1138, 352] width 142 height 22
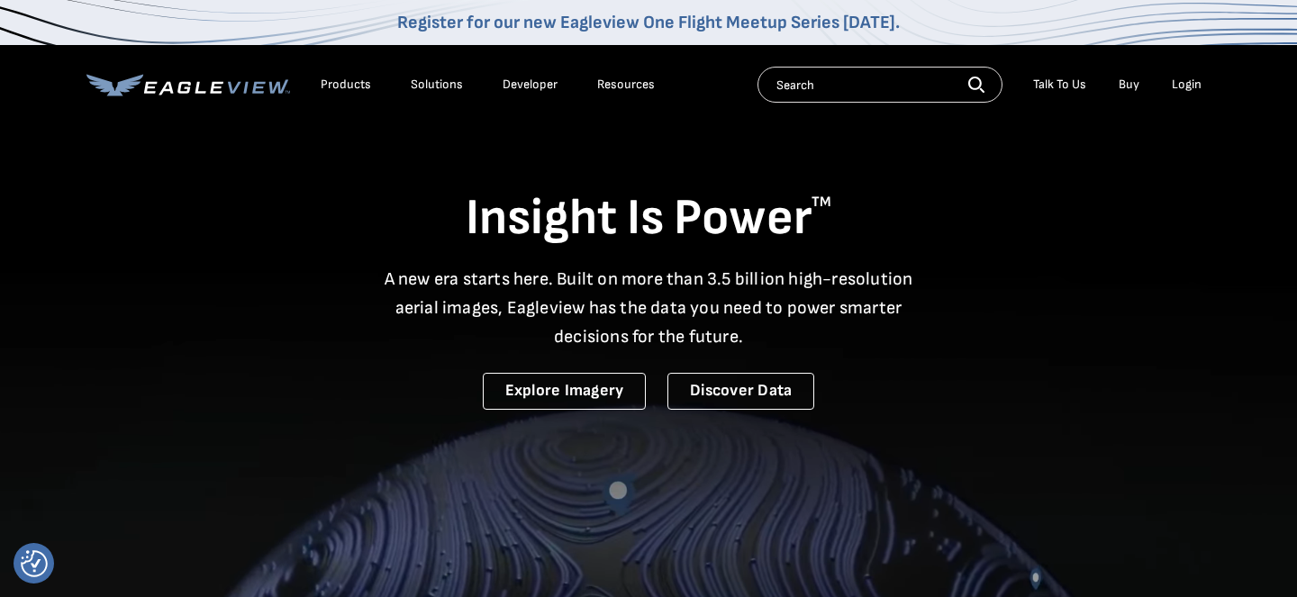
click at [1186, 86] on div "Login" at bounding box center [1187, 85] width 30 height 16
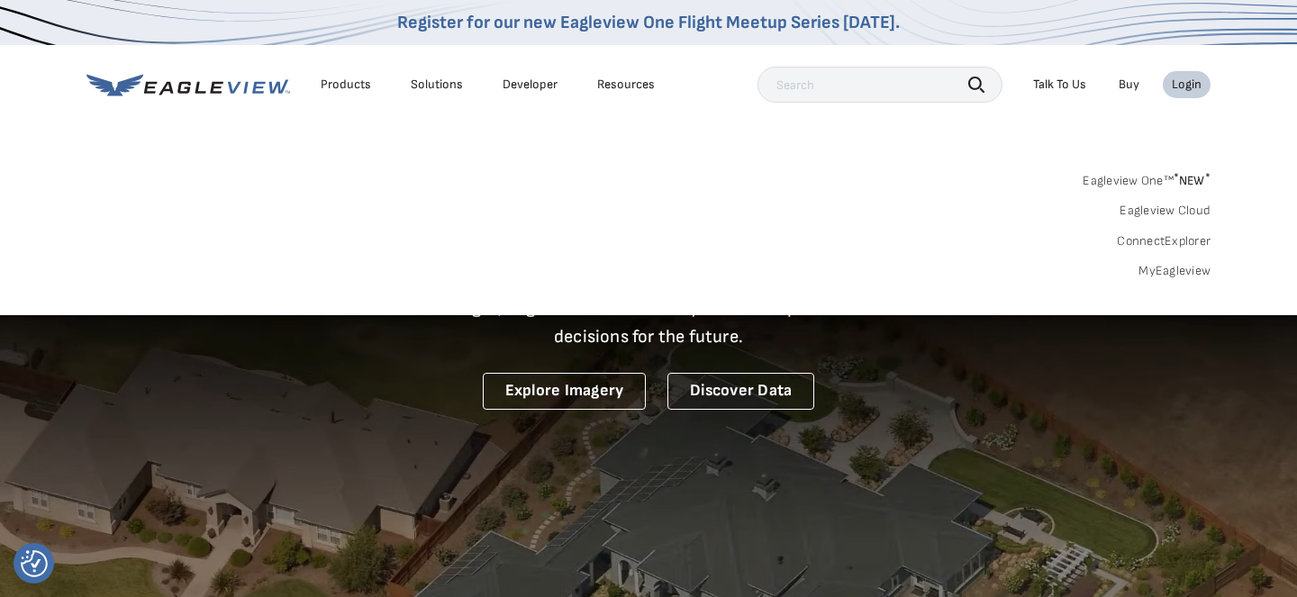
click at [1183, 273] on link "MyEagleview" at bounding box center [1175, 271] width 72 height 16
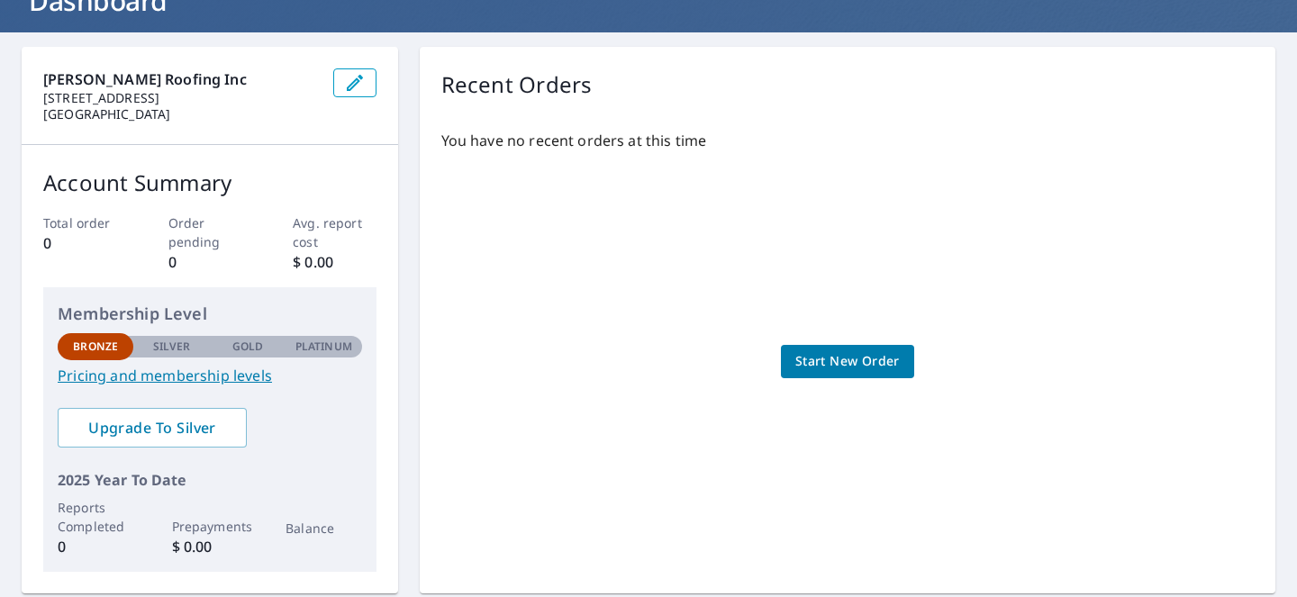
scroll to position [167, 0]
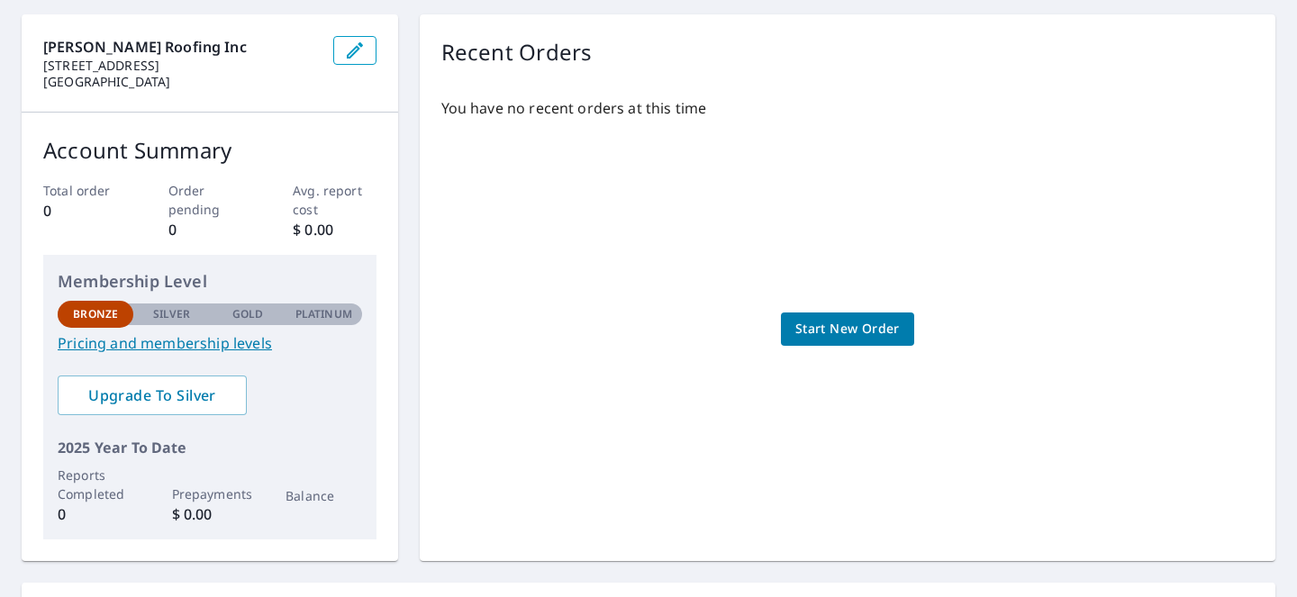
click at [876, 315] on link "Start New Order" at bounding box center [847, 329] width 133 height 33
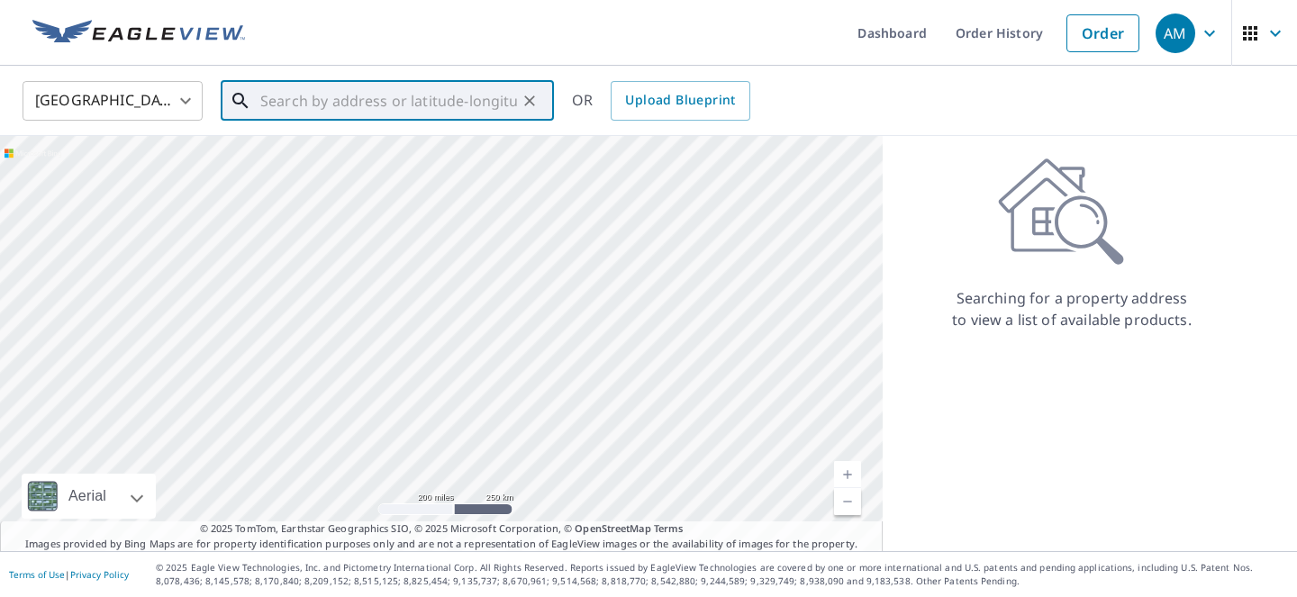
click at [345, 104] on input "text" at bounding box center [388, 101] width 257 height 50
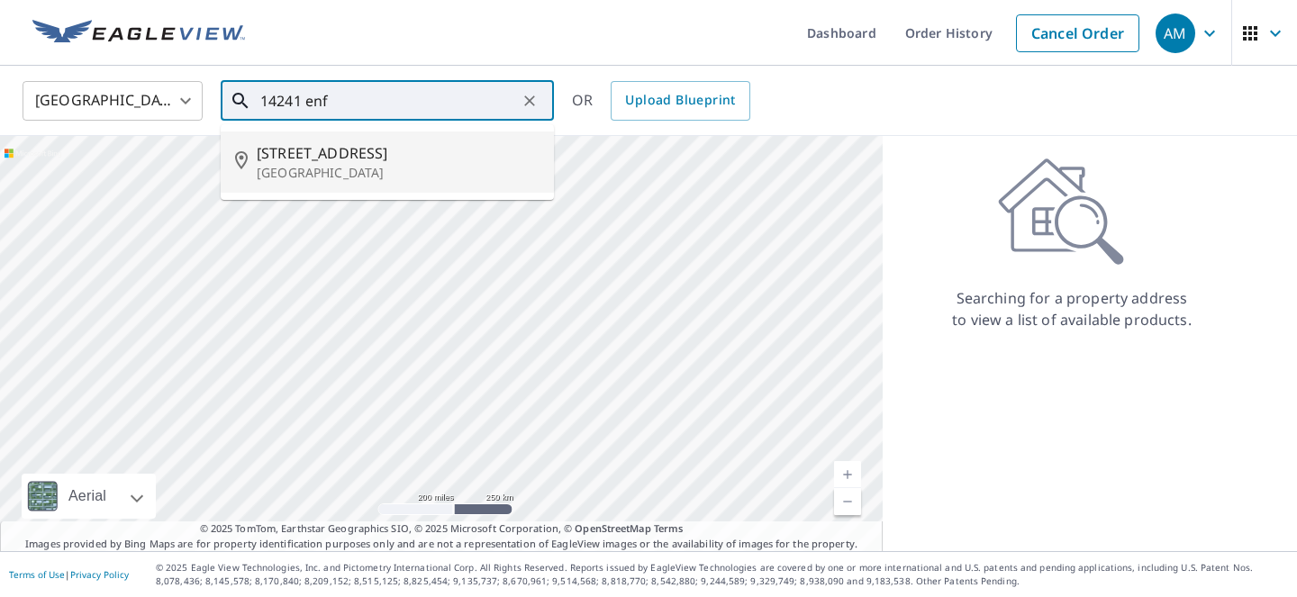
click at [342, 159] on span "[STREET_ADDRESS]" at bounding box center [398, 153] width 283 height 22
type input "14241 Enfield Cir Westminster, CA 92683"
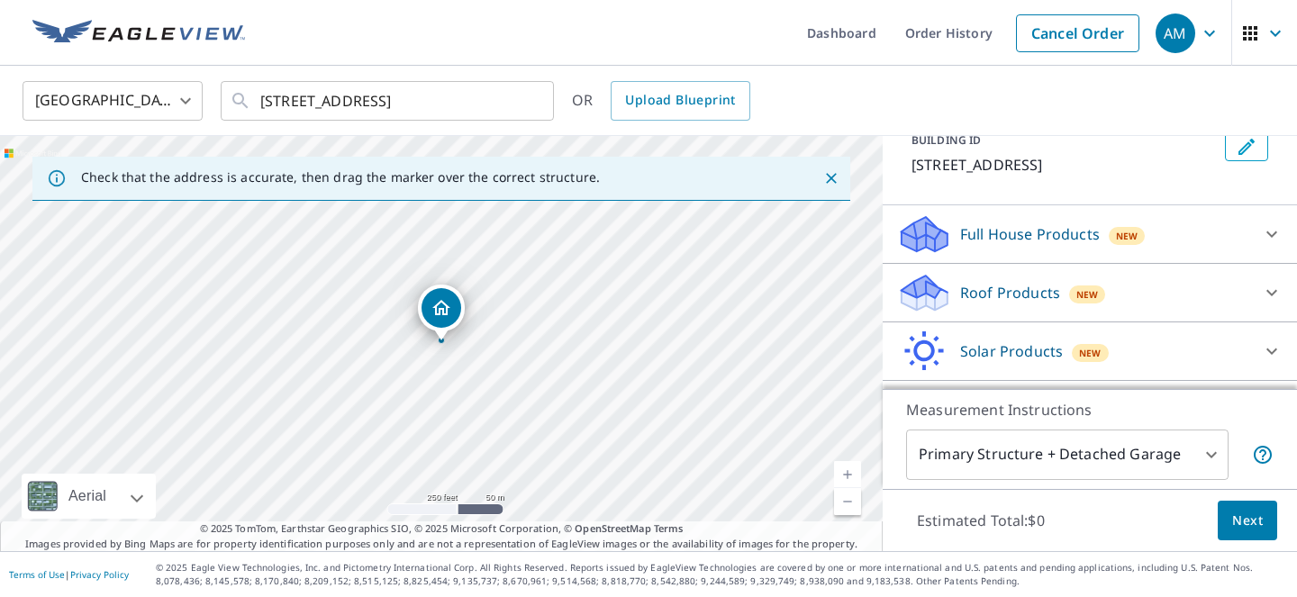
scroll to position [124, 0]
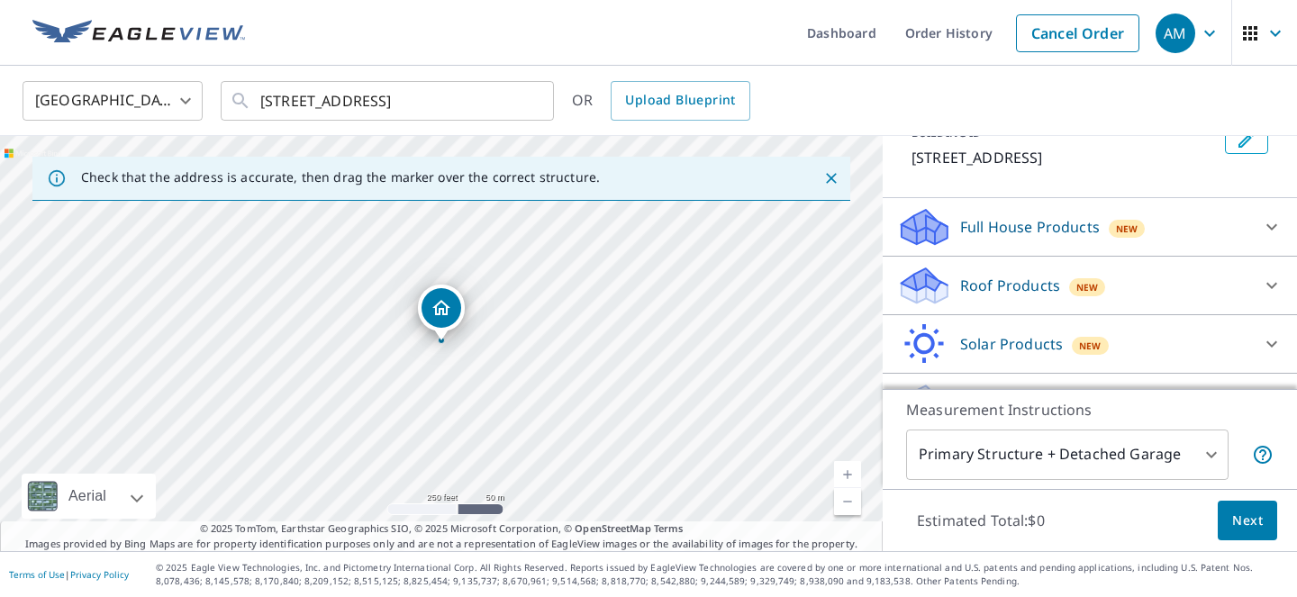
click at [1115, 286] on div "Roof Products New" at bounding box center [1073, 286] width 353 height 42
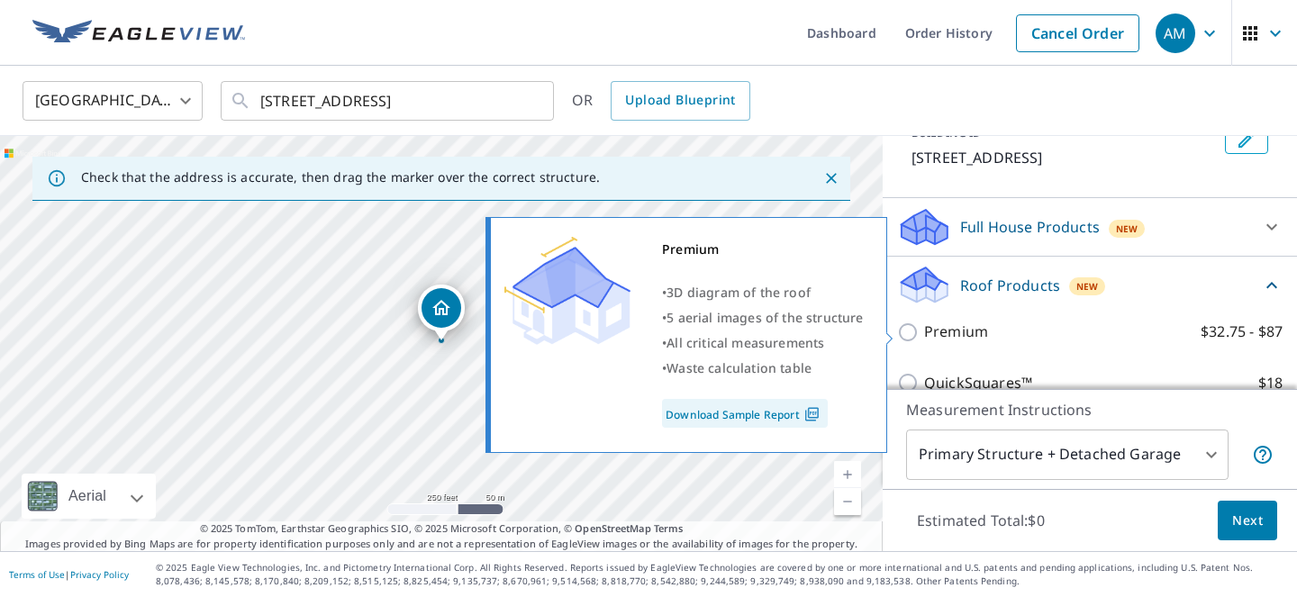
click at [1003, 334] on label "Premium $32.75 - $87" at bounding box center [1103, 332] width 358 height 23
click at [924, 334] on input "Premium $32.75 - $87" at bounding box center [910, 333] width 27 height 22
checkbox input "true"
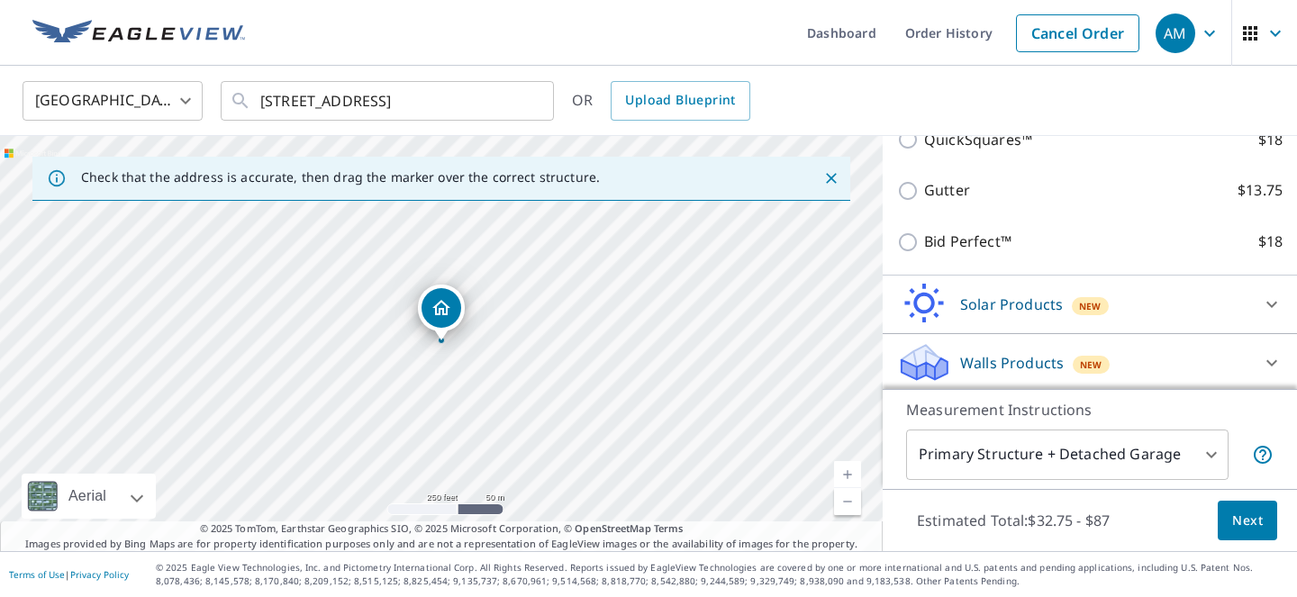
scroll to position [440, 0]
click at [1231, 517] on button "Next" at bounding box center [1247, 521] width 59 height 41
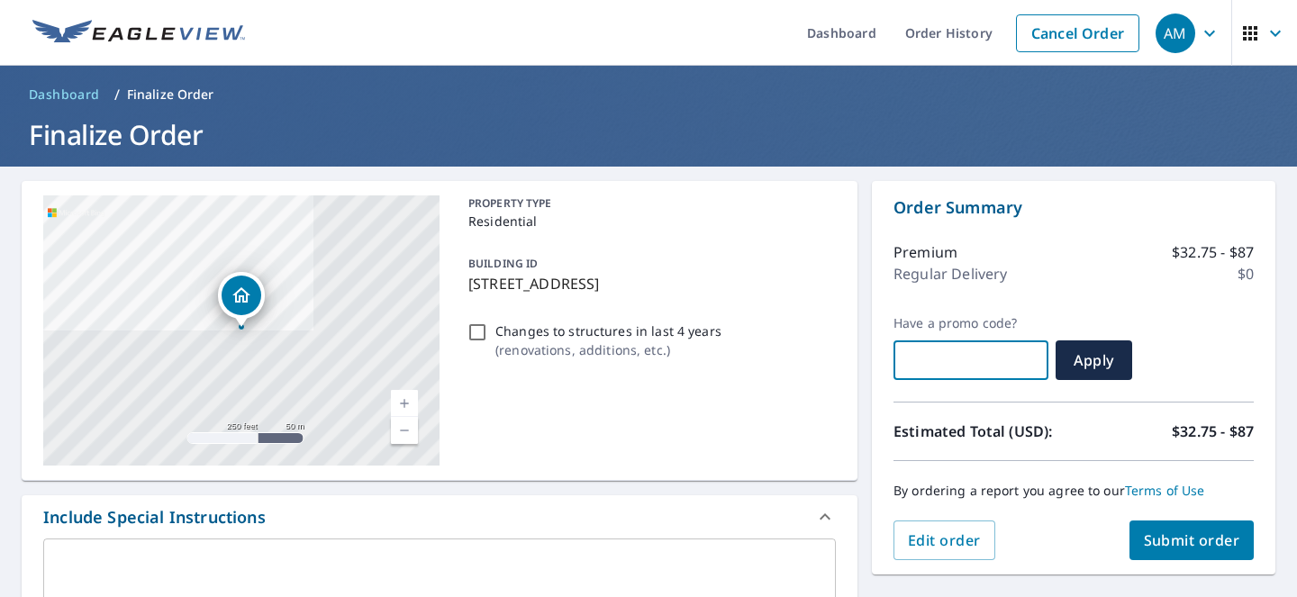
click at [923, 368] on input "text" at bounding box center [971, 360] width 155 height 50
paste input "OCPR-JGFBF-3J1D5"
type input "OCPR-JGFBF-3J1D5"
click at [1077, 362] on span "Apply" at bounding box center [1094, 360] width 48 height 20
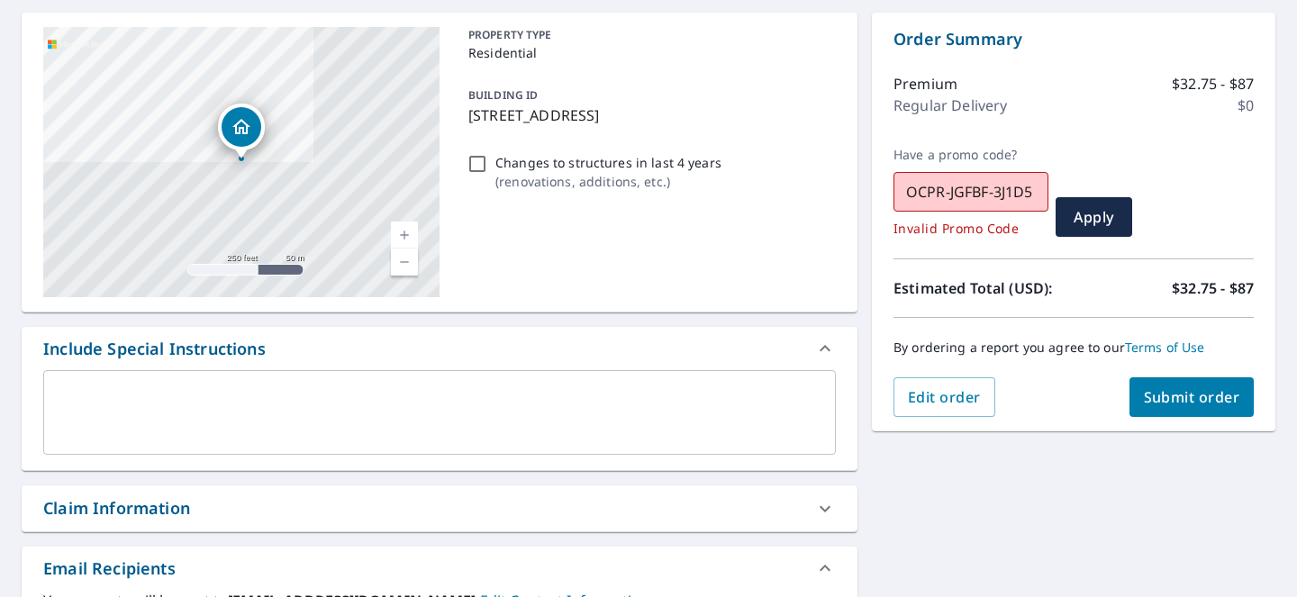
scroll to position [164, 0]
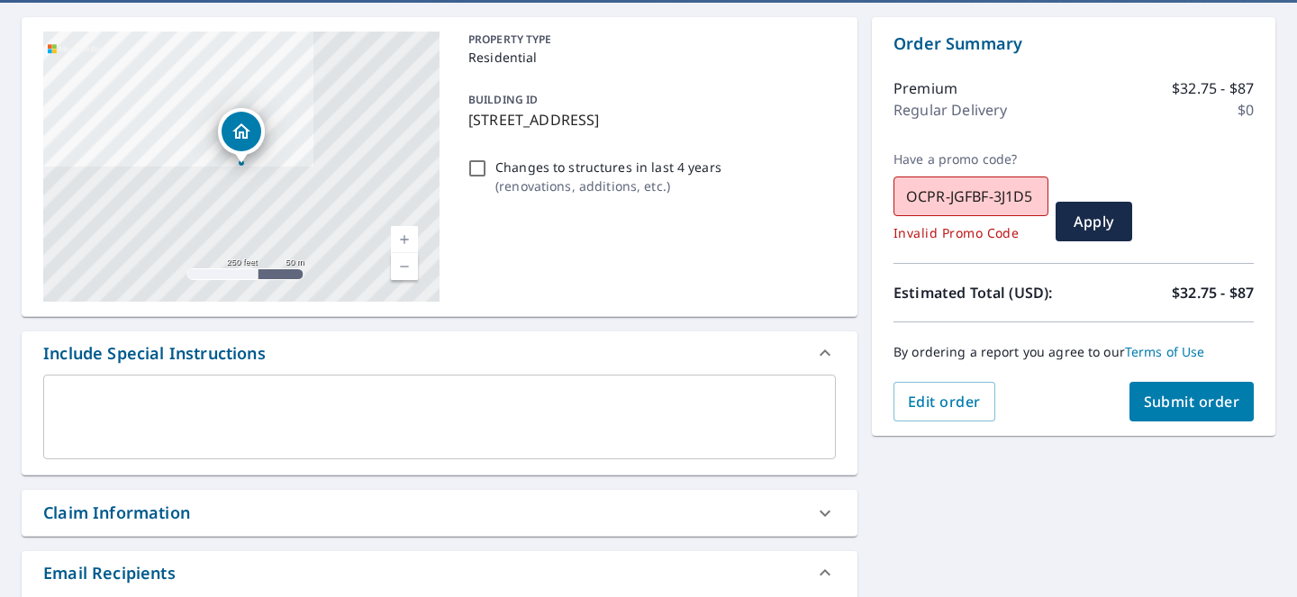
click at [942, 377] on div "By ordering a report you agree to our Terms of Use" at bounding box center [1074, 351] width 360 height 59
click at [943, 404] on span "Edit order" at bounding box center [944, 402] width 73 height 20
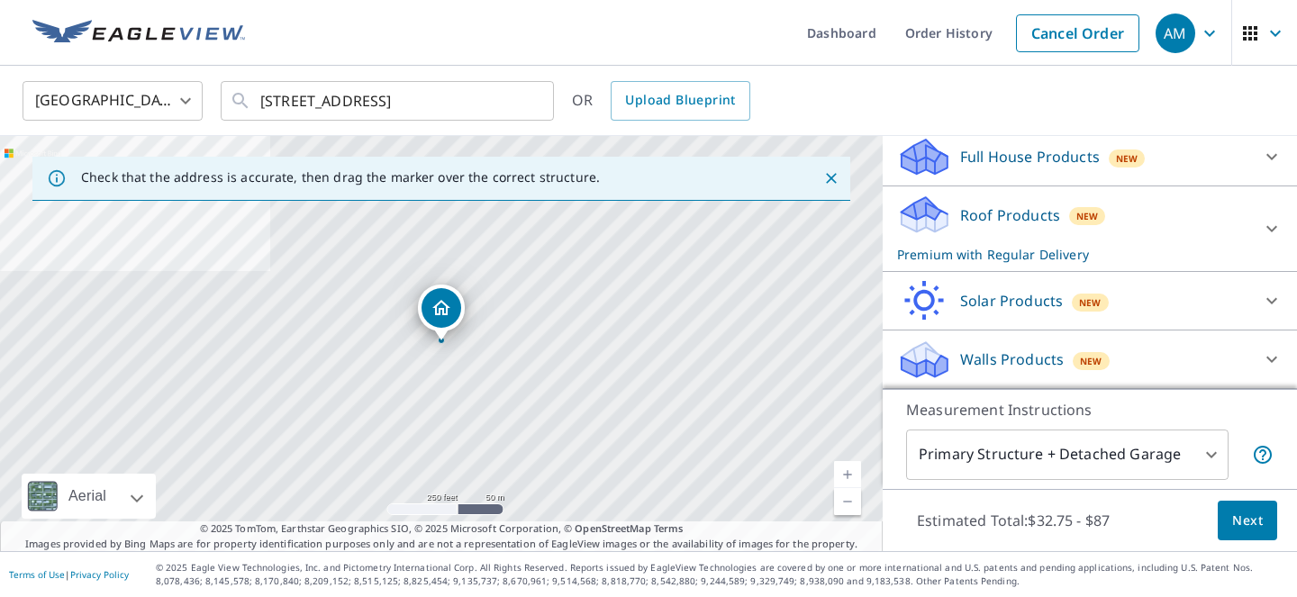
scroll to position [195, 0]
click at [1178, 204] on div "Roof Products New Premium with Regular Delivery" at bounding box center [1073, 229] width 353 height 70
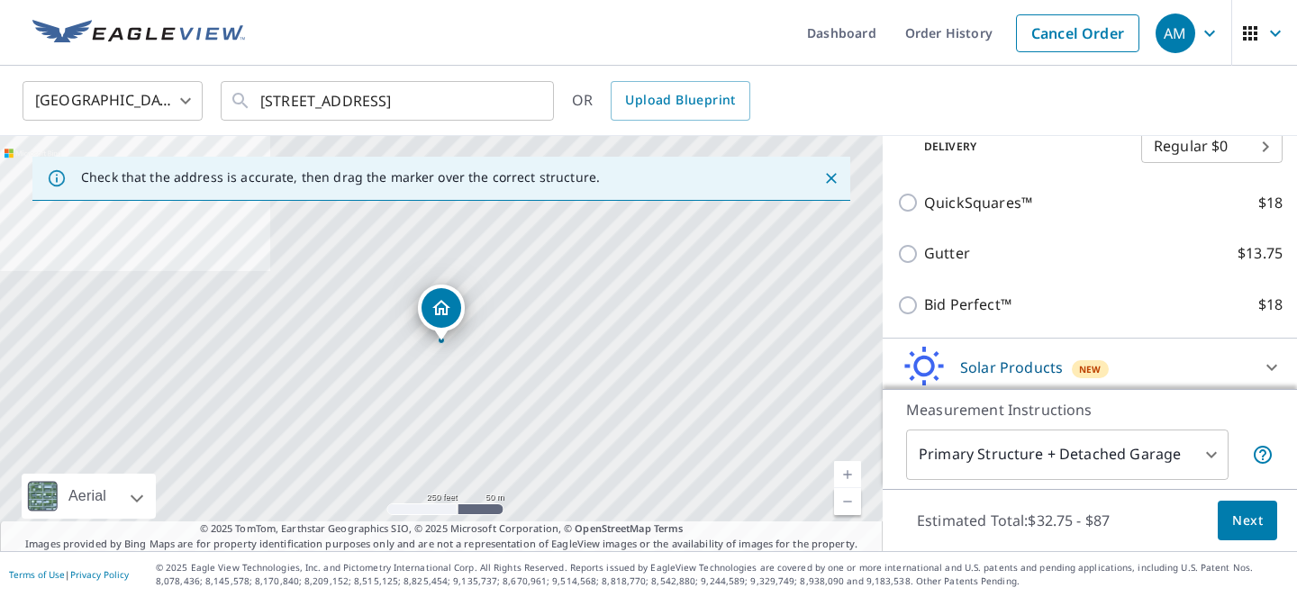
scroll to position [374, 0]
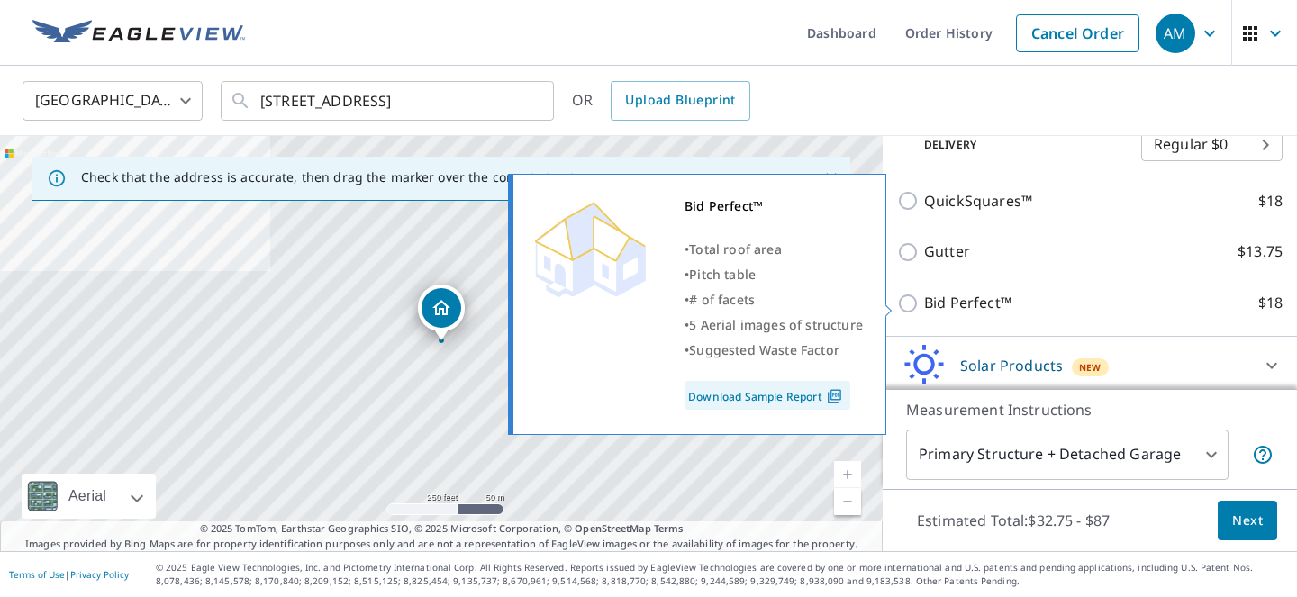
click at [973, 308] on p "Bid Perfect™" at bounding box center [967, 303] width 87 height 23
click at [924, 308] on input "Bid Perfect™ $18" at bounding box center [910, 304] width 27 height 22
checkbox input "true"
checkbox input "false"
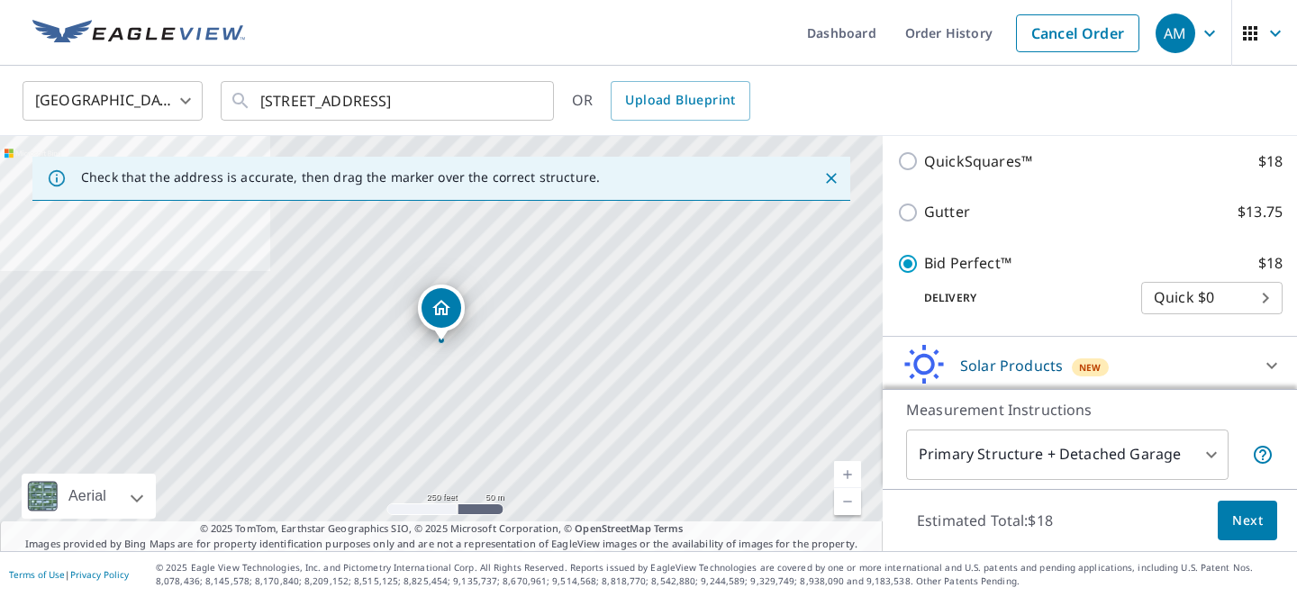
scroll to position [440, 0]
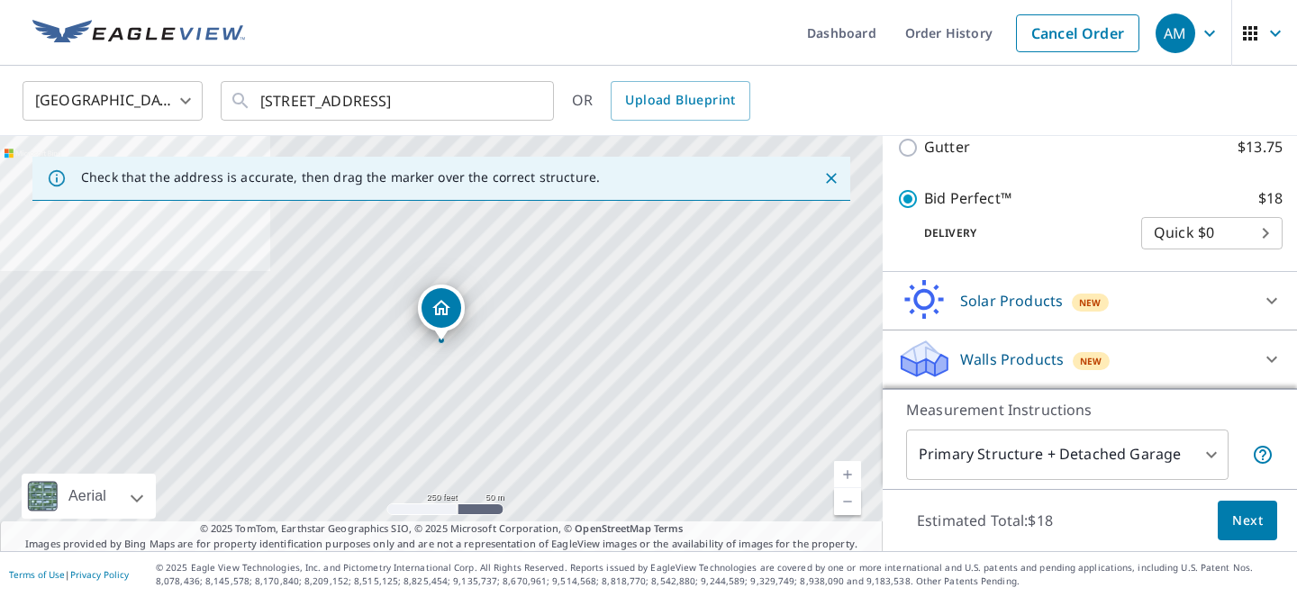
click at [1248, 523] on span "Next" at bounding box center [1247, 521] width 31 height 23
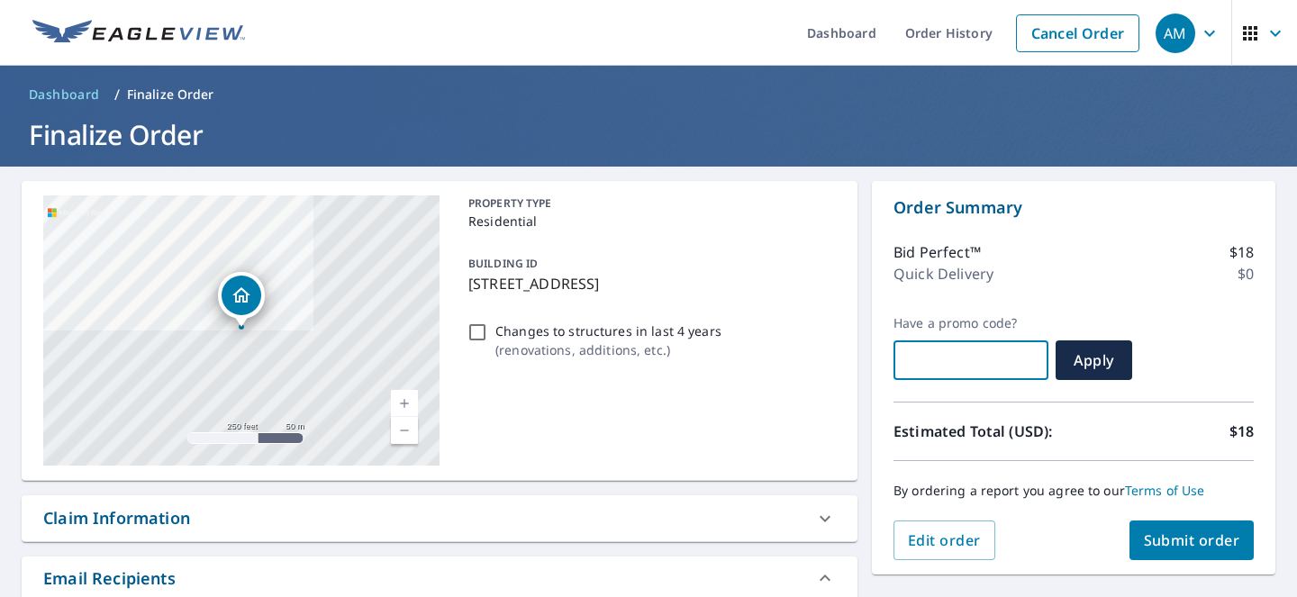
click at [967, 351] on input "text" at bounding box center [971, 360] width 155 height 50
paste input "OCPR-JGFBF-3J1D5"
type input "OCPR-JGFBF-3J1D5"
click at [1084, 358] on span "Apply" at bounding box center [1094, 360] width 48 height 20
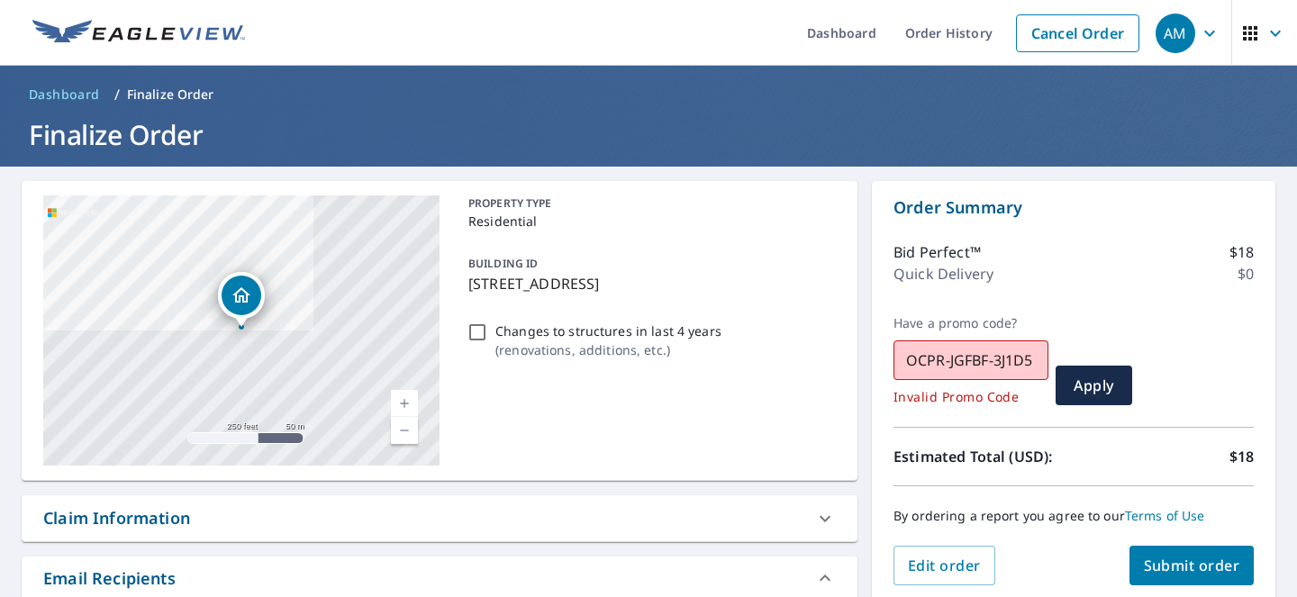
click at [1019, 353] on input "OCPR-JGFBF-3J1D5" at bounding box center [971, 360] width 155 height 50
click at [1017, 353] on input "OCPR-JGFBF-3J1D5" at bounding box center [971, 360] width 155 height 50
click at [929, 576] on button "Edit order" at bounding box center [945, 566] width 102 height 40
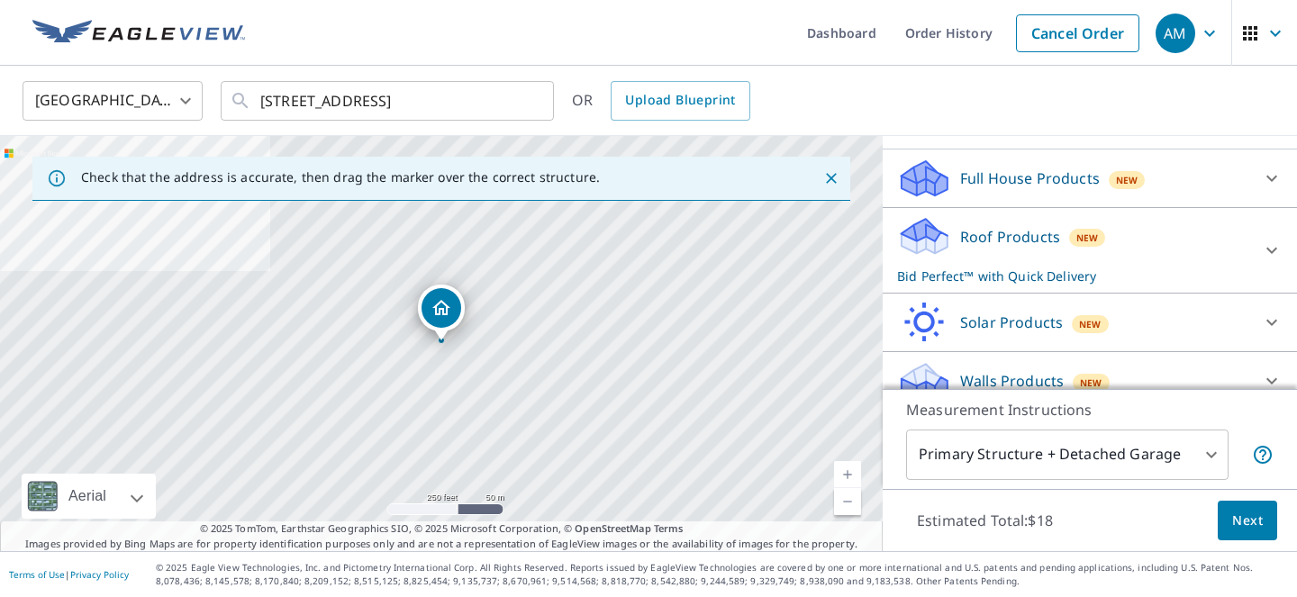
scroll to position [179, 0]
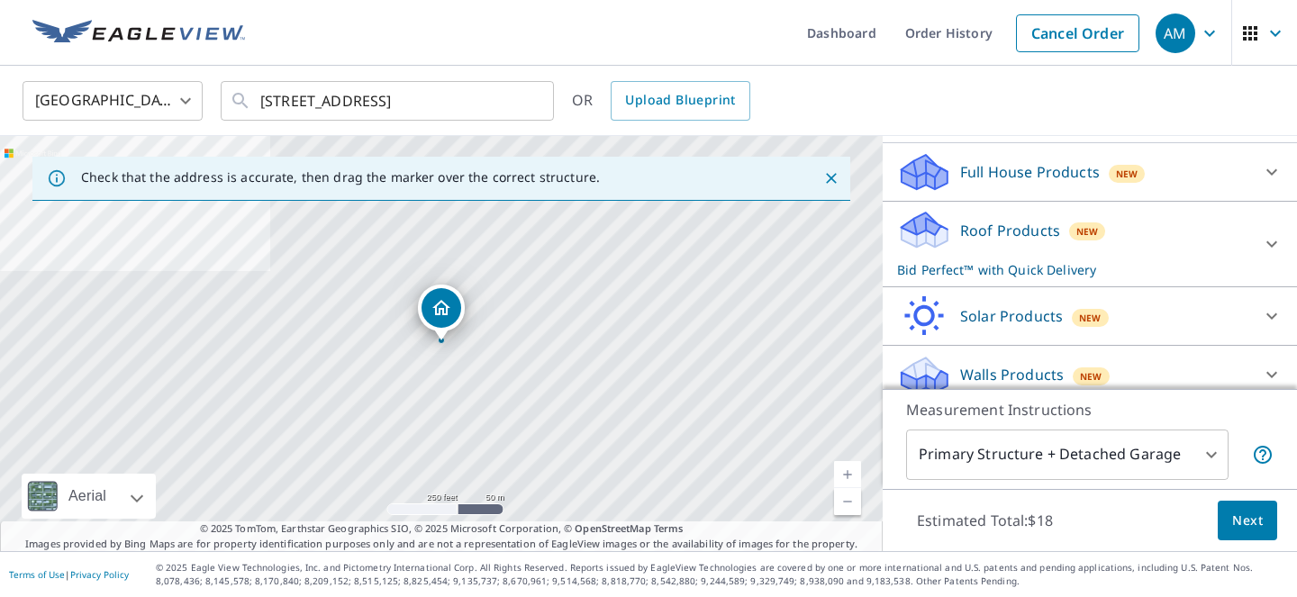
click at [1167, 236] on div "Roof Products New Bid Perfect™ with Quick Delivery" at bounding box center [1073, 244] width 353 height 70
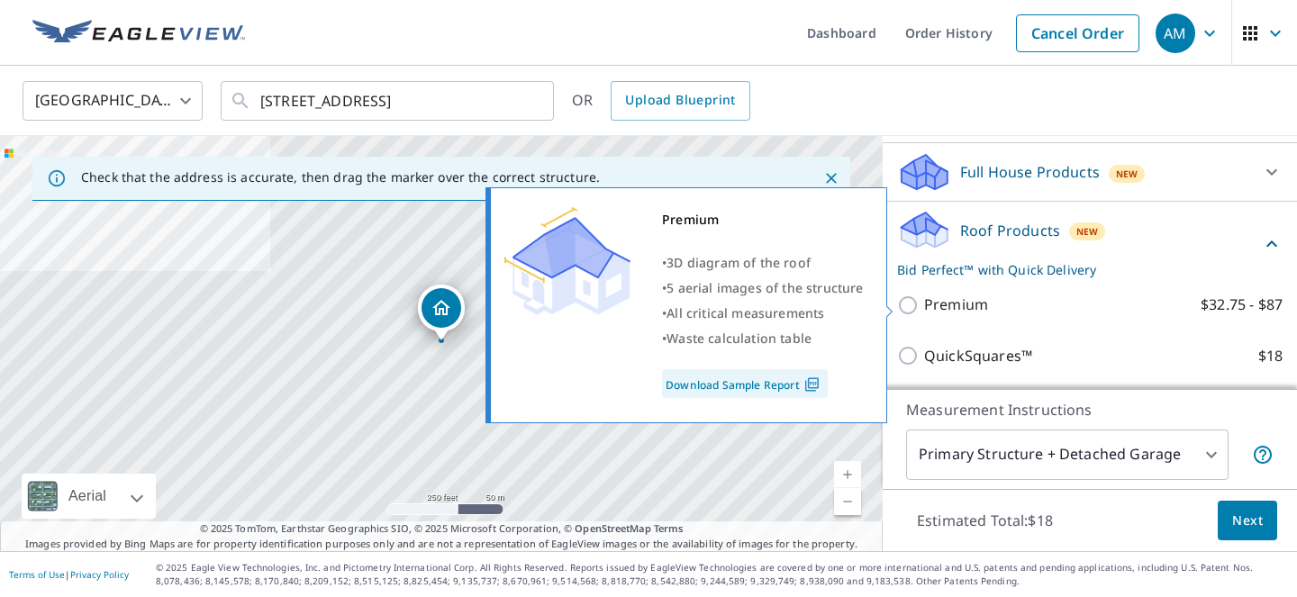
click at [973, 300] on p "Premium" at bounding box center [956, 305] width 64 height 23
click at [924, 300] on input "Premium $32.75 - $87" at bounding box center [910, 306] width 27 height 22
checkbox input "true"
checkbox input "false"
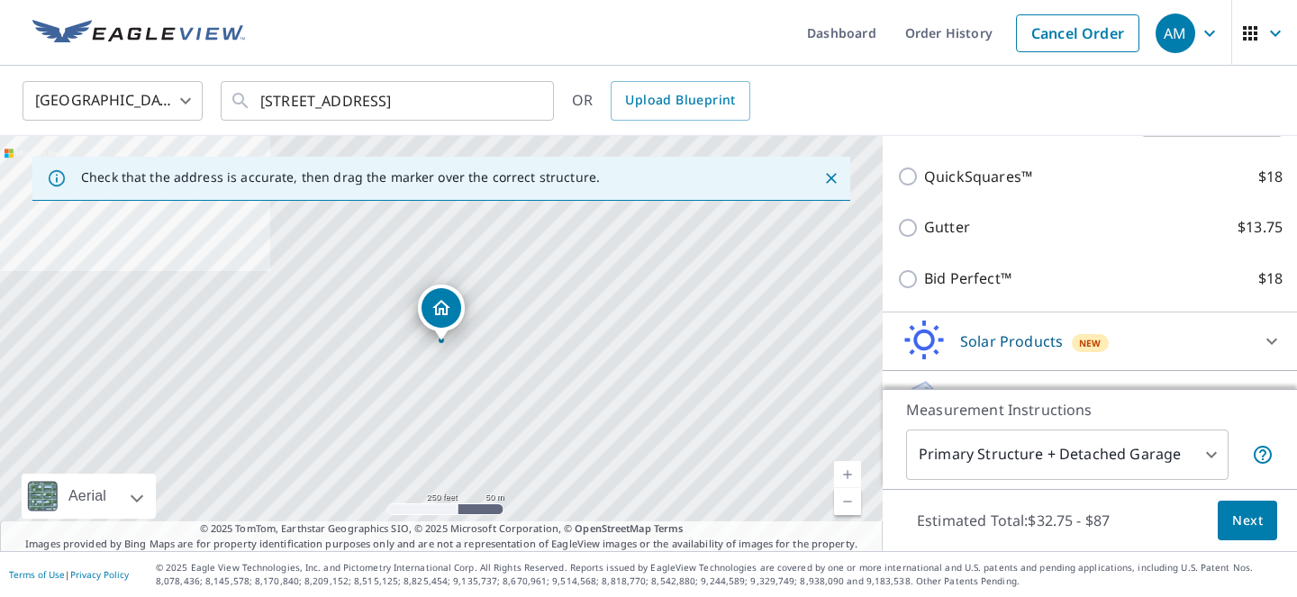
scroll to position [440, 0]
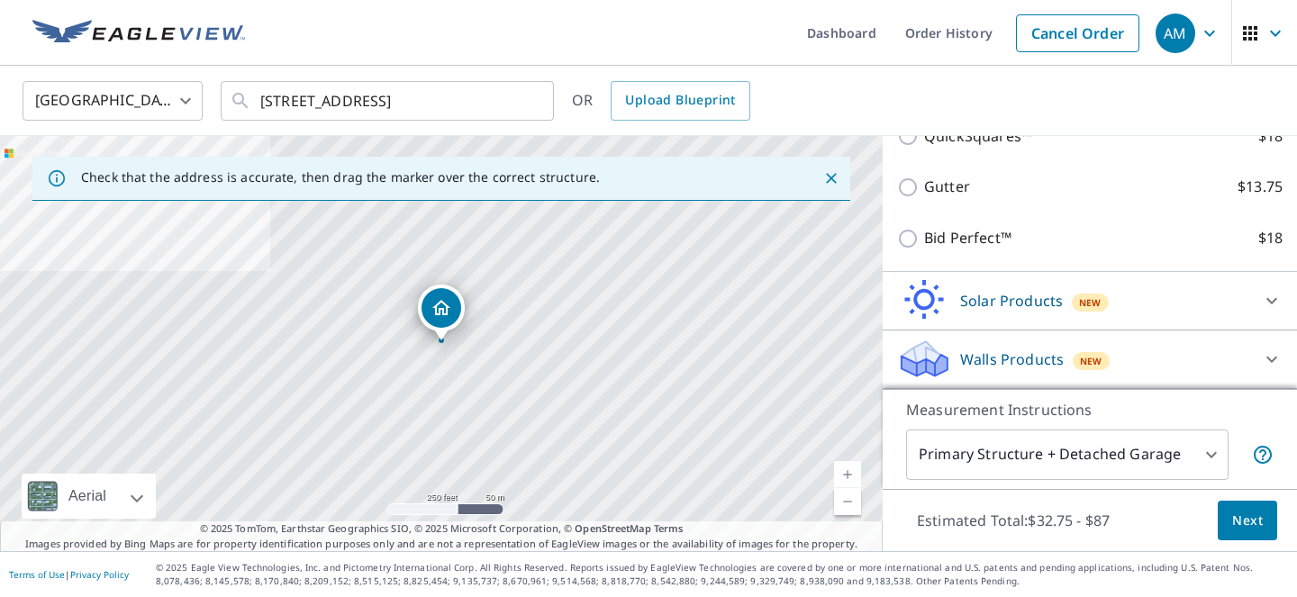
click at [1254, 522] on span "Next" at bounding box center [1247, 521] width 31 height 23
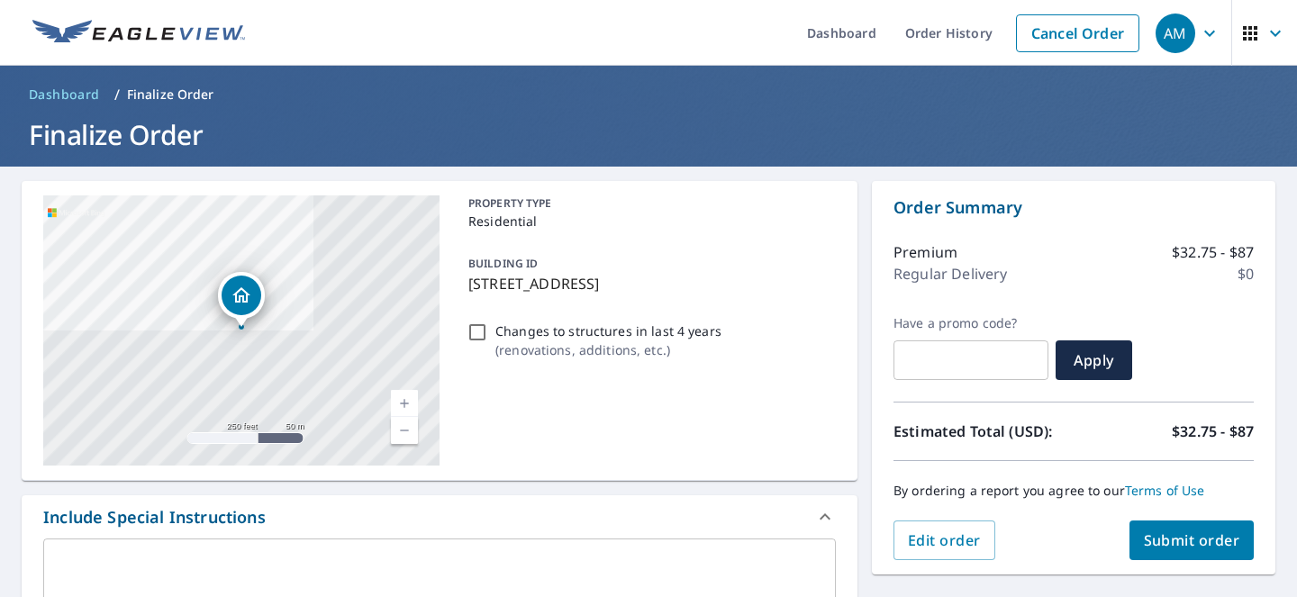
click at [985, 378] on input "text" at bounding box center [971, 360] width 155 height 50
paste input "AL35-GTZT3-K1G8M"
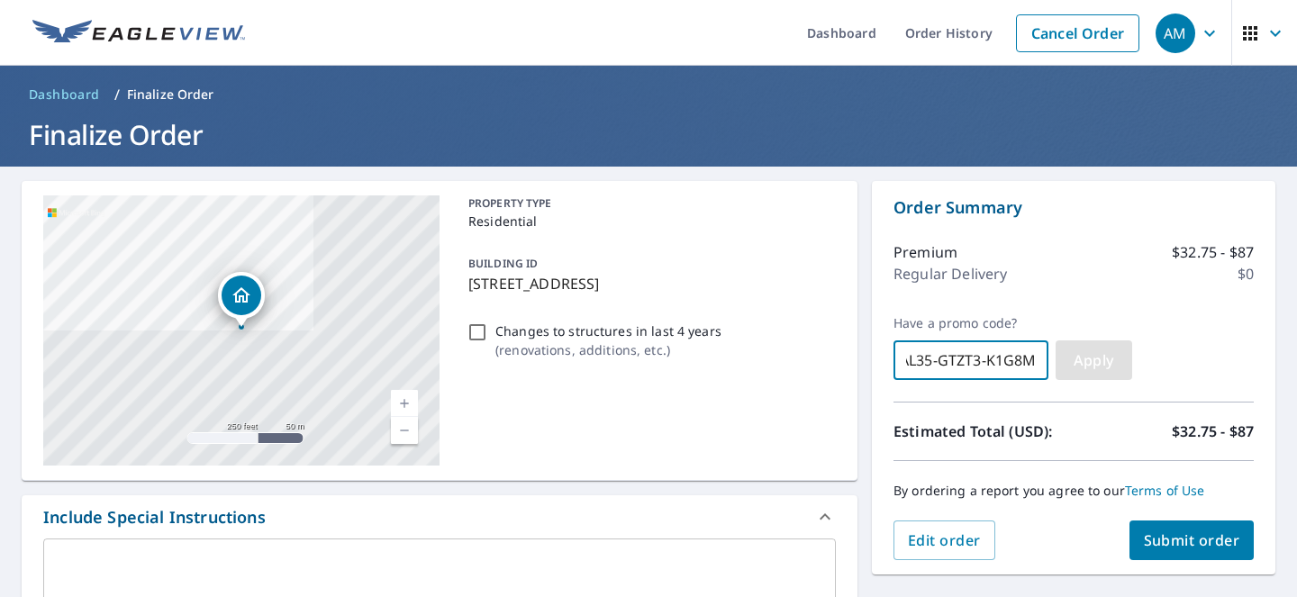
type input "AL35-GTZT3-K1G8M"
click at [1082, 356] on span "Apply" at bounding box center [1094, 360] width 48 height 20
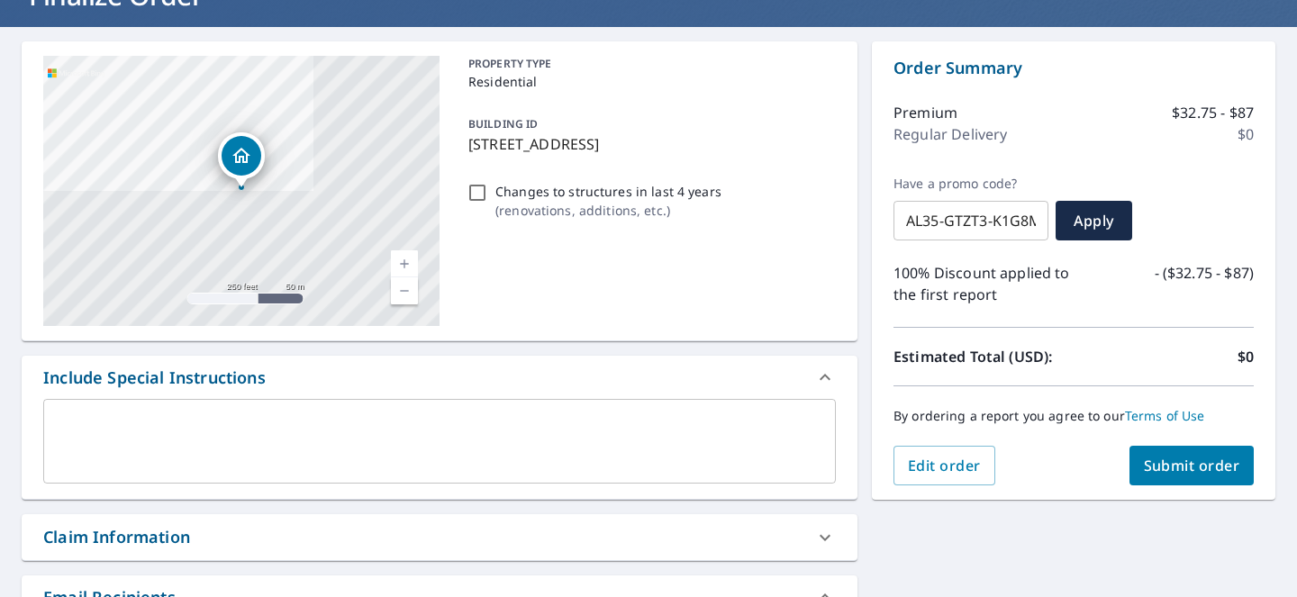
scroll to position [137, 0]
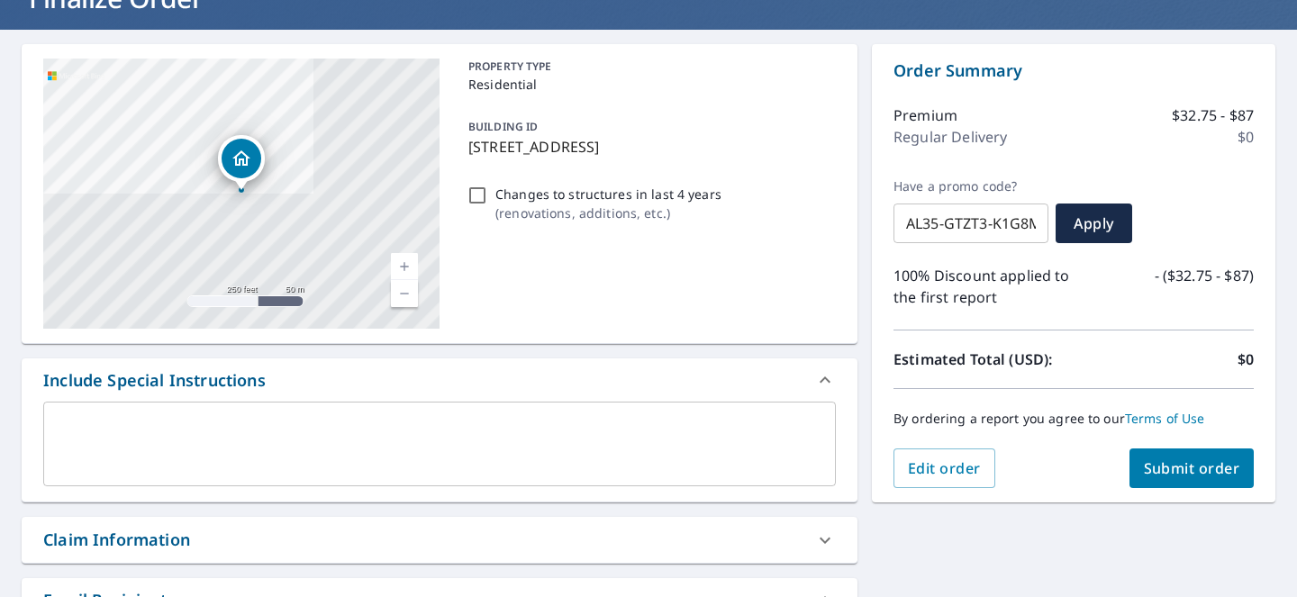
click at [1201, 467] on span "Submit order" at bounding box center [1192, 468] width 96 height 20
